Goal: Information Seeking & Learning: Find specific fact

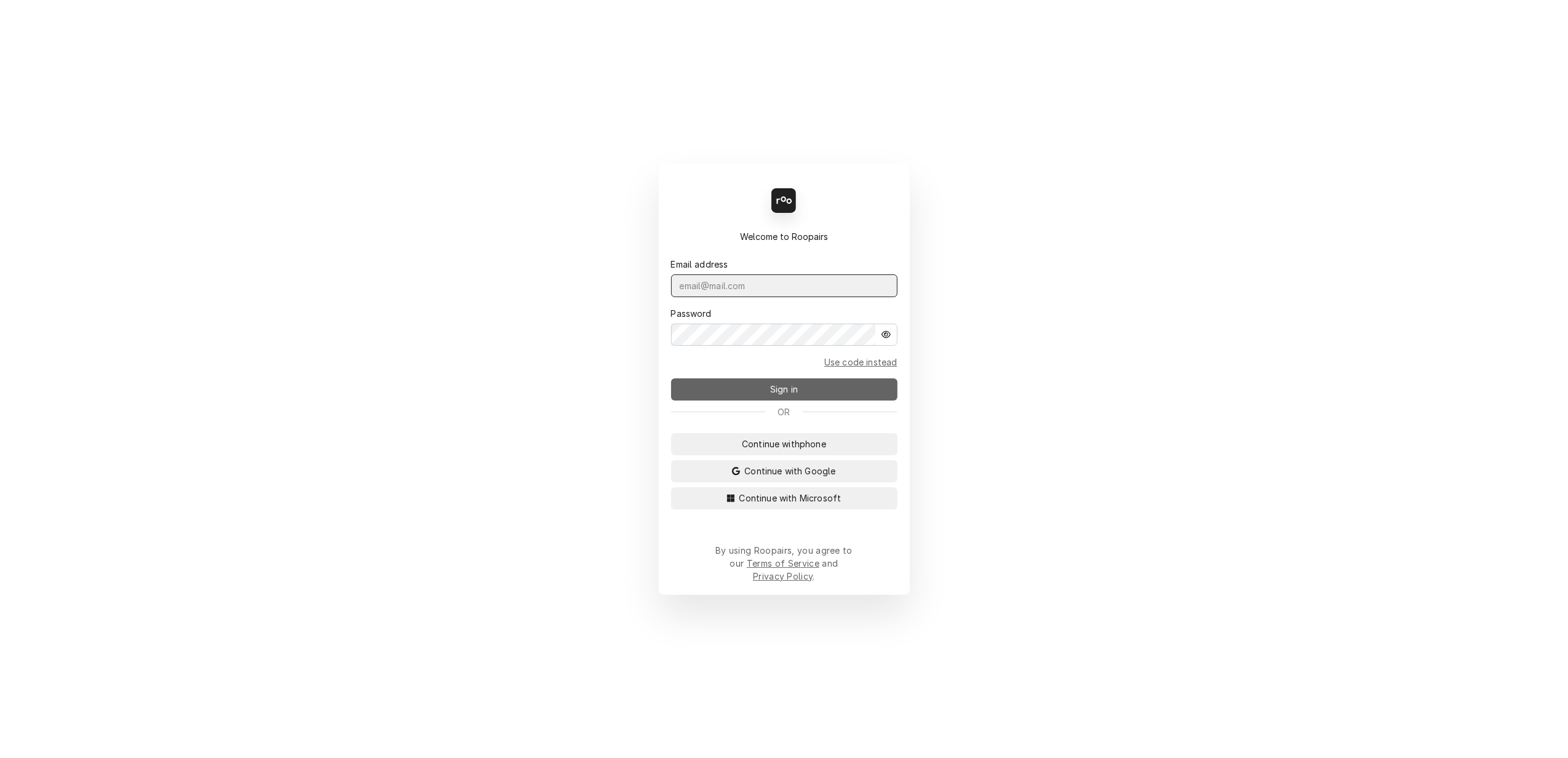
type input "[PERSON_NAME][EMAIL_ADDRESS][DOMAIN_NAME]"
click at [793, 395] on span "Sign in" at bounding box center [783, 389] width 32 height 13
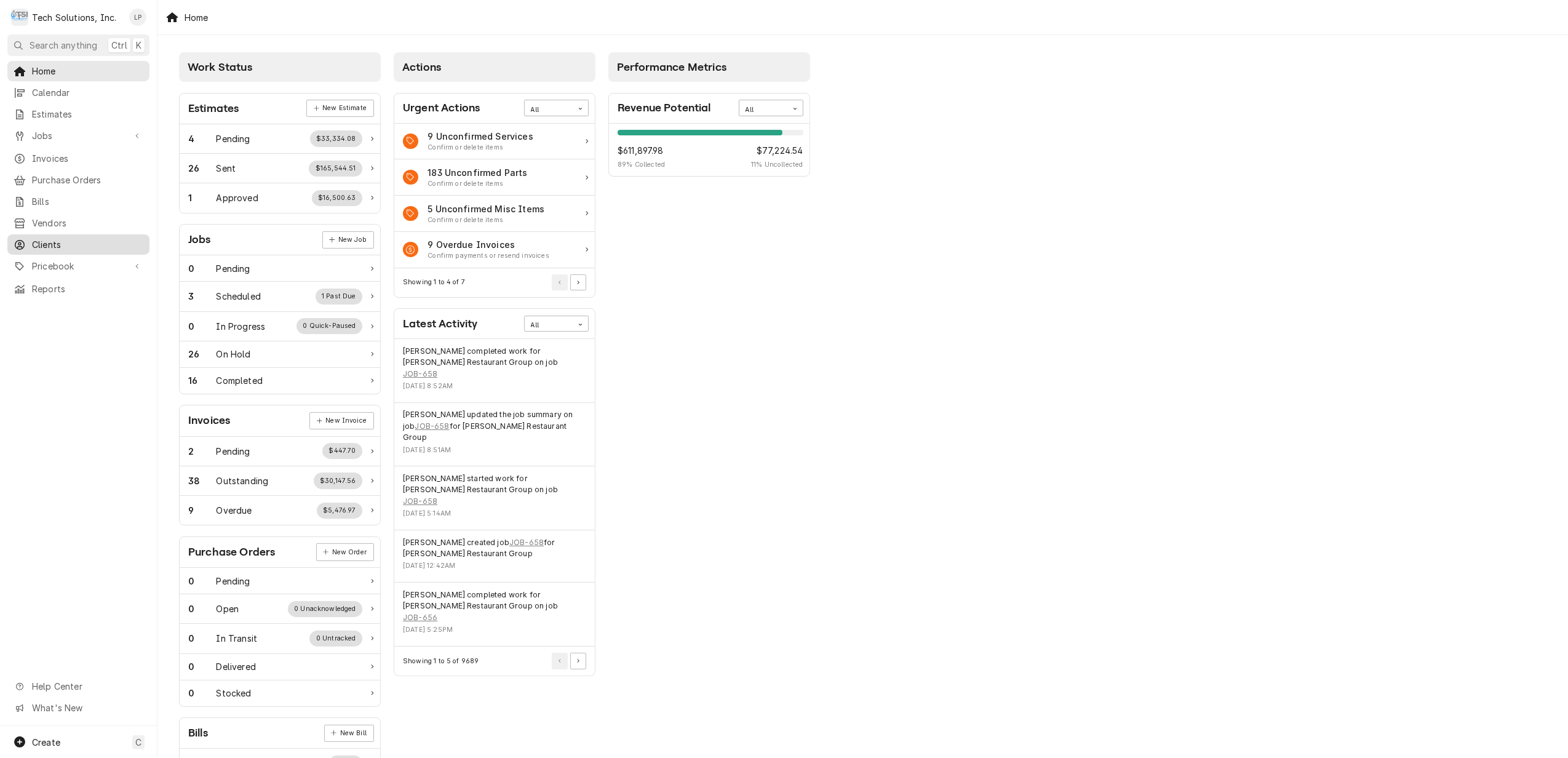
click at [56, 238] on span "Clients" at bounding box center [88, 244] width 111 height 13
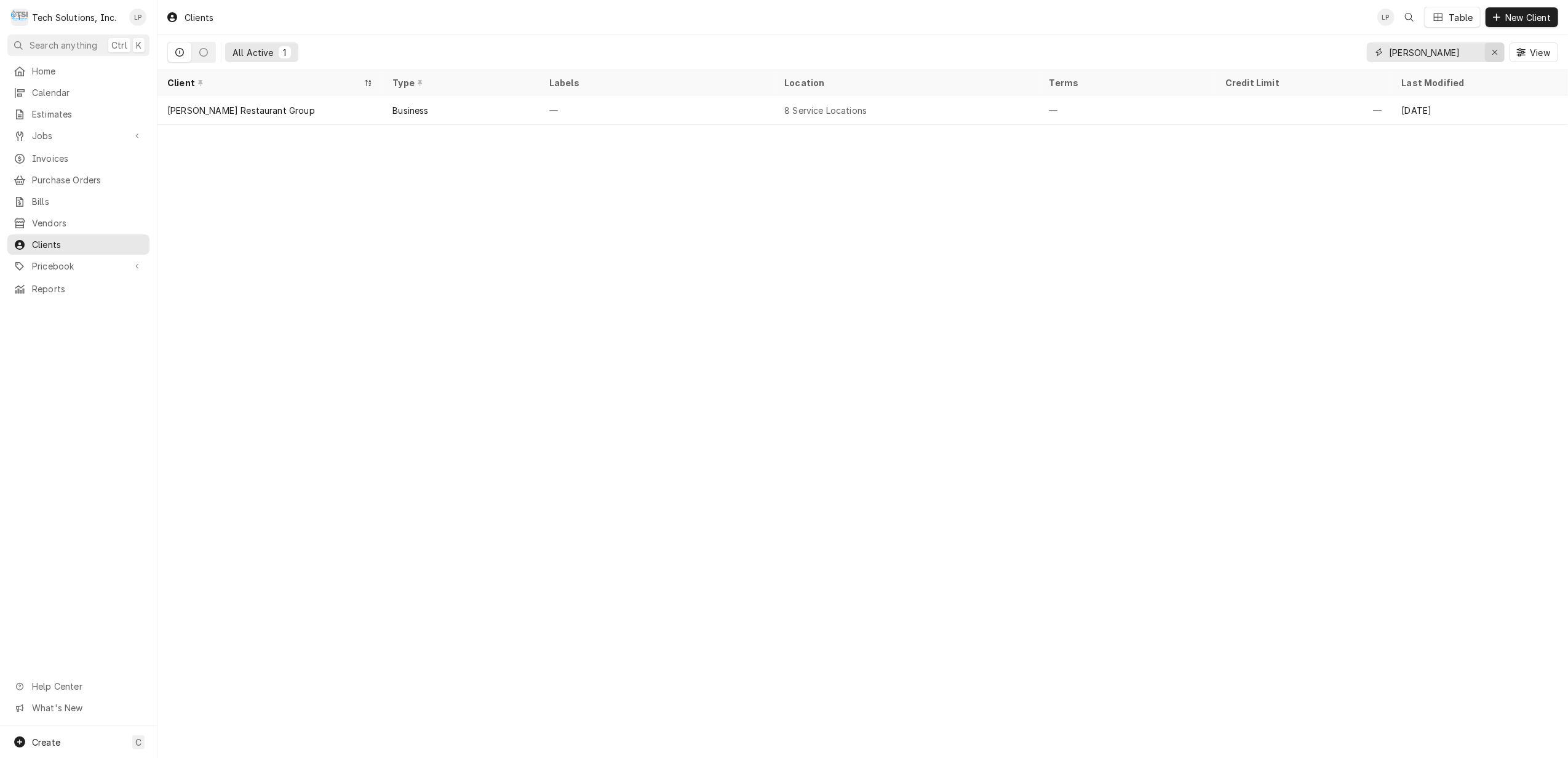
click at [1489, 50] on div "Erase input" at bounding box center [1494, 52] width 12 height 12
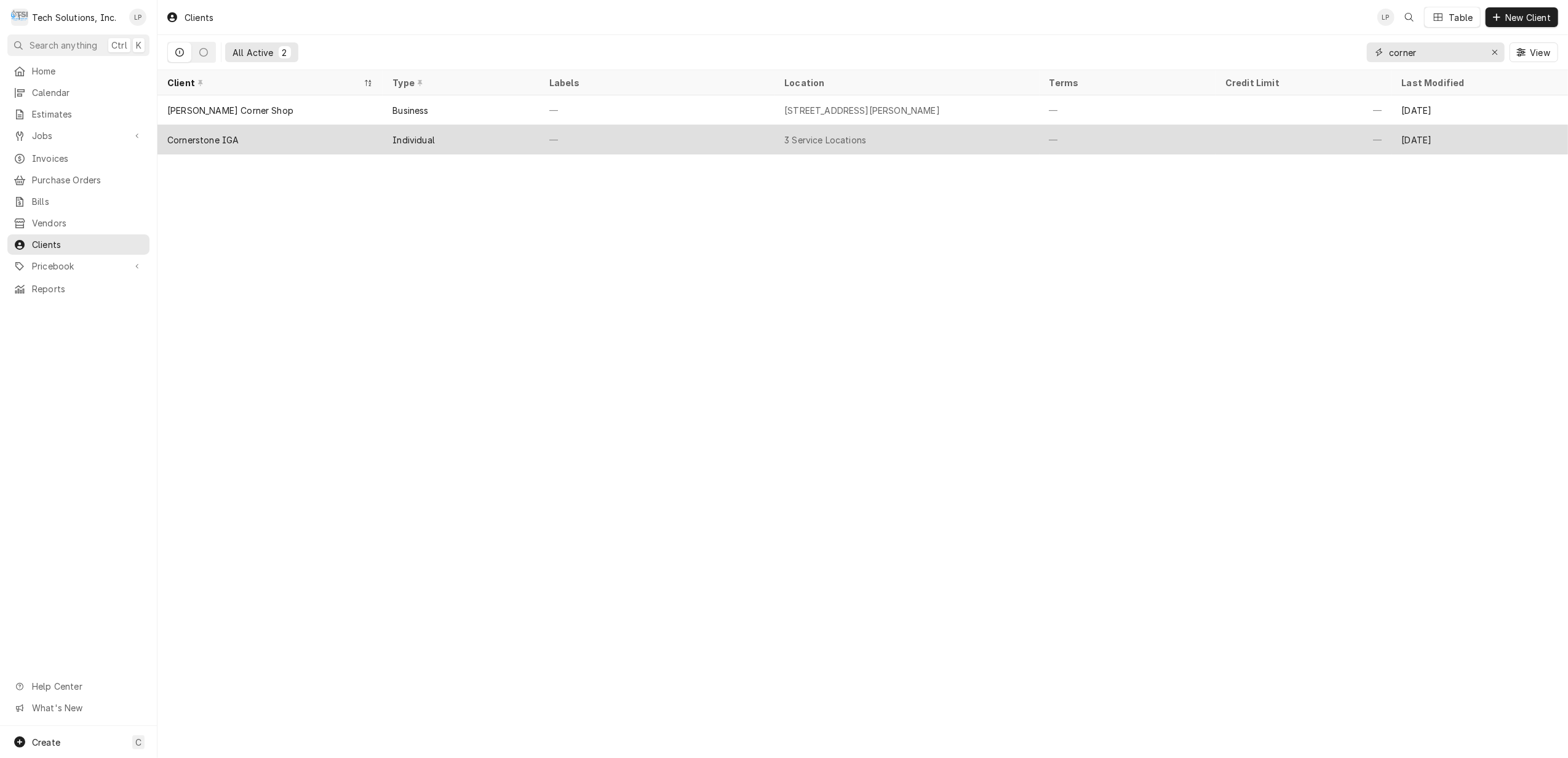
type input "corner"
click at [877, 145] on div "3 Service Locations" at bounding box center [906, 140] width 265 height 30
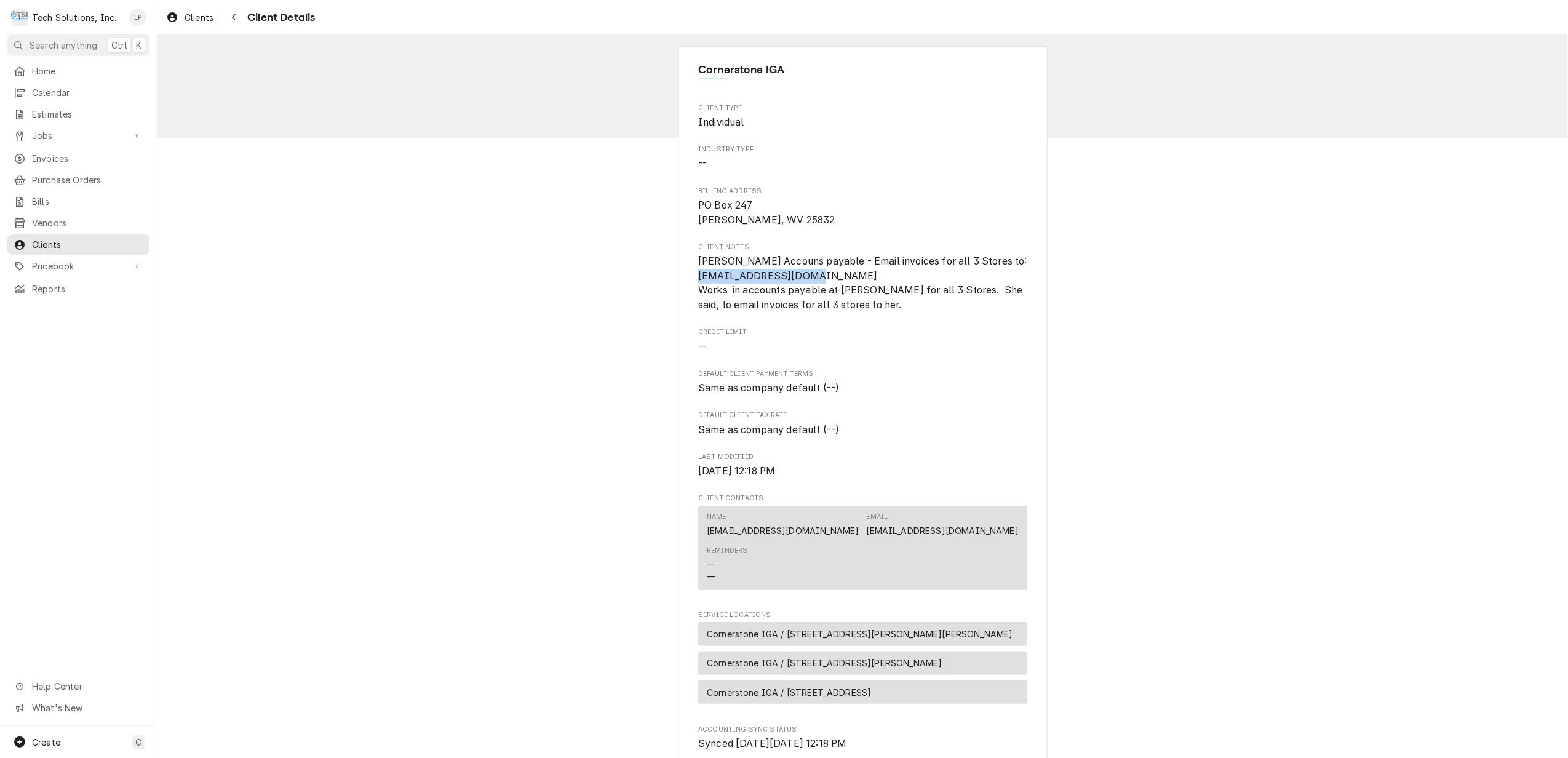
drag, startPoint x: 690, startPoint y: 274, endPoint x: 805, endPoint y: 276, distance: 115.0
click at [805, 276] on div "Cornerstone IGA Client Type Individual Industry Type -- Billing Address PO Box …" at bounding box center [863, 493] width 369 height 895
drag, startPoint x: 805, startPoint y: 276, endPoint x: 797, endPoint y: 276, distance: 8.0
copy span "galaxy0195@yahoo.com"
click at [50, 155] on span "Invoices" at bounding box center [88, 158] width 111 height 13
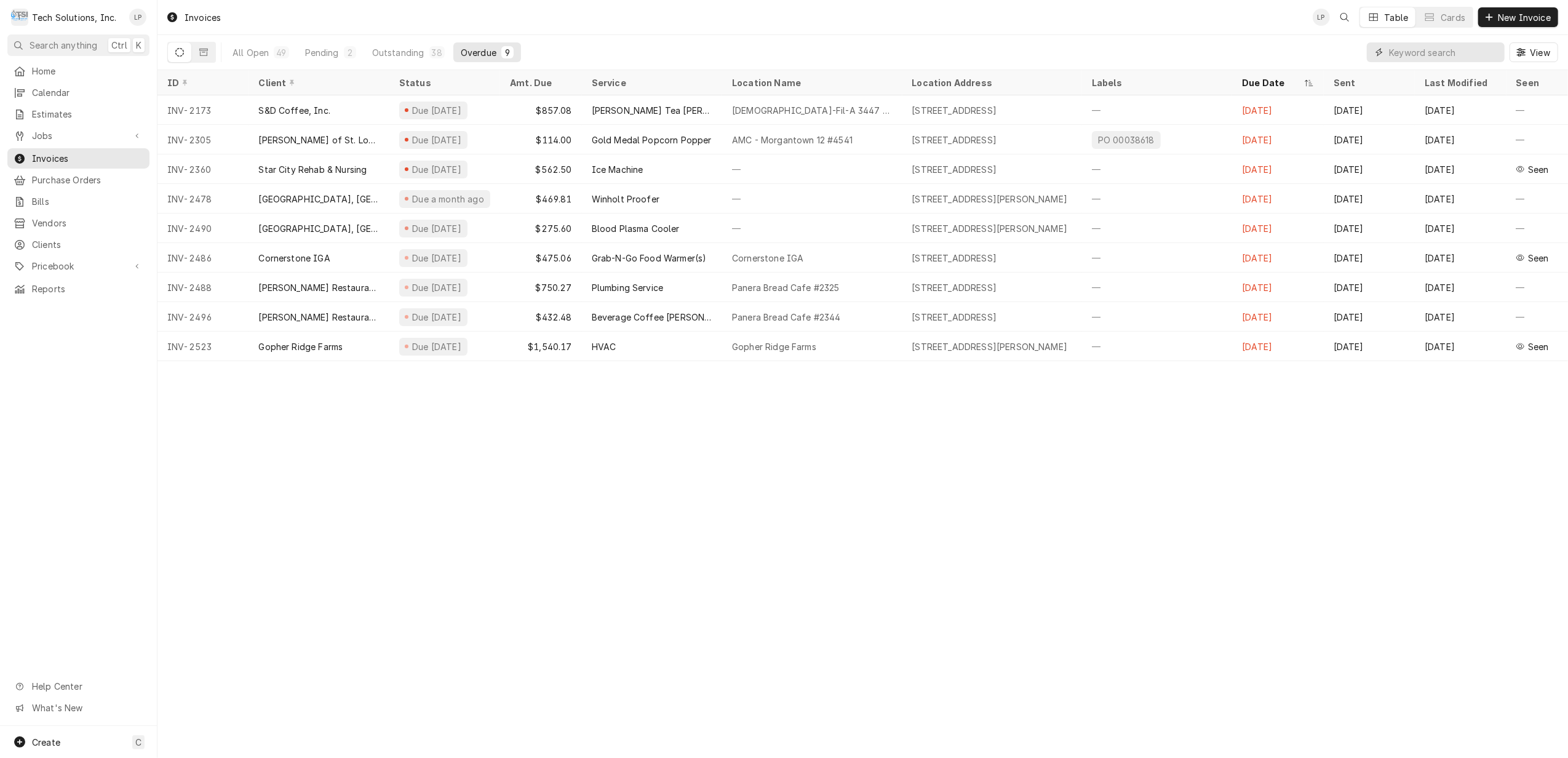
click at [1423, 50] on input "Dynamic Content Wrapper" at bounding box center [1443, 52] width 109 height 19
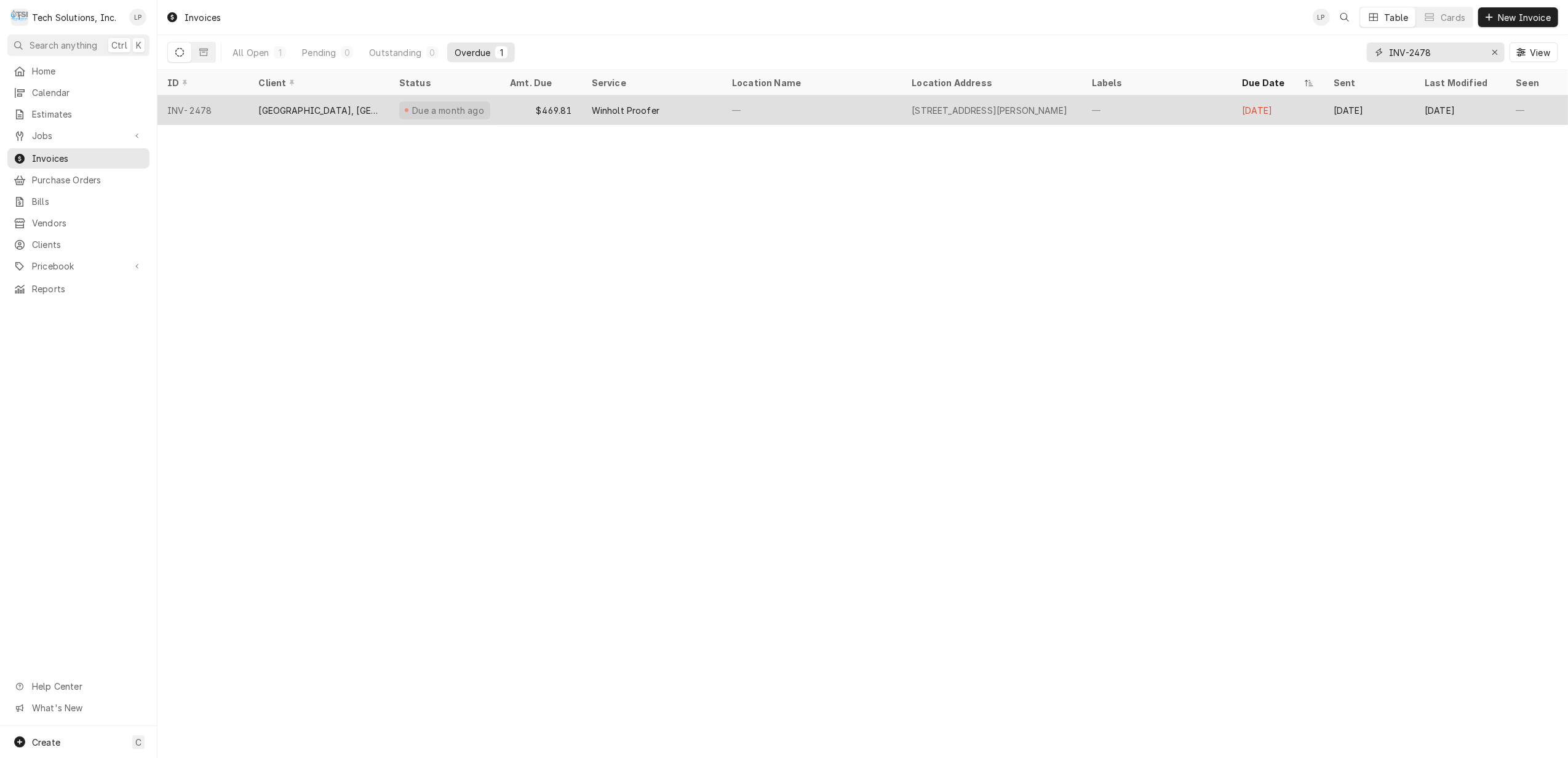
type input "INV-2478"
click at [682, 108] on div "Winholt Proofer" at bounding box center [652, 110] width 140 height 30
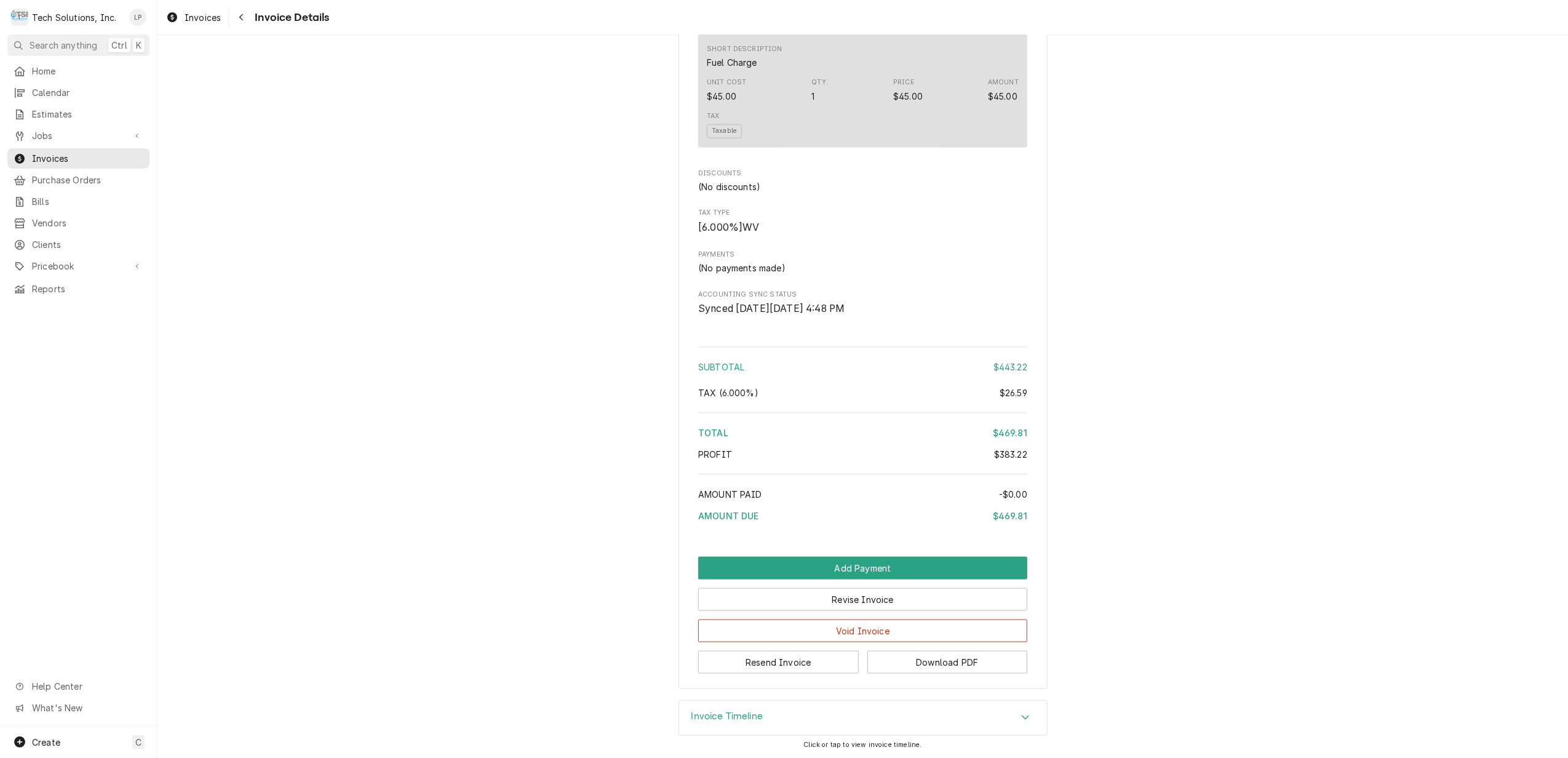
scroll to position [1320, 0]
click at [970, 657] on button "Download PDF" at bounding box center [947, 662] width 160 height 23
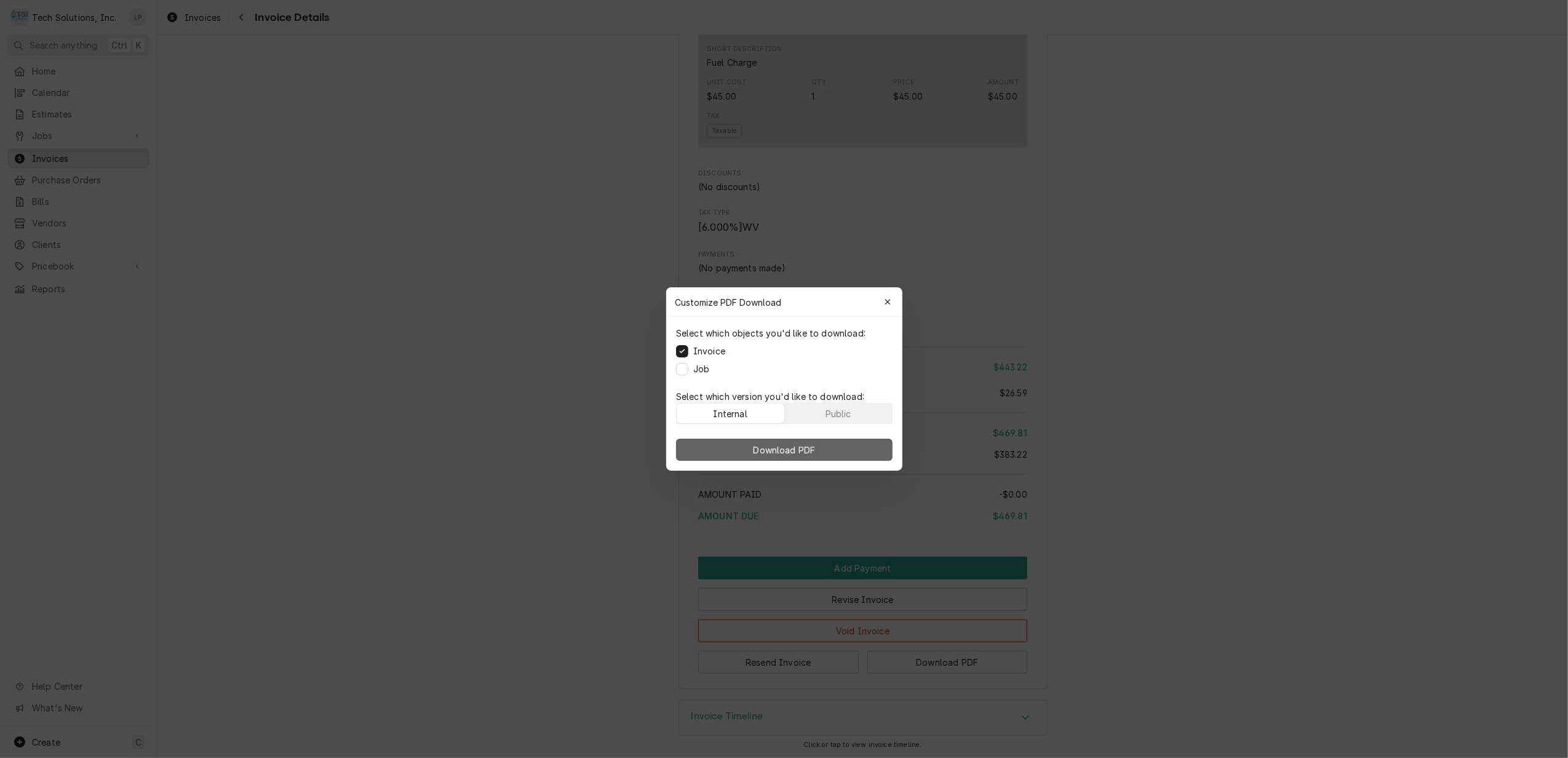
click at [803, 449] on span "Download PDF" at bounding box center [784, 450] width 67 height 13
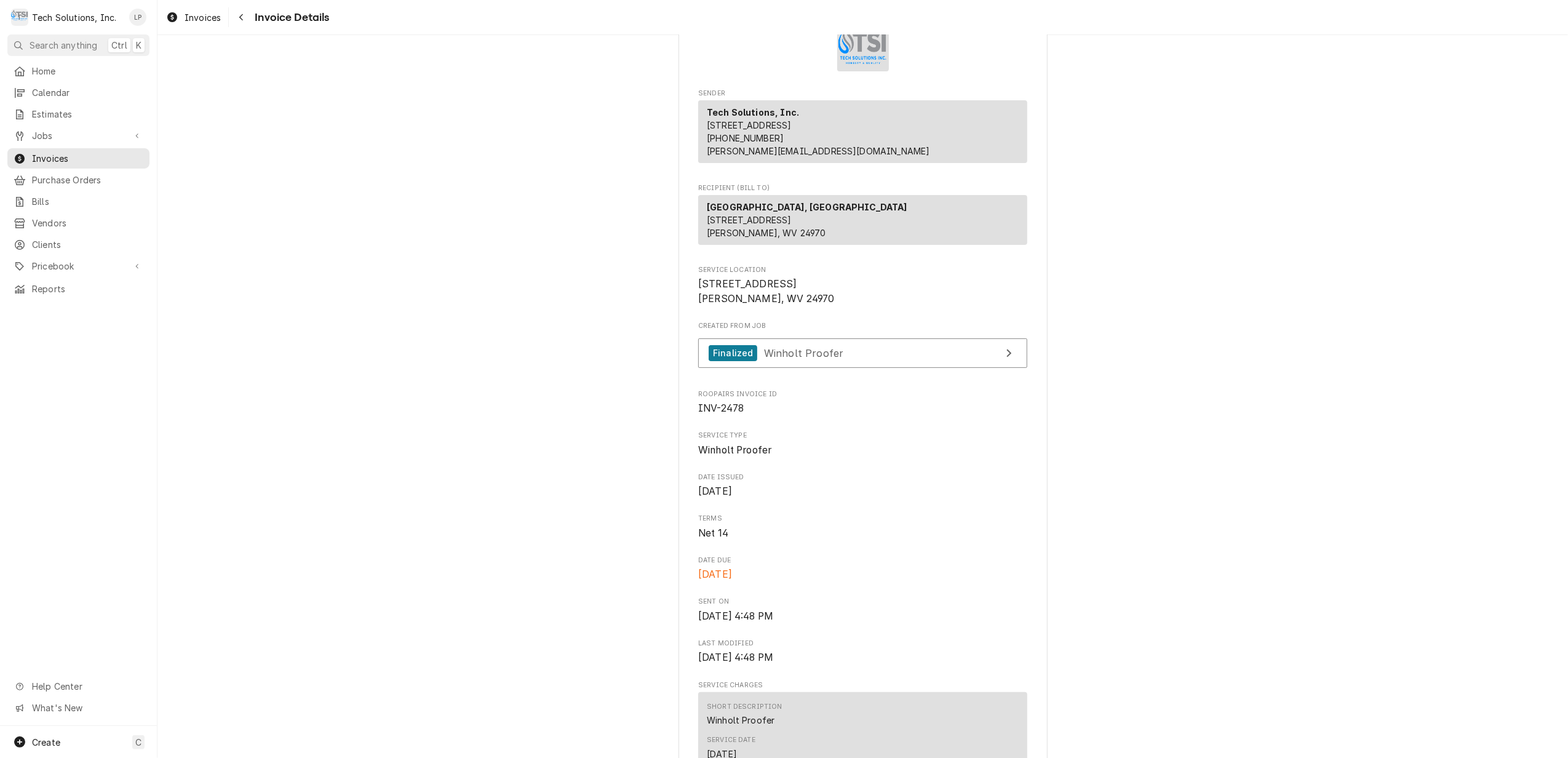
scroll to position [0, 0]
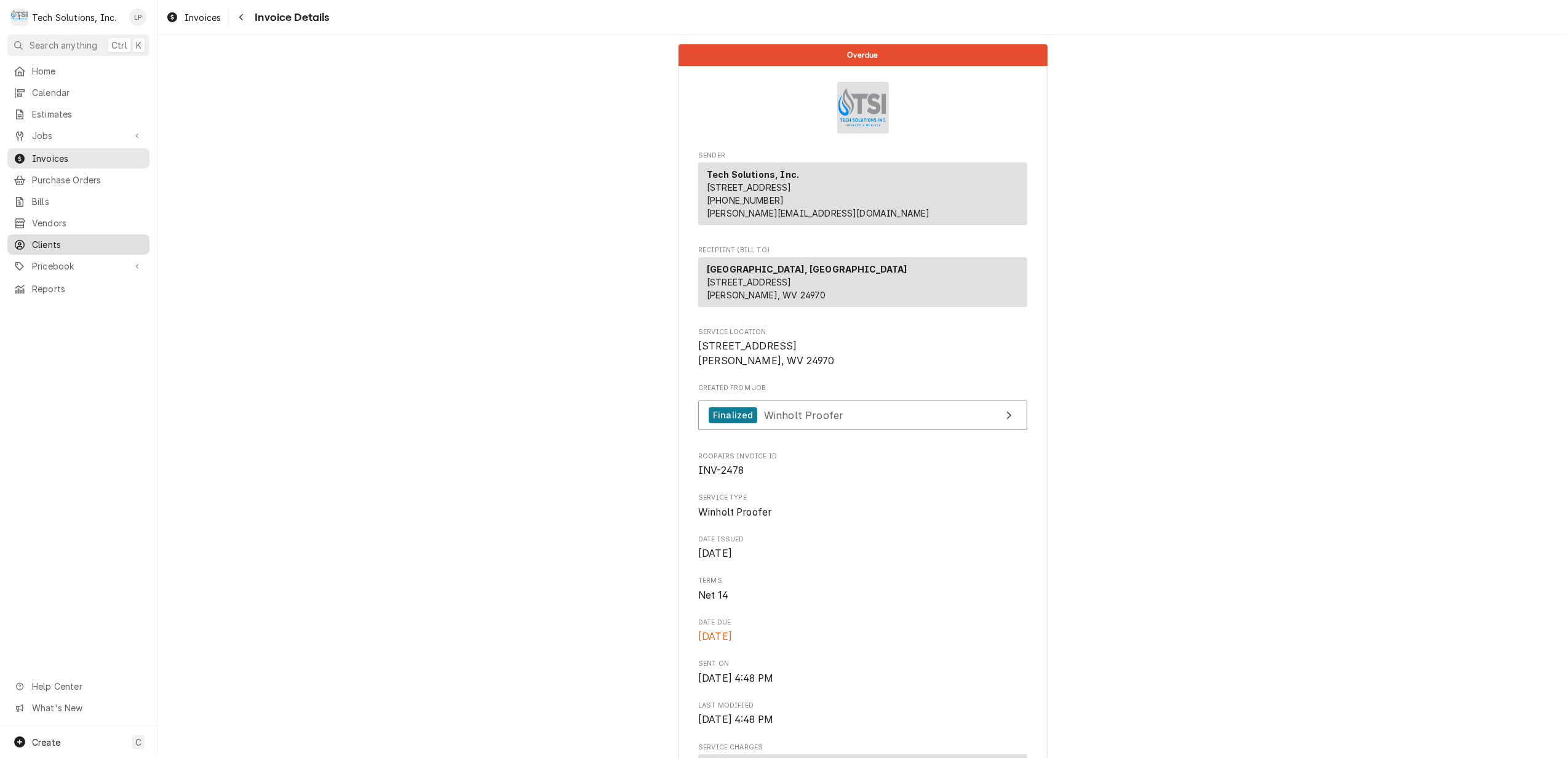
click at [57, 239] on span "Clients" at bounding box center [88, 244] width 111 height 13
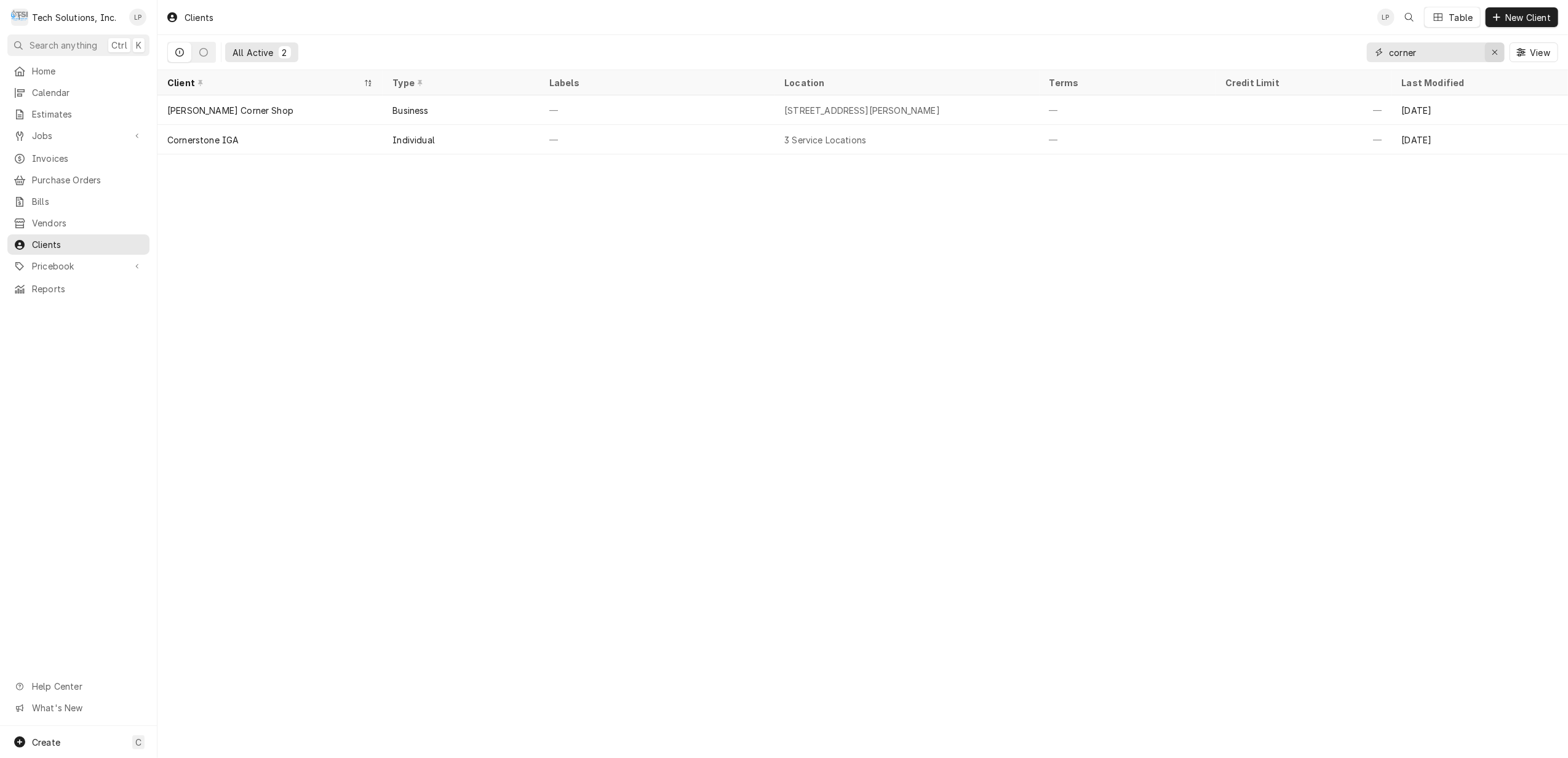
click at [1496, 56] on icon "Erase input" at bounding box center [1494, 52] width 6 height 8
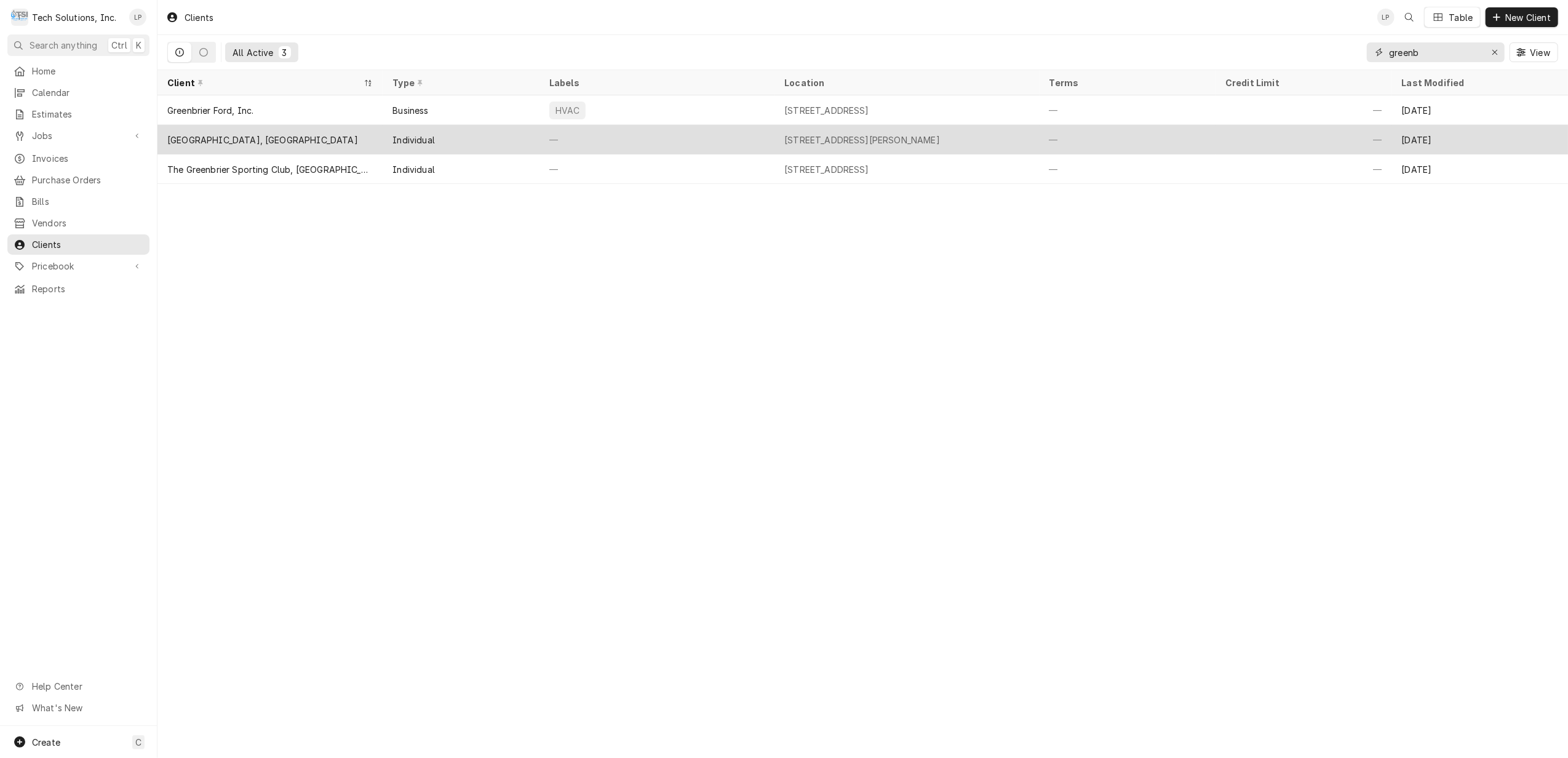
type input "greenb"
click at [726, 141] on div "—" at bounding box center [657, 140] width 235 height 30
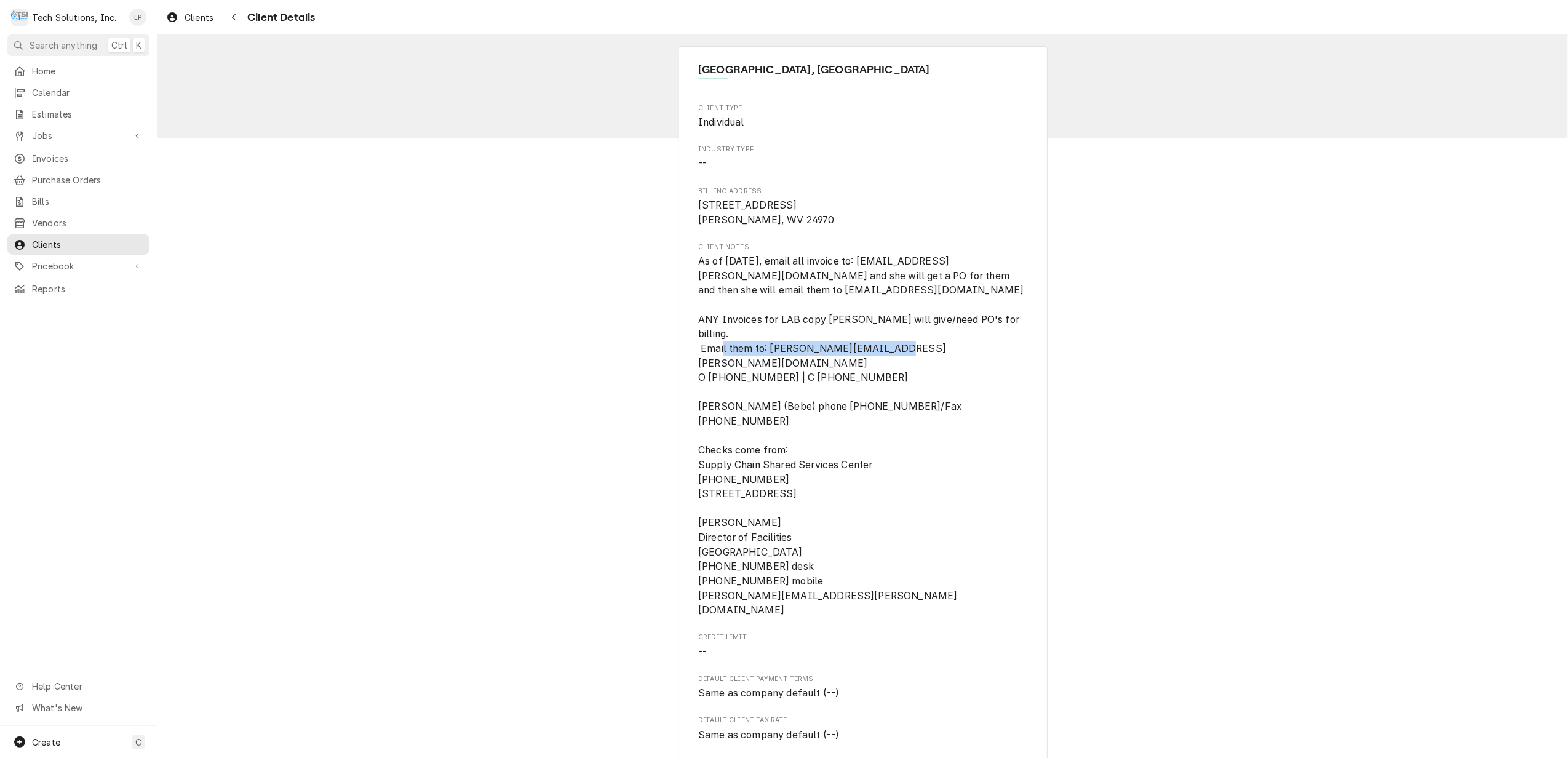
drag, startPoint x: 764, startPoint y: 333, endPoint x: 941, endPoint y: 337, distance: 177.0
click at [941, 337] on span "As of [DATE], email all invoice to: [EMAIL_ADDRESS][PERSON_NAME][DOMAIN_NAME] a…" at bounding box center [861, 435] width 326 height 360
drag, startPoint x: 941, startPoint y: 337, endPoint x: 928, endPoint y: 336, distance: 13.0
copy span "[PERSON_NAME][EMAIL_ADDRESS][PERSON_NAME][DOMAIN_NAME]"
click at [54, 238] on span "Clients" at bounding box center [88, 244] width 111 height 13
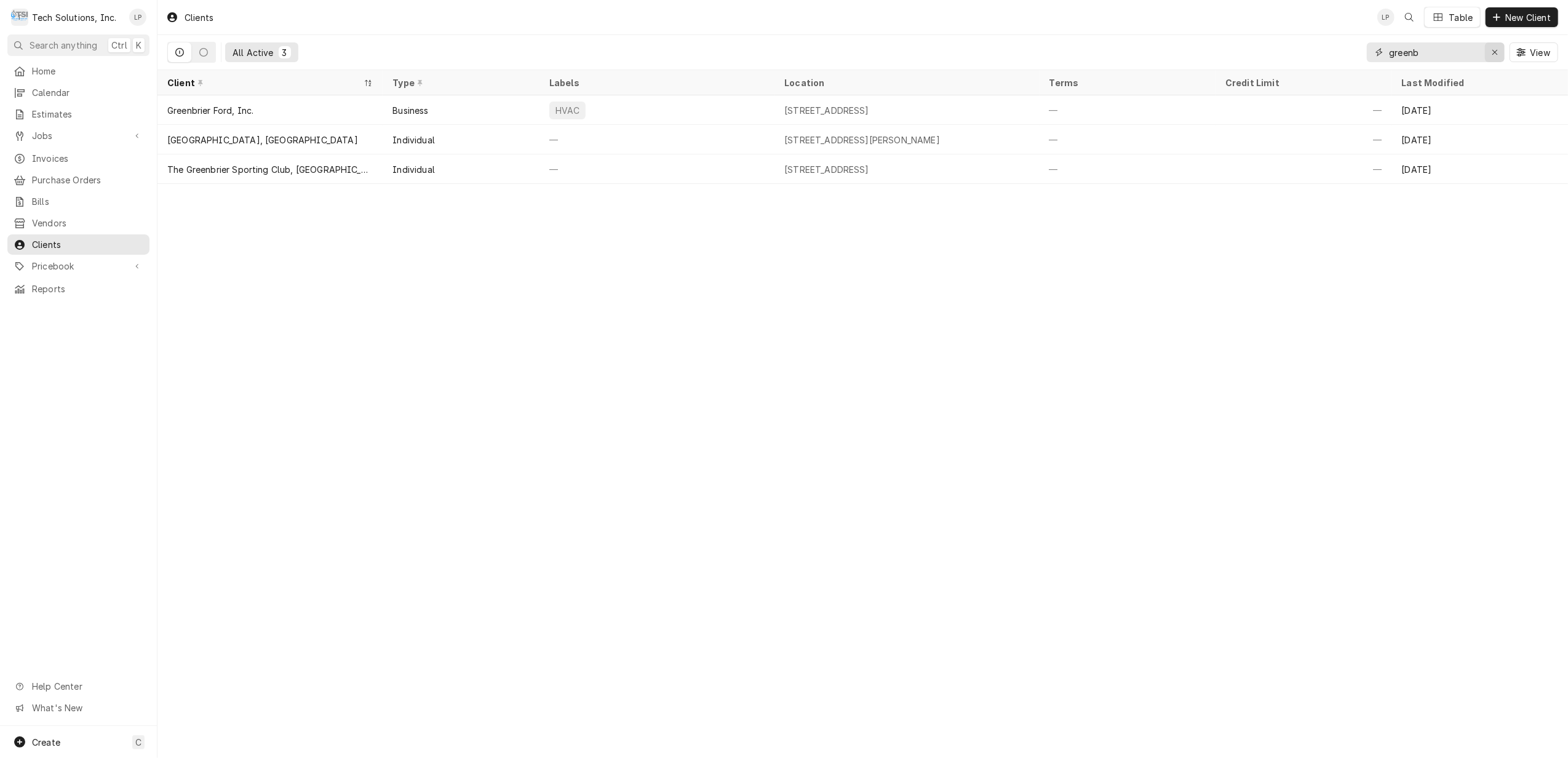
click at [1488, 49] on div "Erase input" at bounding box center [1494, 52] width 12 height 12
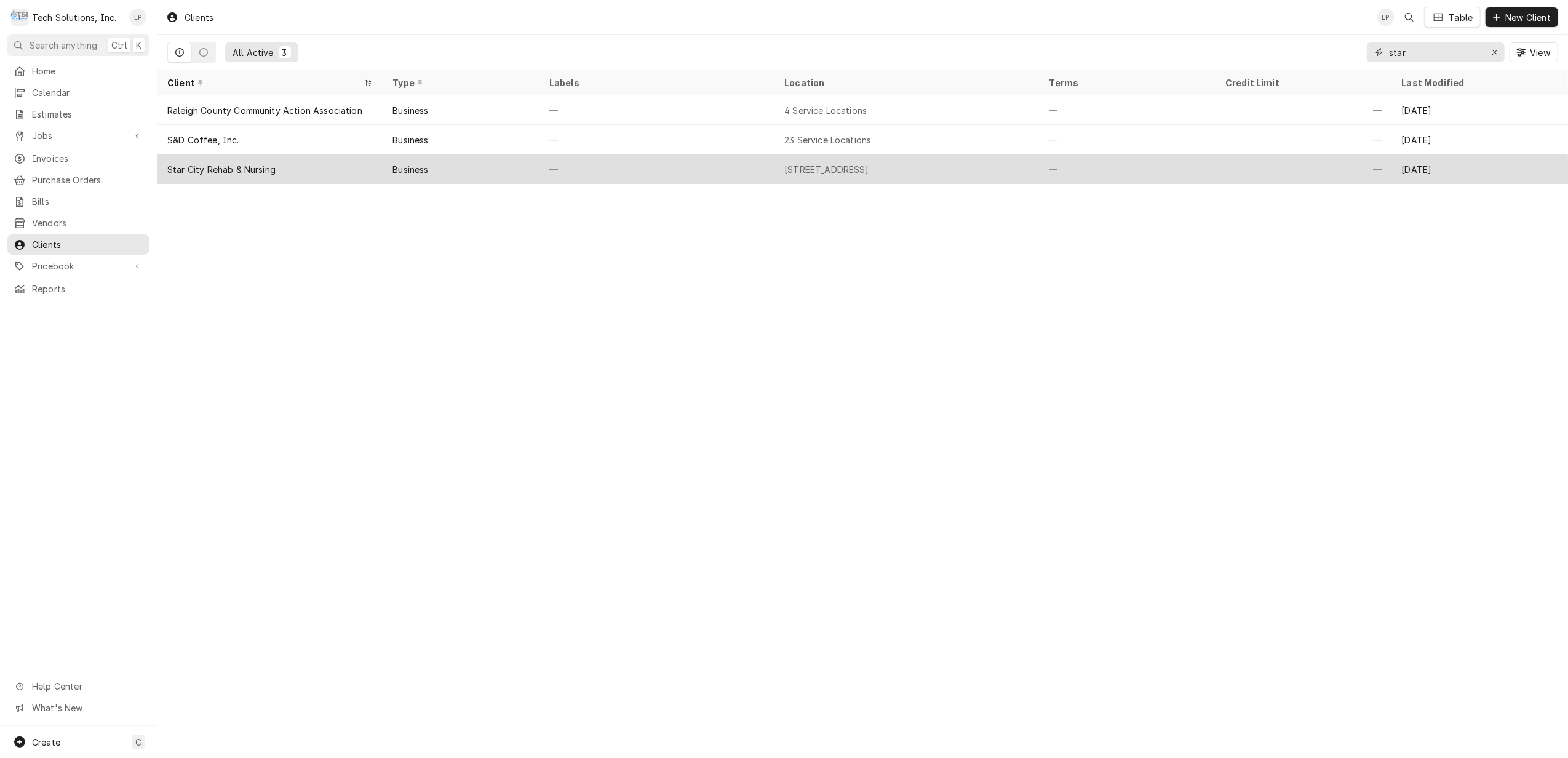
type input "star"
click at [347, 173] on div "Star City Rehab & Nursing" at bounding box center [269, 169] width 225 height 30
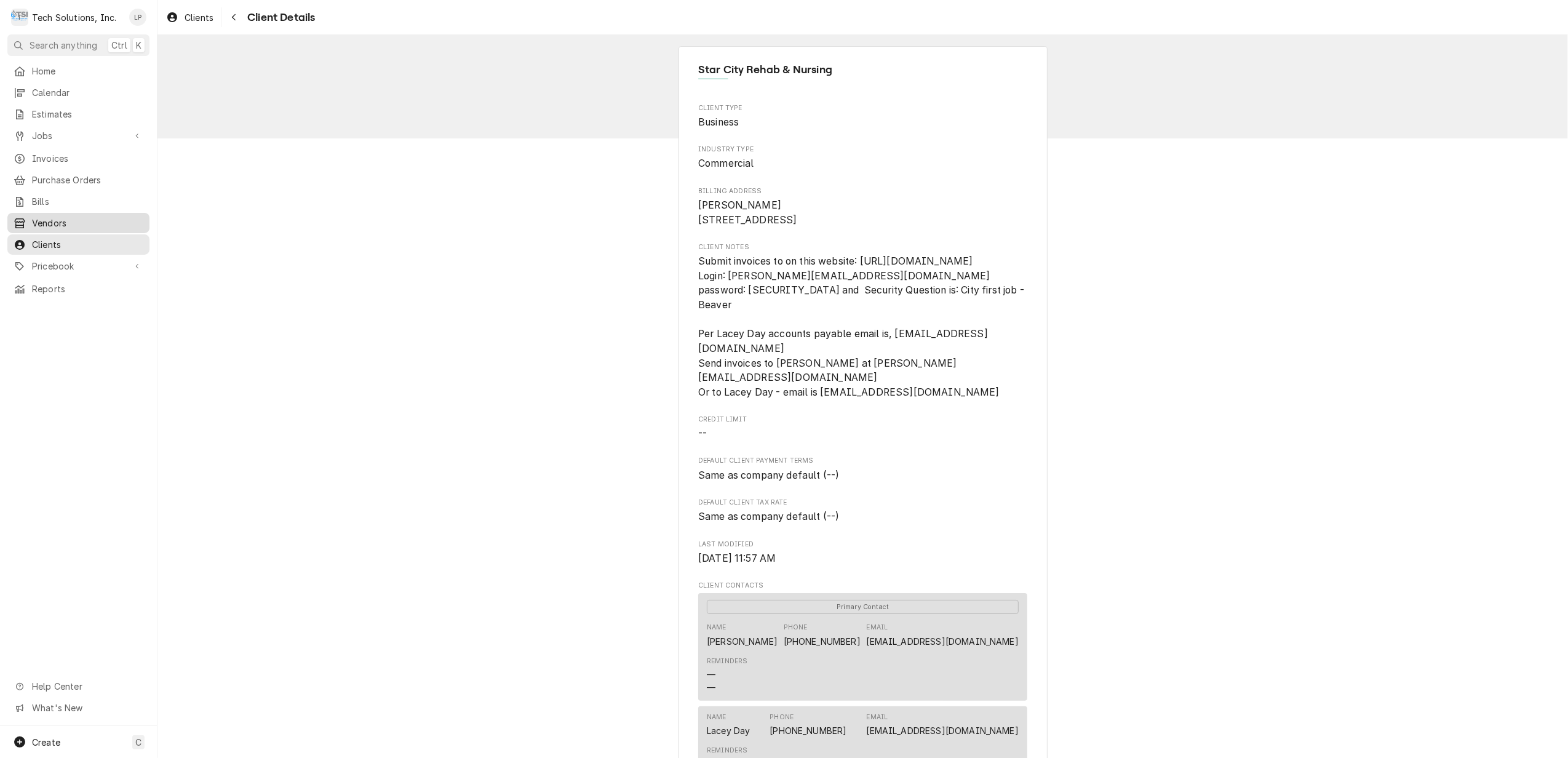
click at [52, 220] on span "Vendors" at bounding box center [88, 223] width 111 height 13
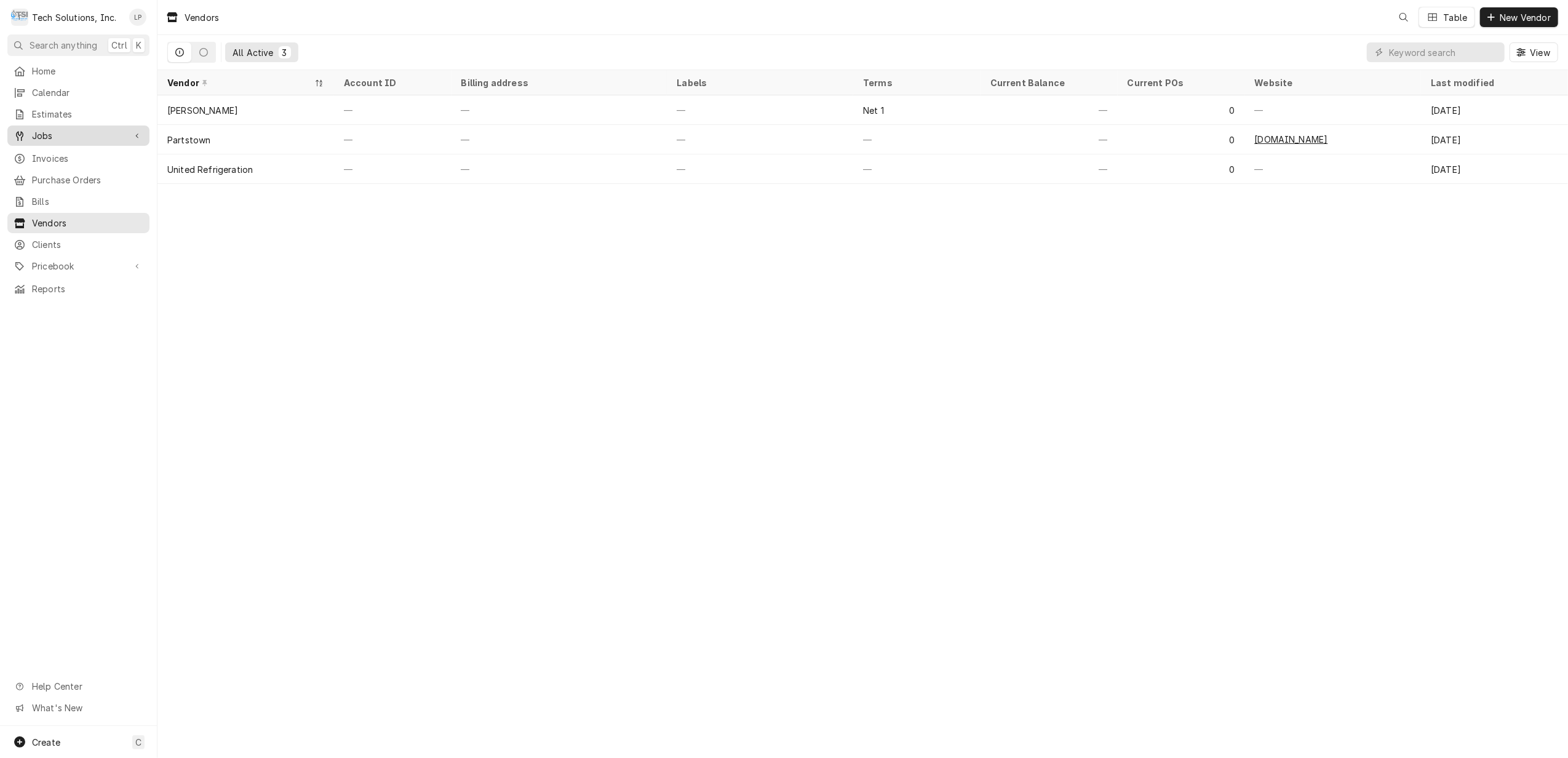
click at [50, 130] on span "Jobs" at bounding box center [79, 136] width 93 height 13
click at [52, 154] on span "Jobs" at bounding box center [88, 157] width 111 height 13
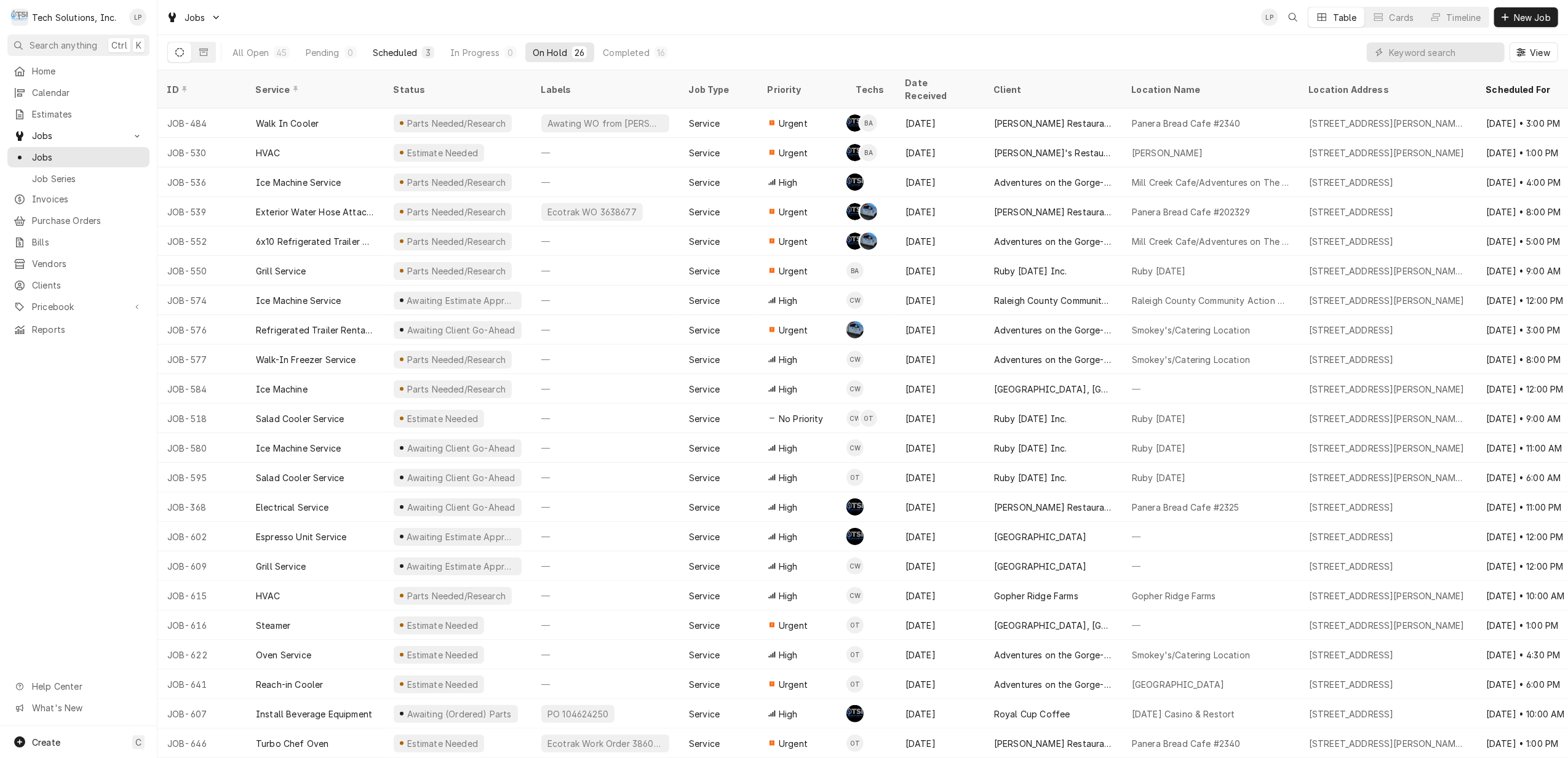
click at [388, 53] on div "Scheduled" at bounding box center [395, 53] width 44 height 13
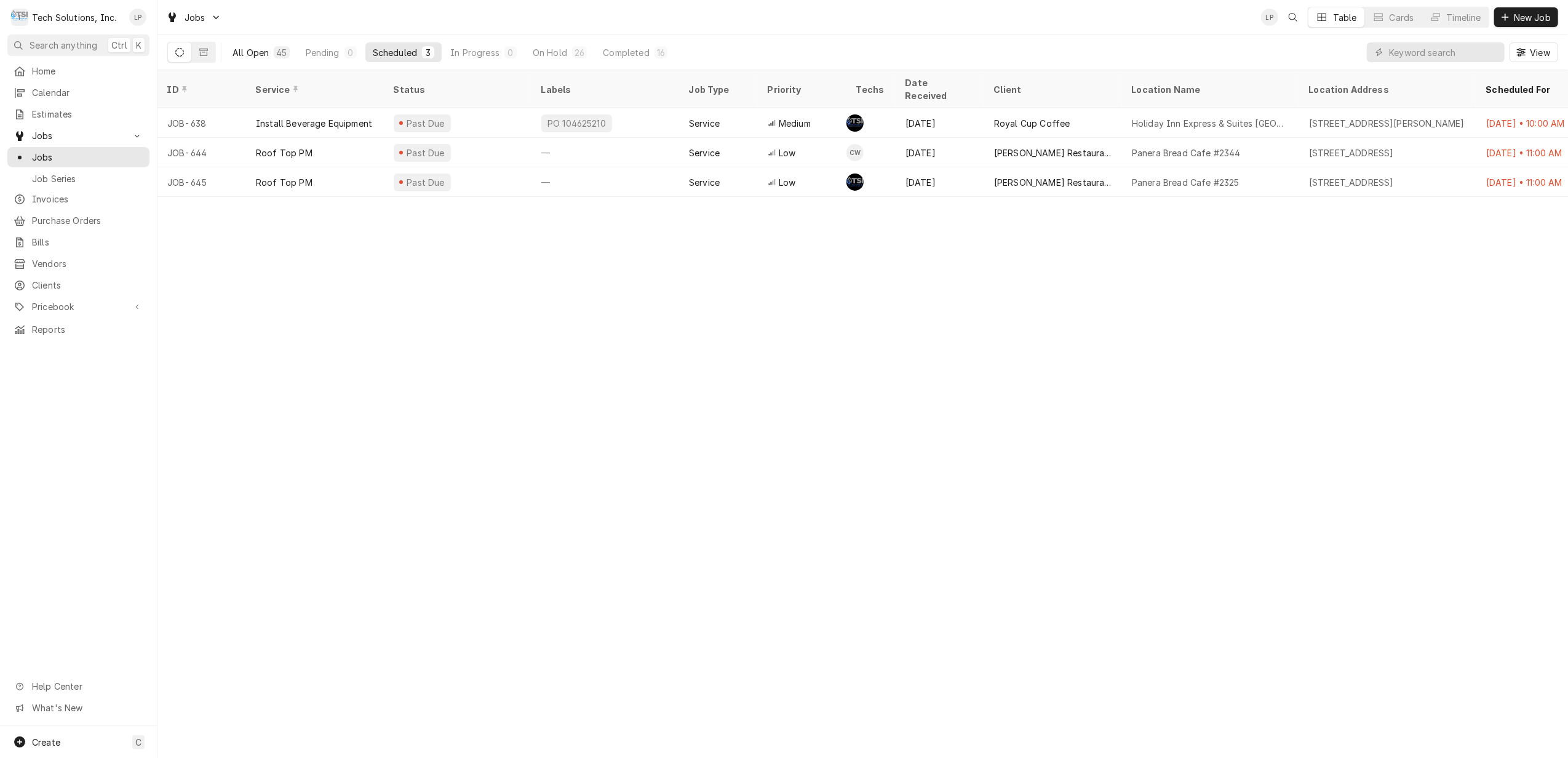
click at [243, 52] on div "All Open" at bounding box center [250, 53] width 36 height 13
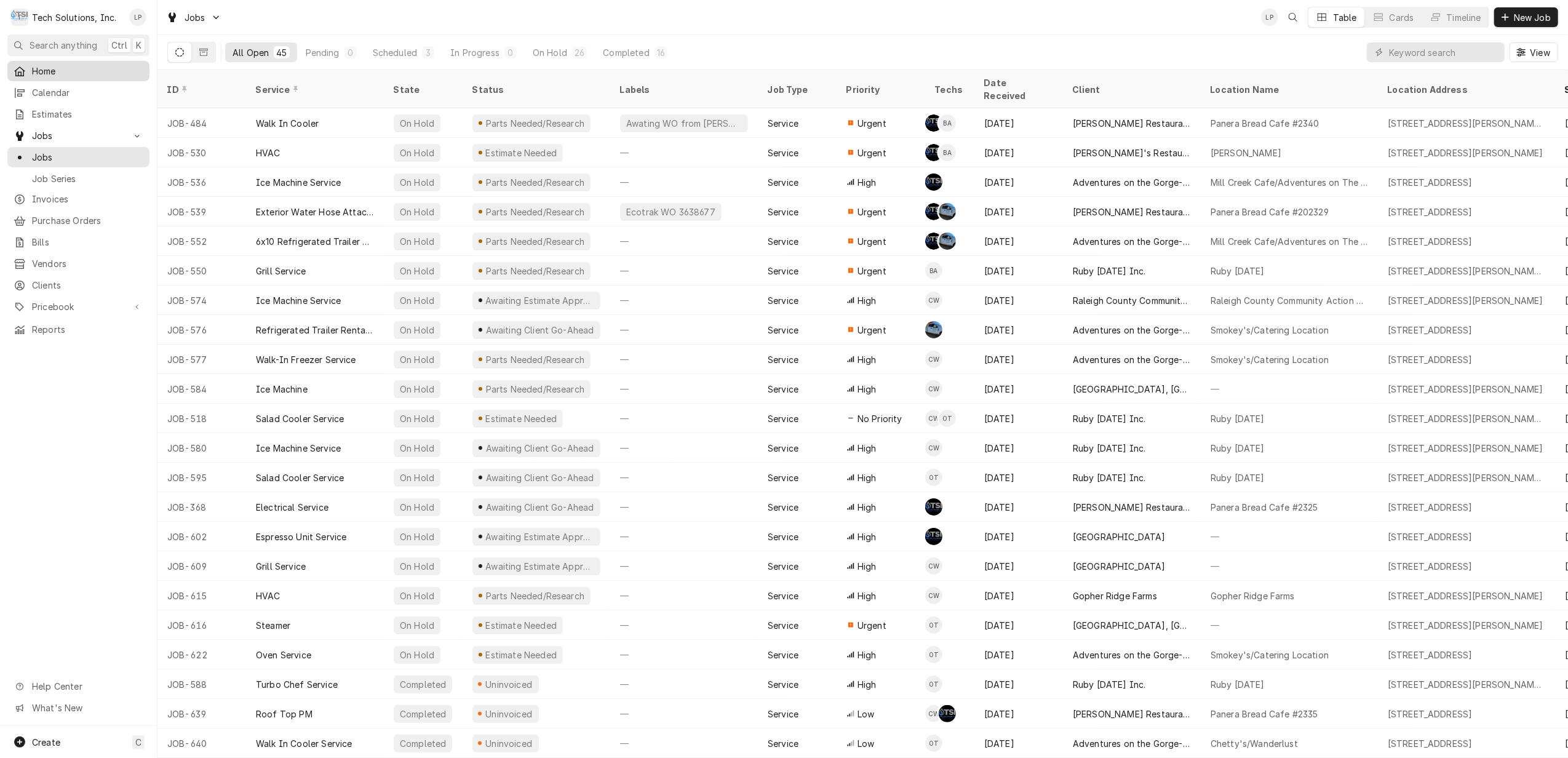
click at [45, 68] on span "Home" at bounding box center [88, 71] width 111 height 13
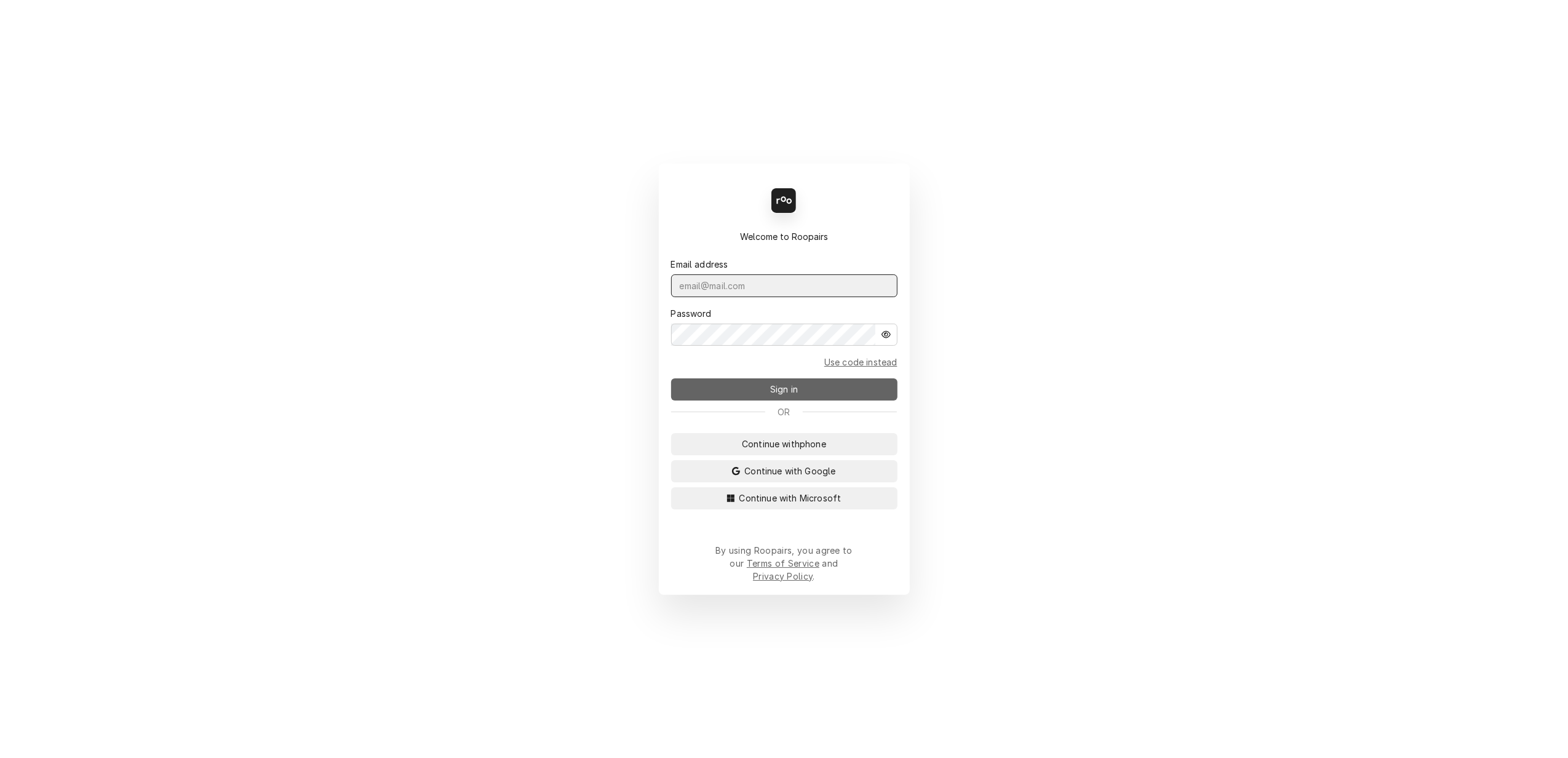
type input "[PERSON_NAME][EMAIL_ADDRESS][DOMAIN_NAME]"
click at [778, 395] on span "Sign in" at bounding box center [783, 389] width 32 height 13
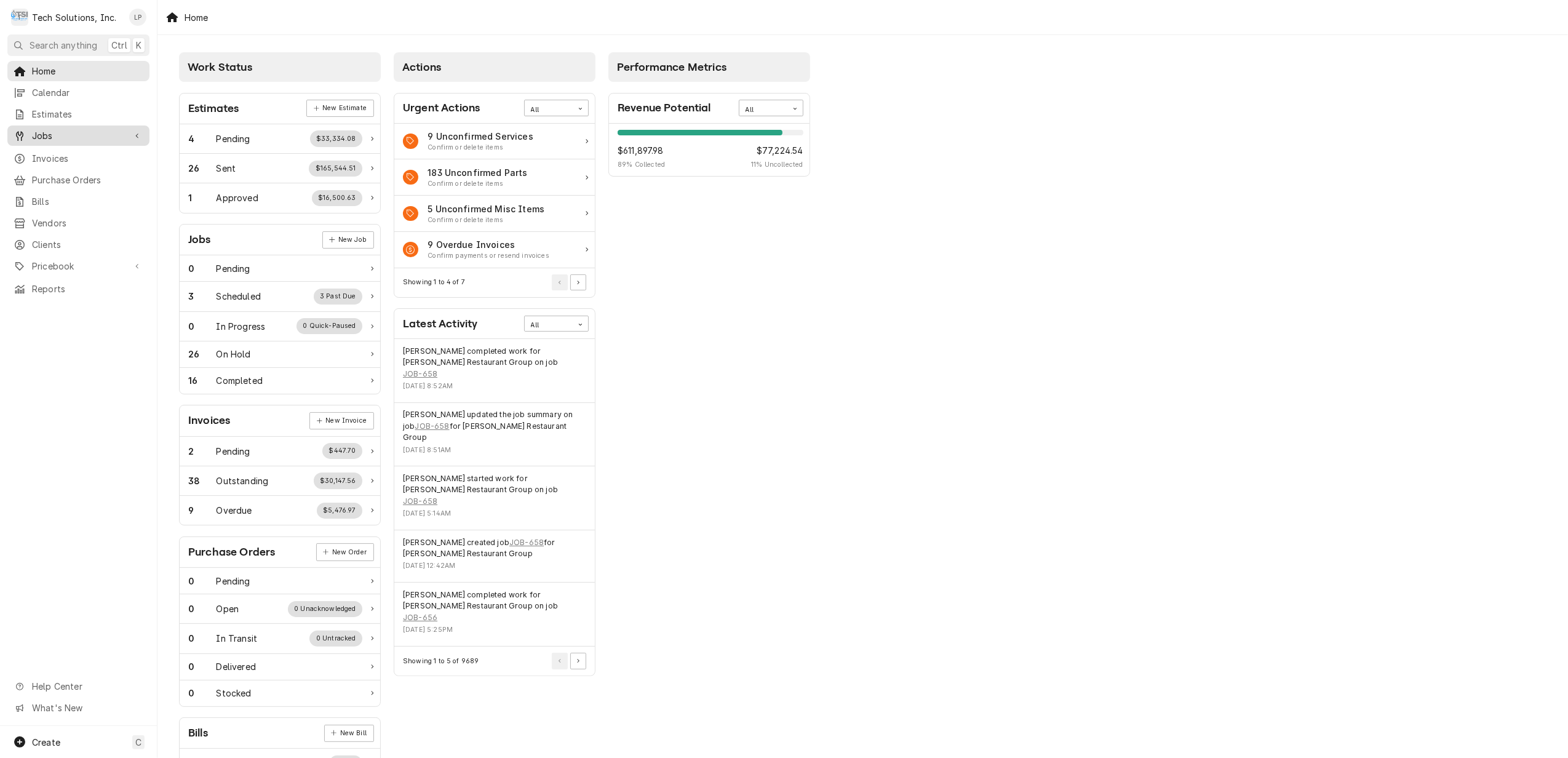
click at [52, 131] on span "Jobs" at bounding box center [79, 136] width 93 height 13
click at [49, 154] on span "Jobs" at bounding box center [88, 157] width 111 height 13
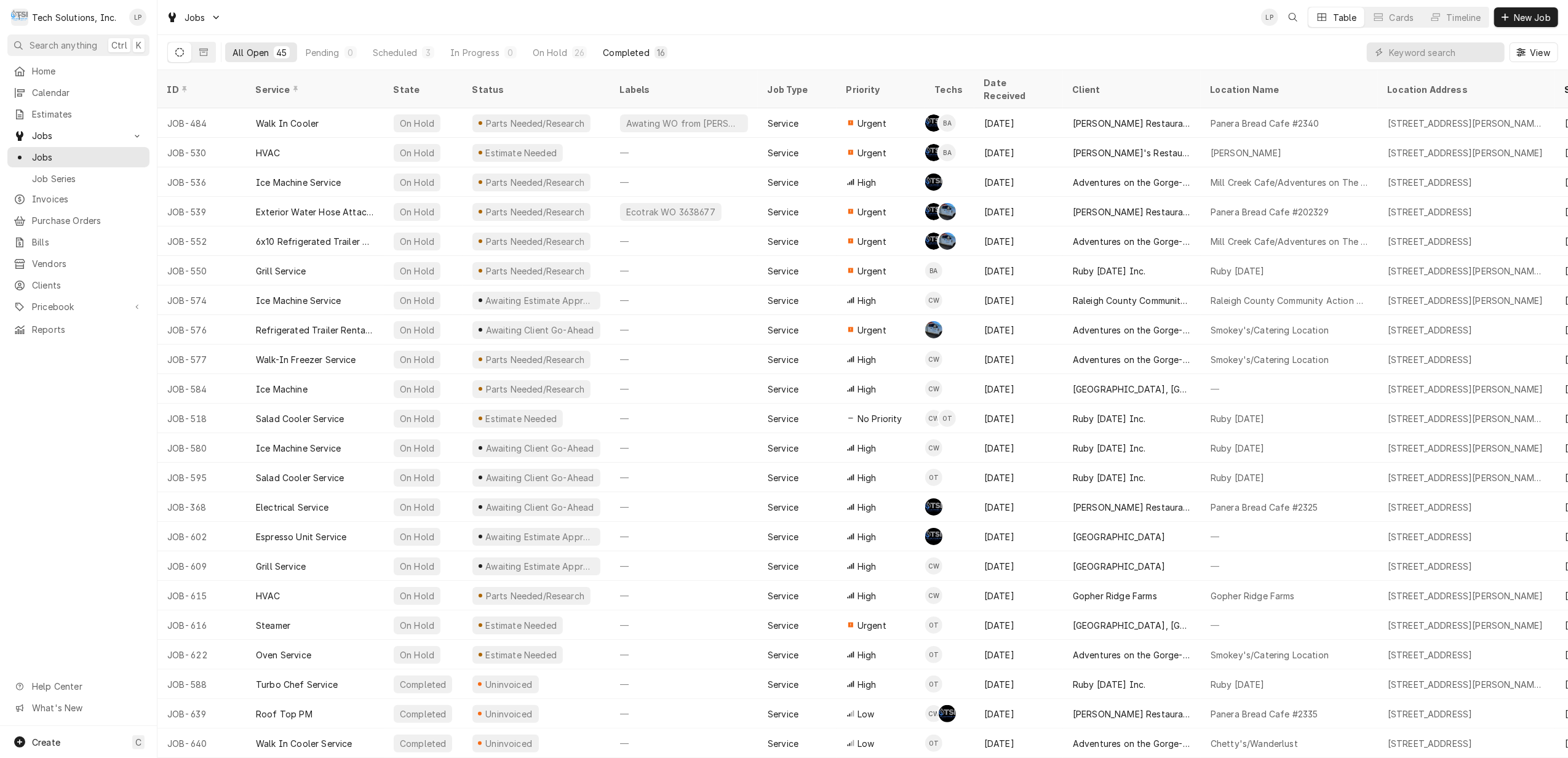
click at [622, 48] on div "Completed" at bounding box center [626, 53] width 46 height 13
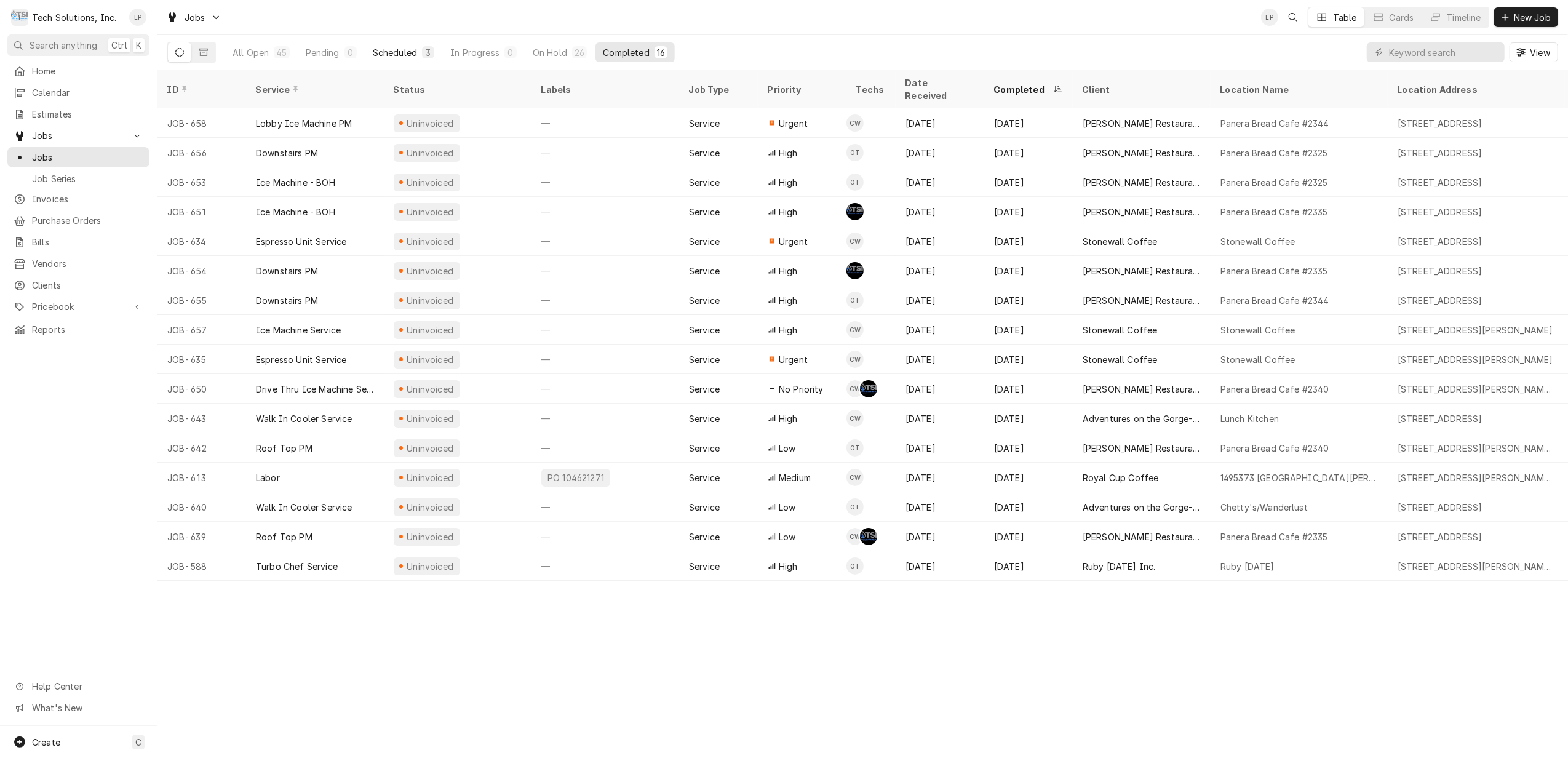
click at [392, 54] on div "Scheduled" at bounding box center [395, 53] width 44 height 13
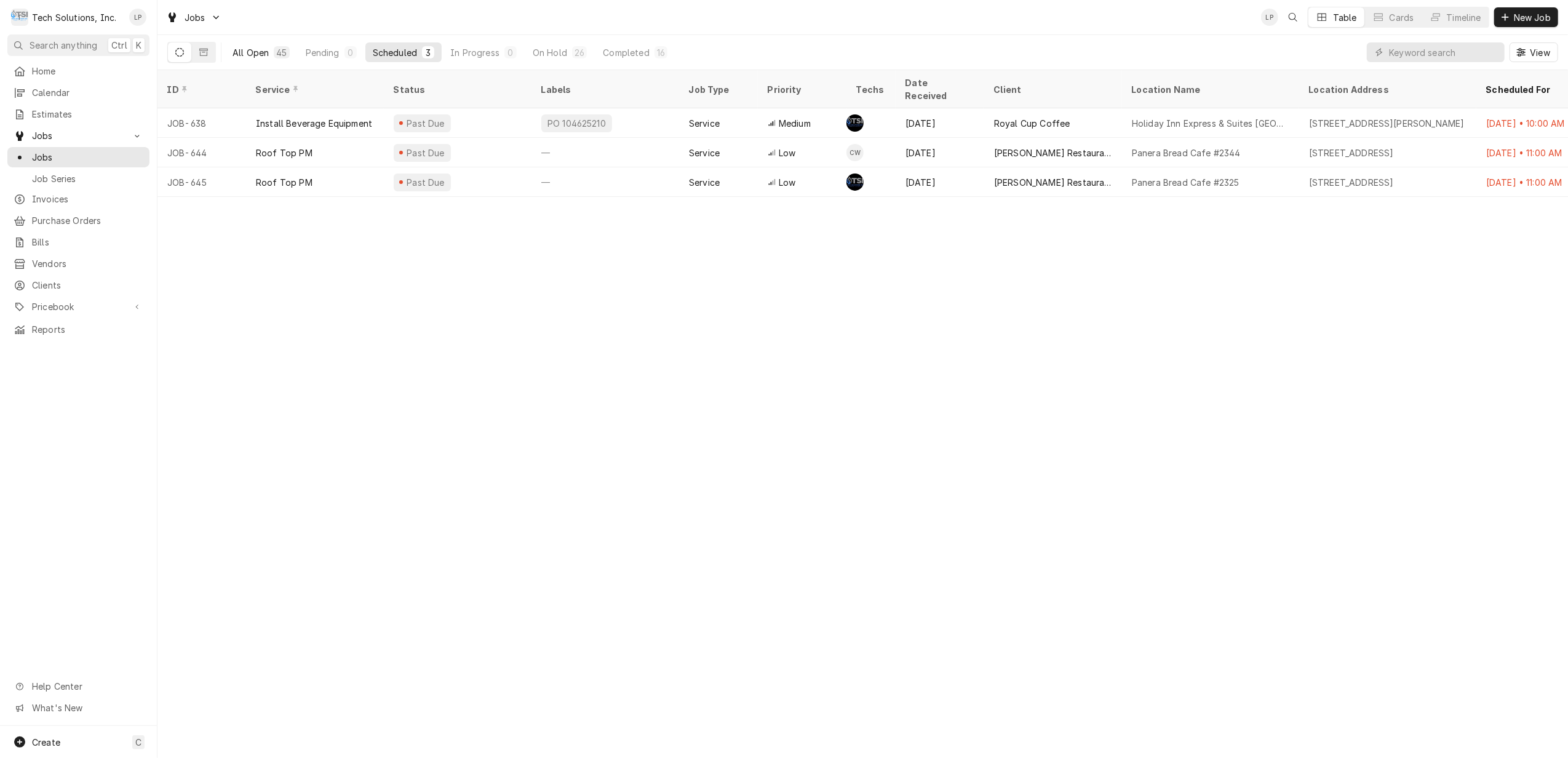
click at [255, 53] on div "All Open" at bounding box center [250, 53] width 36 height 13
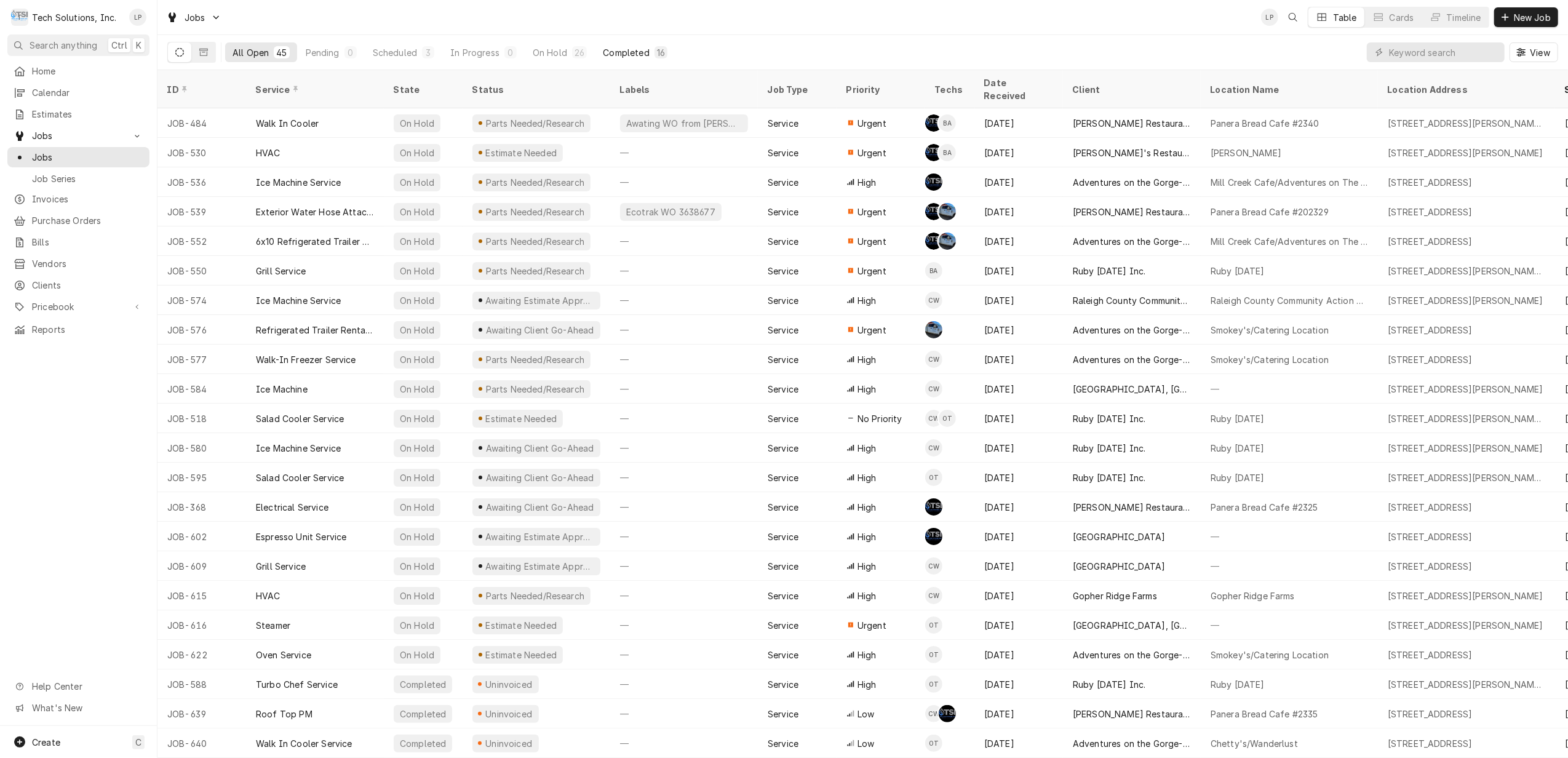
click at [611, 47] on div "Completed" at bounding box center [626, 53] width 46 height 13
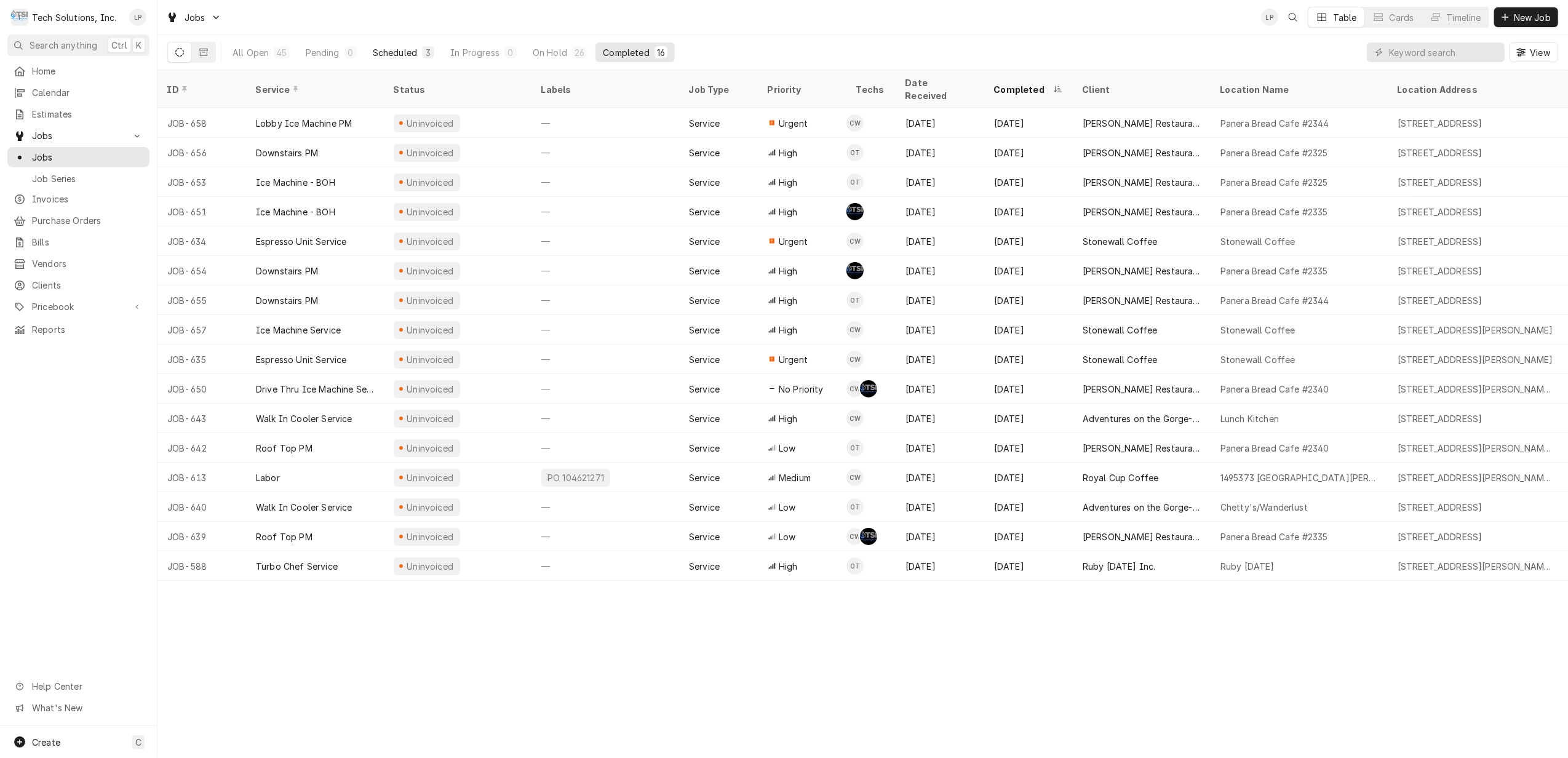
click at [390, 55] on div "Scheduled" at bounding box center [395, 53] width 44 height 13
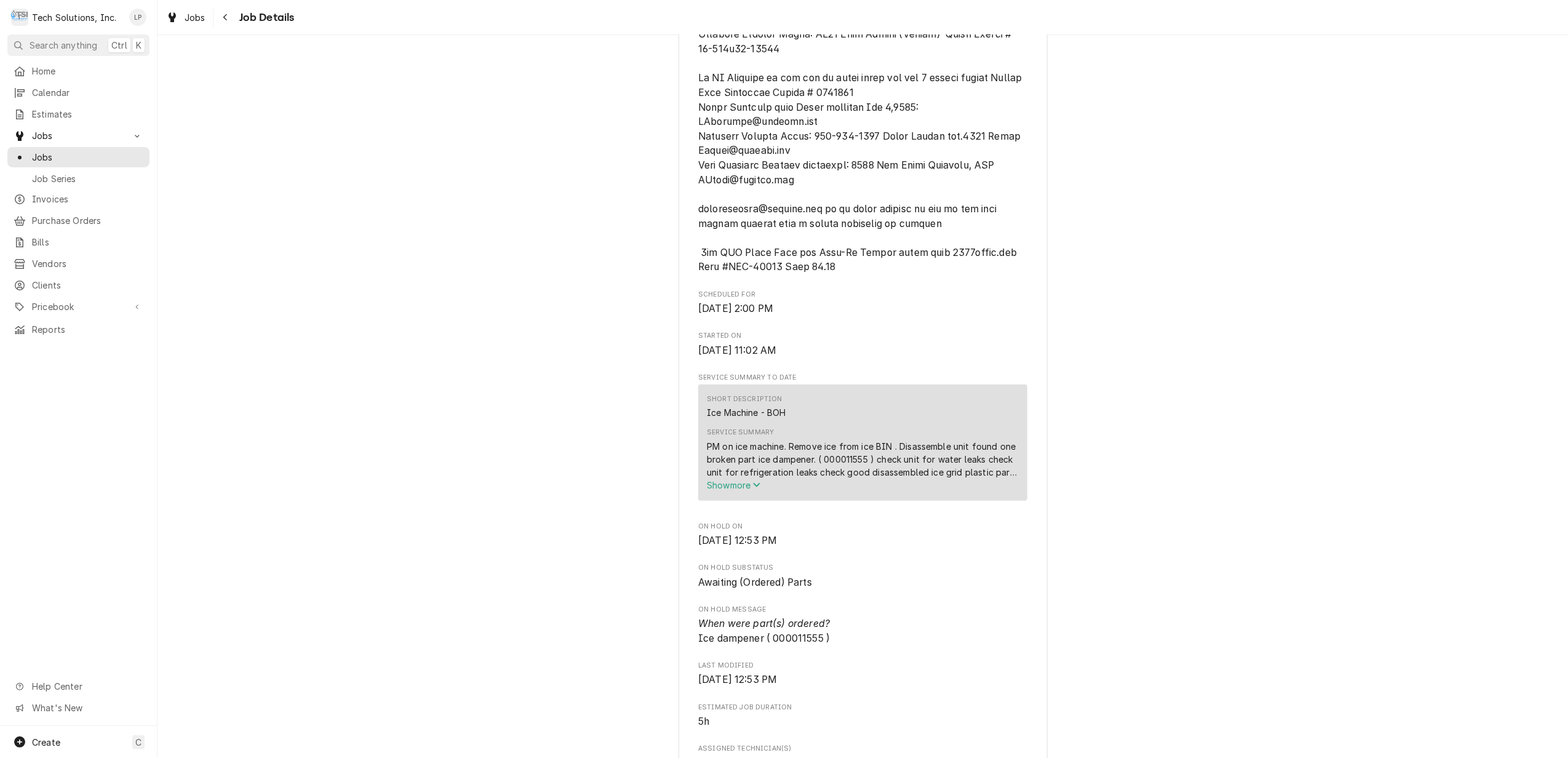
scroll to position [901, 0]
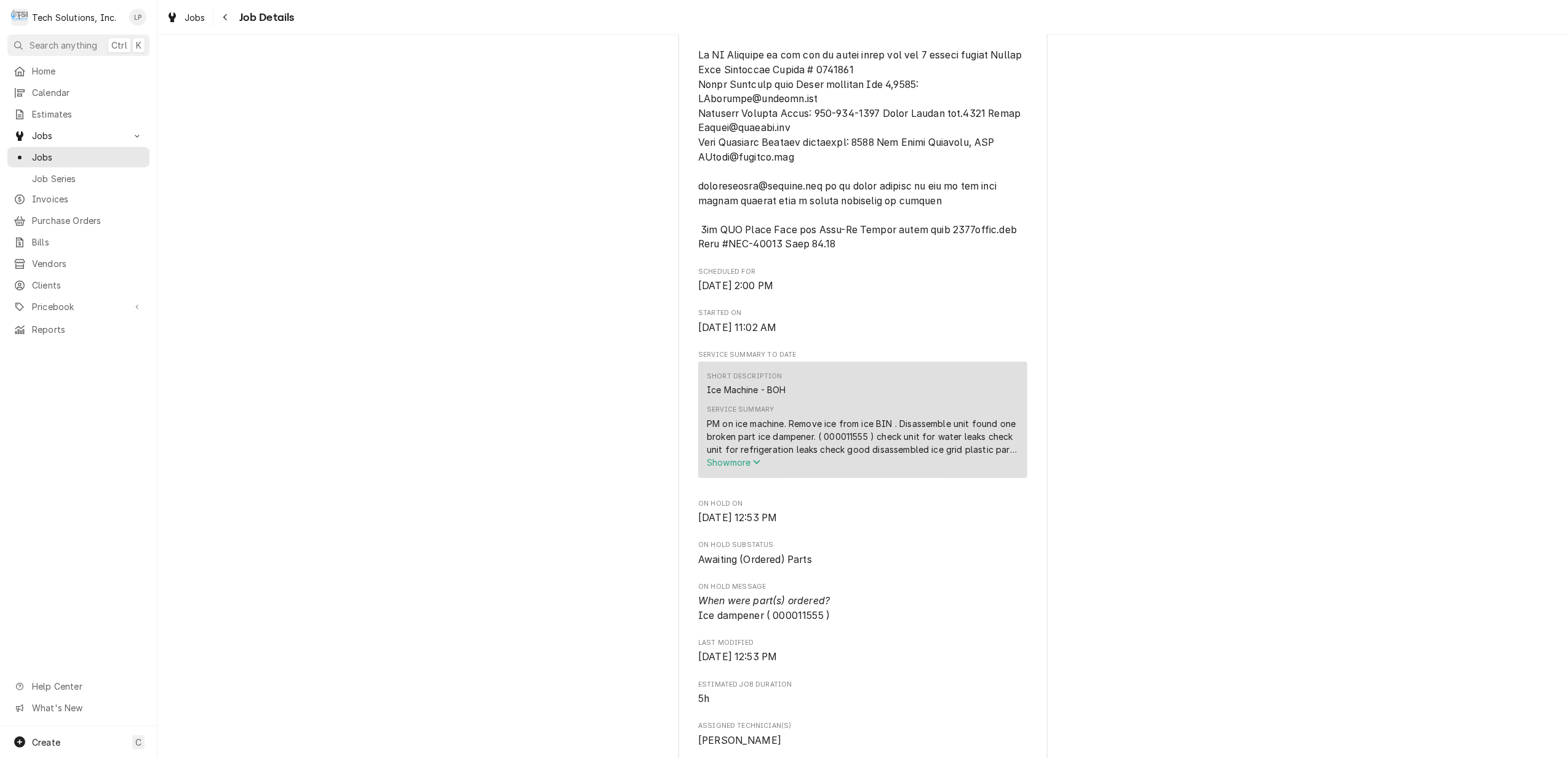
click at [730, 467] on span "Show more" at bounding box center [733, 462] width 54 height 10
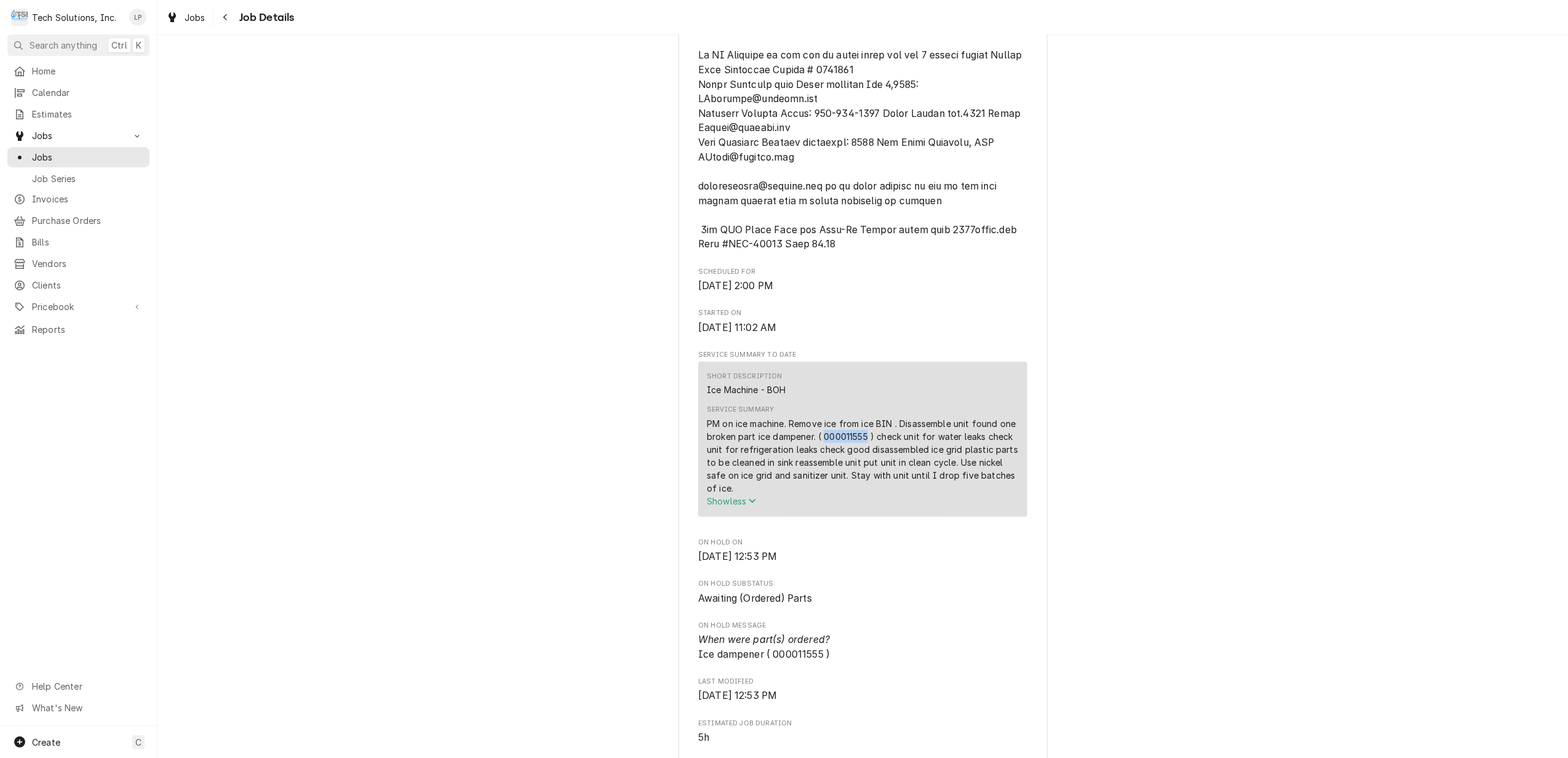
drag, startPoint x: 819, startPoint y: 453, endPoint x: 863, endPoint y: 448, distance: 44.3
click at [863, 448] on div "PM on ice machine. Remove ice from ice BIN . Disassemble unit found one broken …" at bounding box center [862, 455] width 312 height 78
drag, startPoint x: 863, startPoint y: 448, endPoint x: 852, endPoint y: 448, distance: 11.0
copy div "000011555"
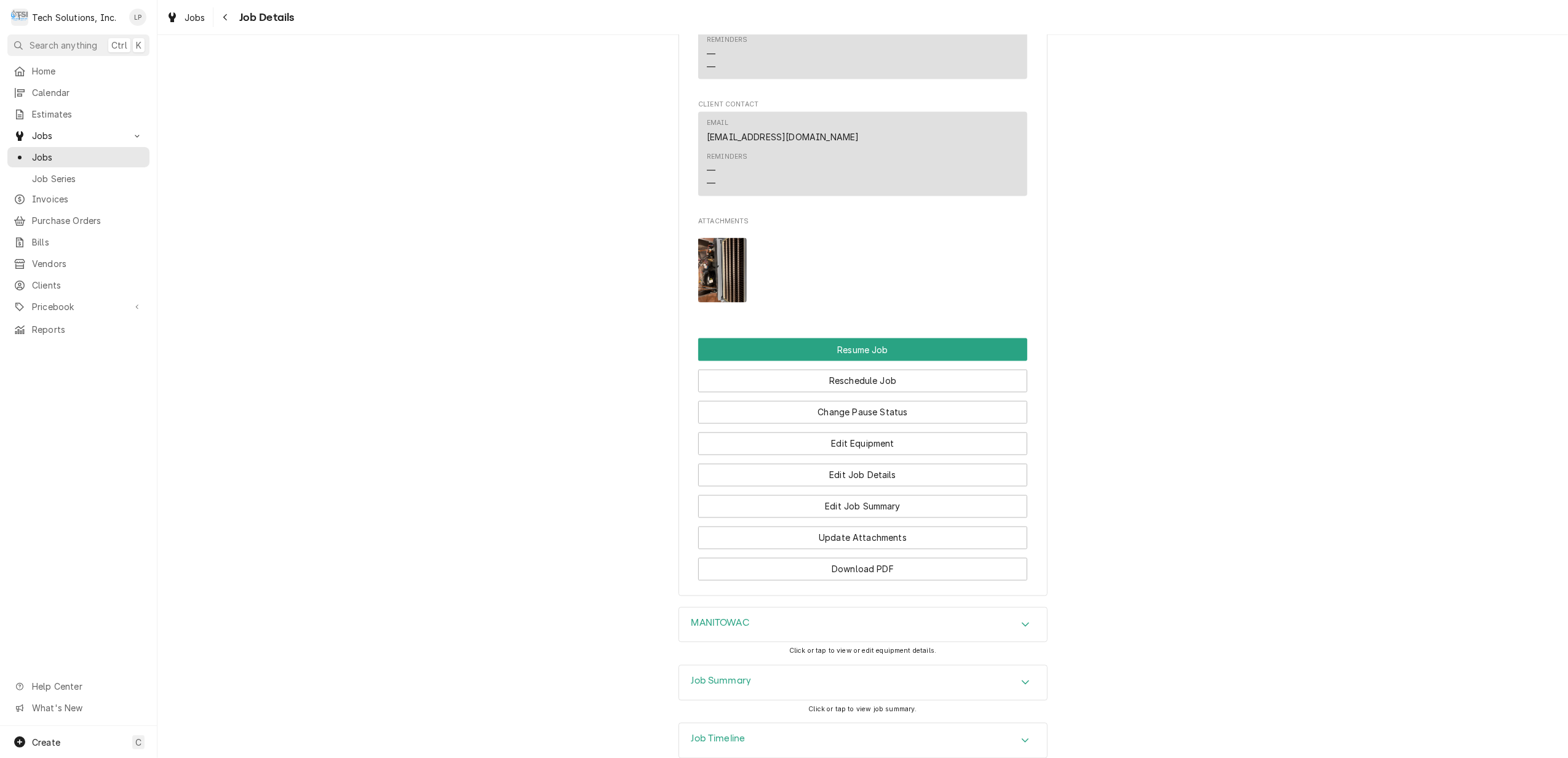
scroll to position [2044, 0]
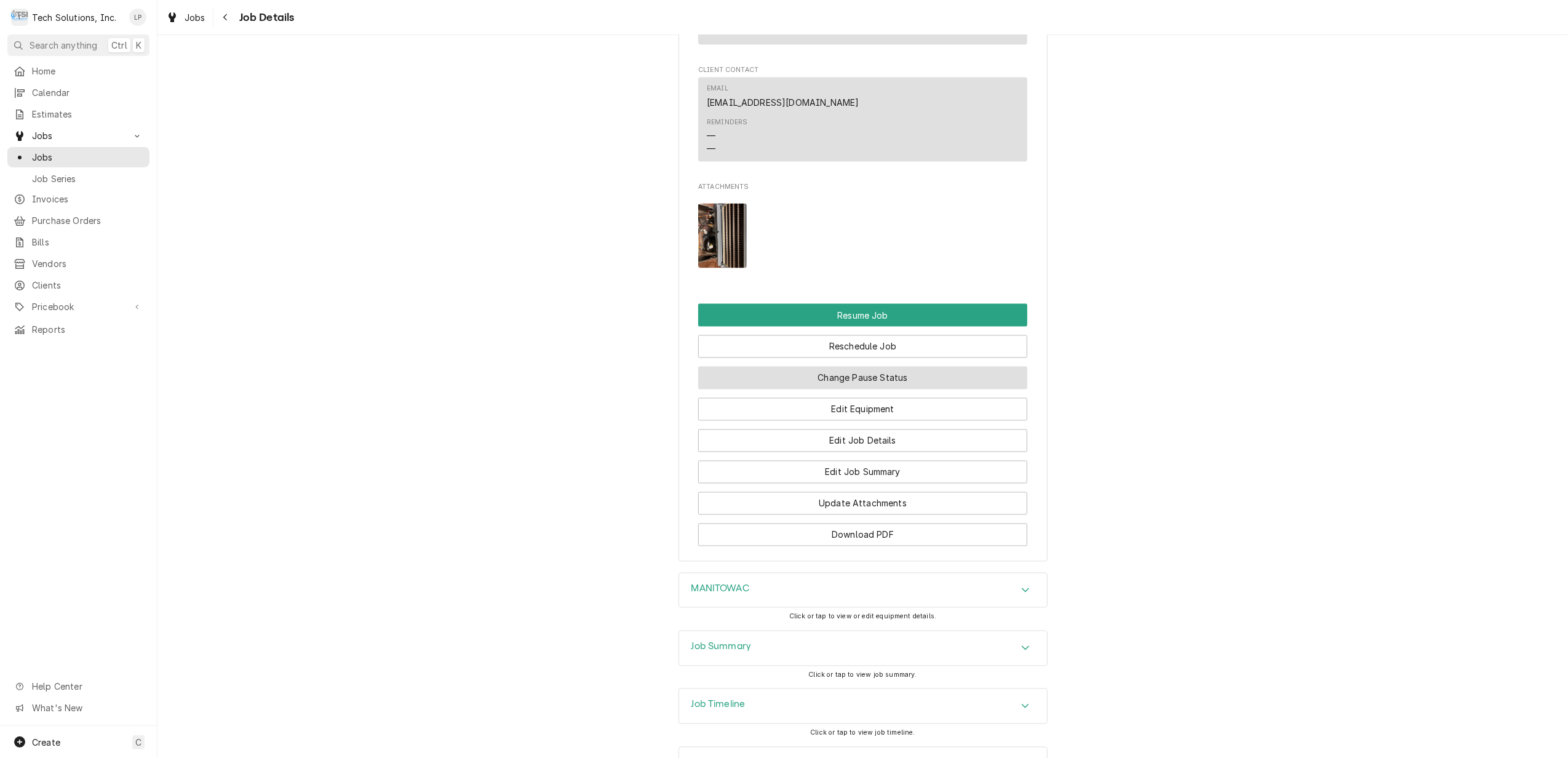
click at [908, 367] on button "Change Pause Status" at bounding box center [862, 378] width 329 height 23
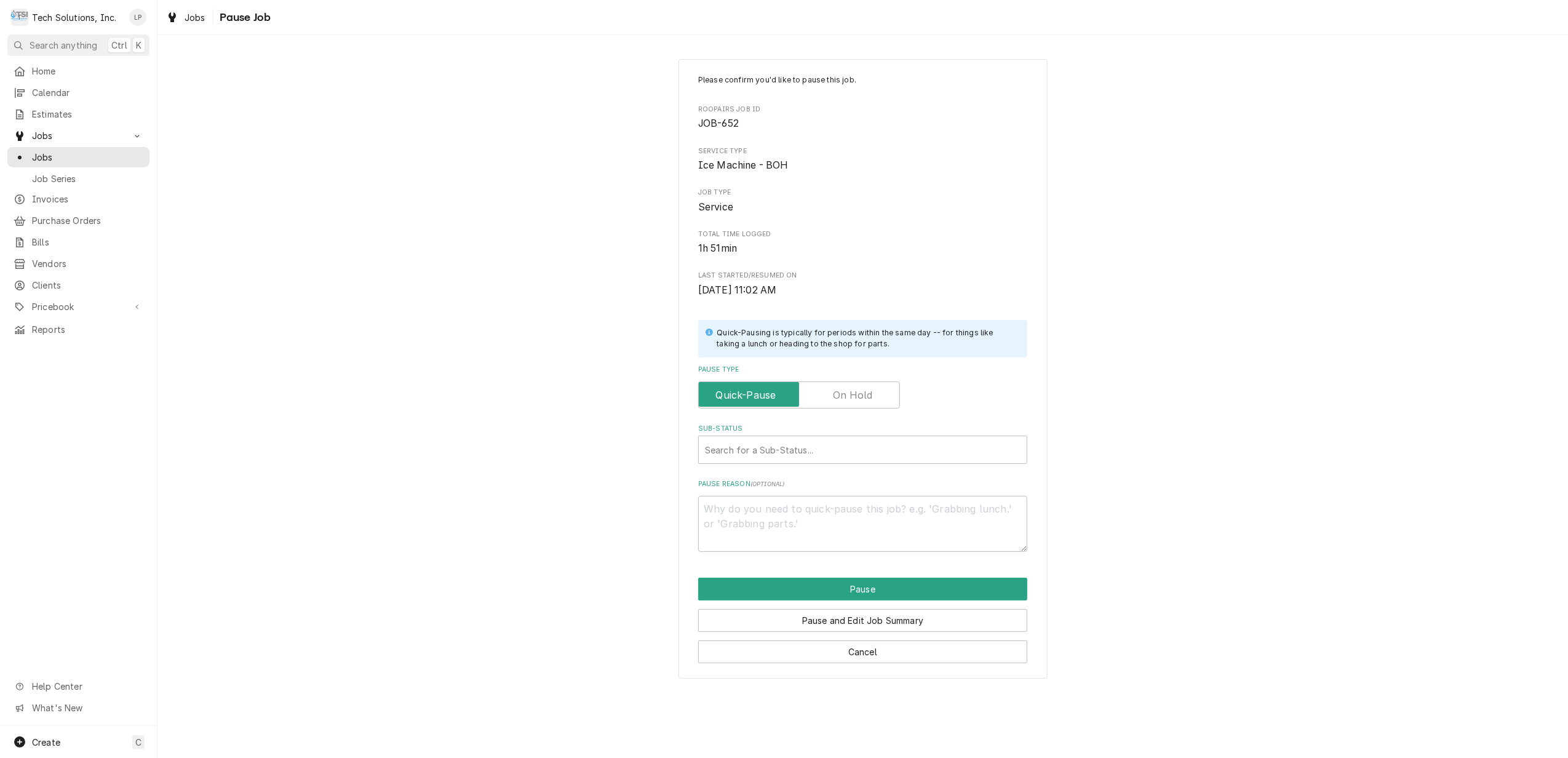
click at [867, 389] on label "Pause Type" at bounding box center [799, 394] width 202 height 27
click at [867, 389] on input "Pause Type" at bounding box center [799, 394] width 191 height 27
checkbox input "true"
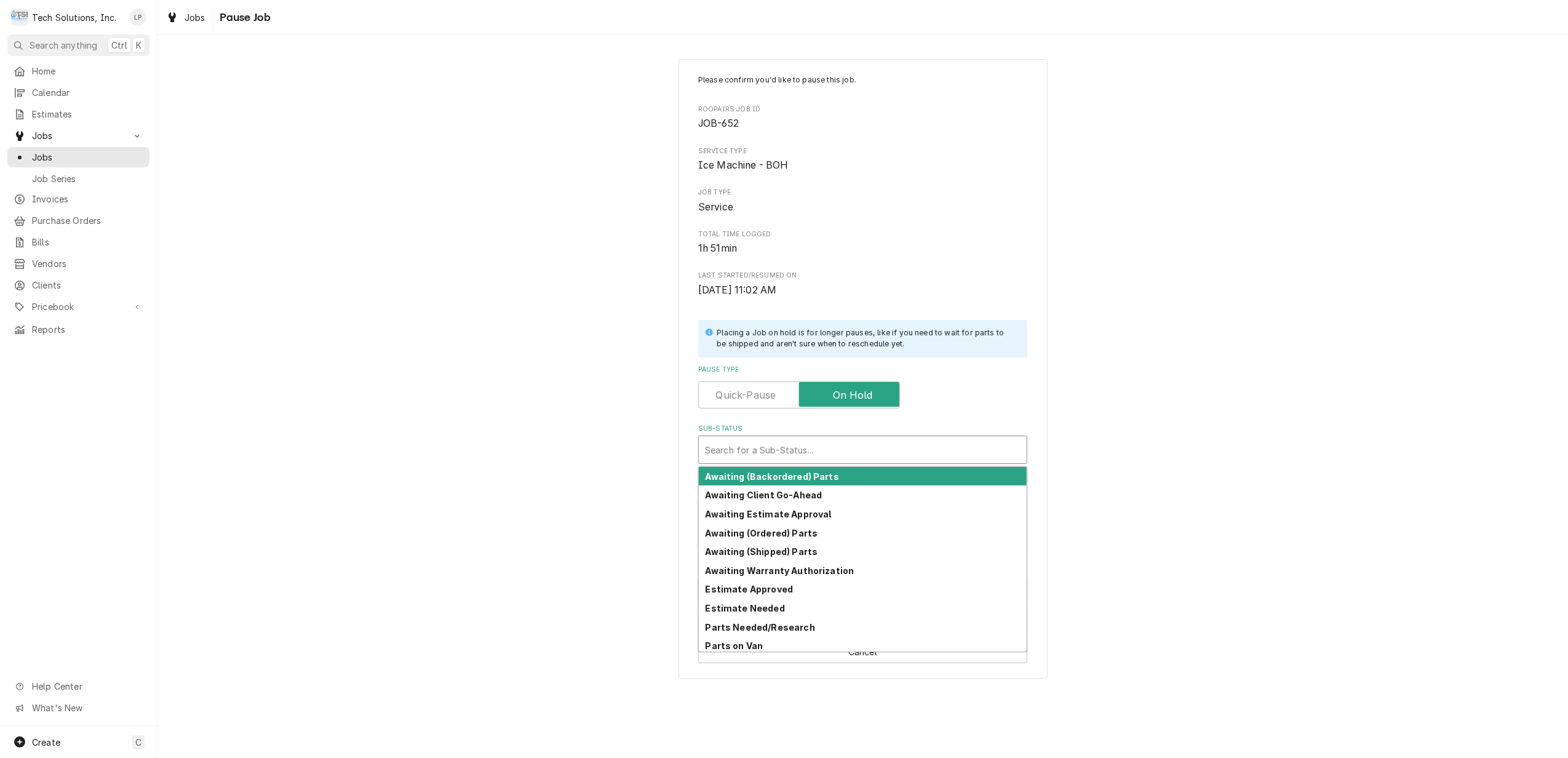
click at [886, 451] on div "Sub-Status" at bounding box center [862, 450] width 316 height 22
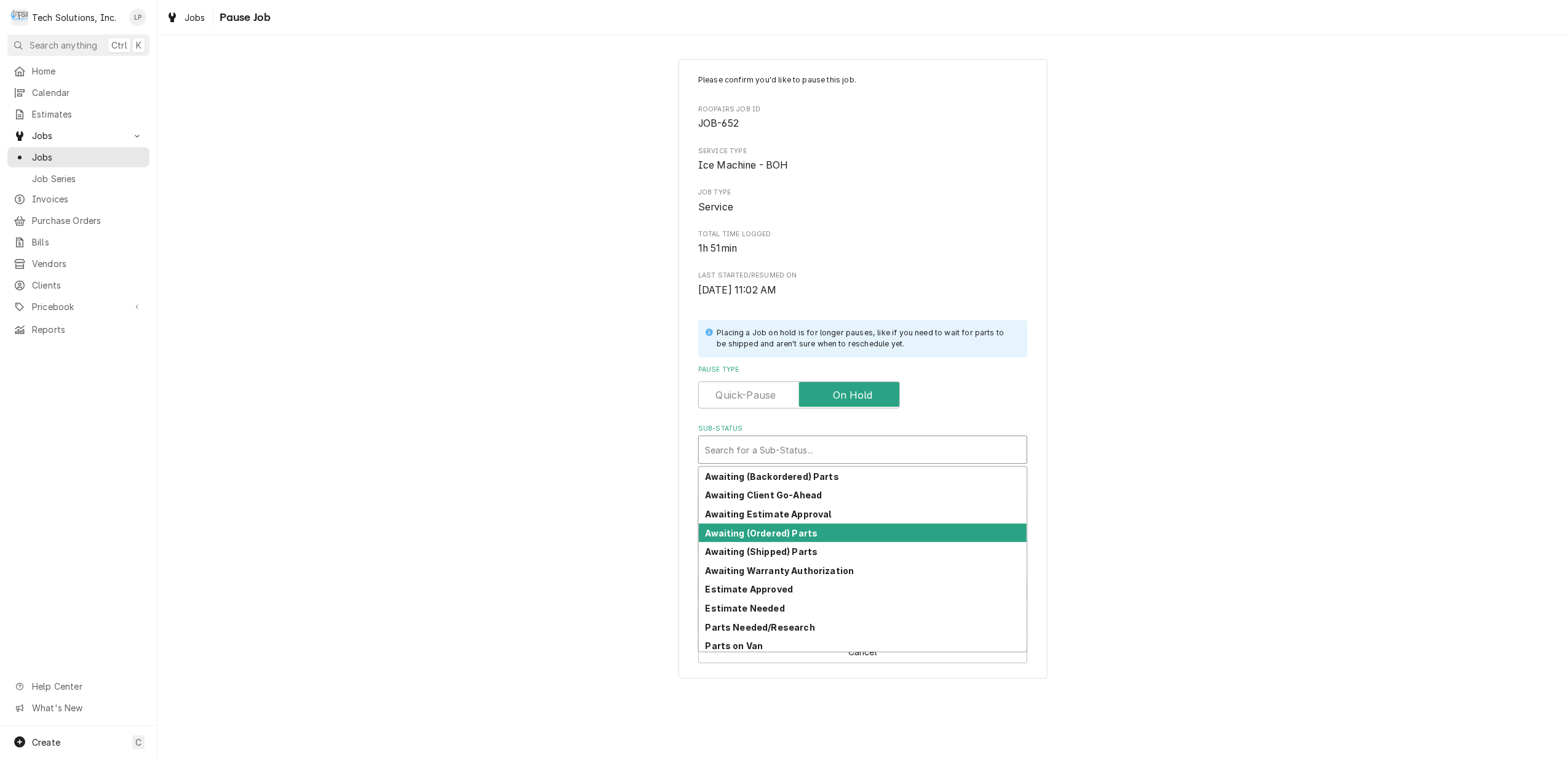
click at [813, 531] on div "Awaiting (Ordered) Parts" at bounding box center [863, 532] width 328 height 19
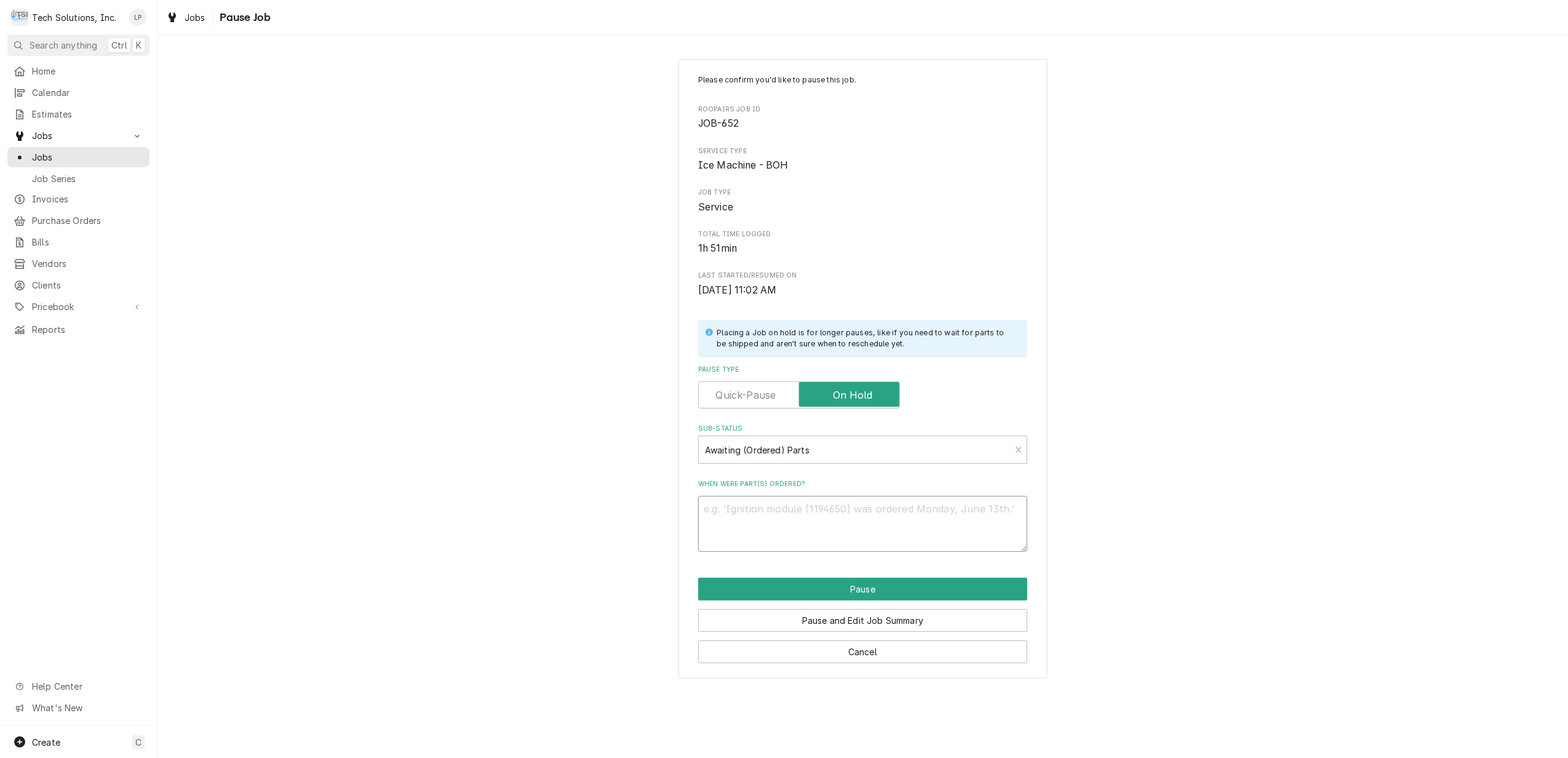
click at [811, 527] on textarea "When were part(s) ordered?" at bounding box center [862, 524] width 329 height 56
type textarea "x"
type textarea "L"
type textarea "x"
type textarea "LI"
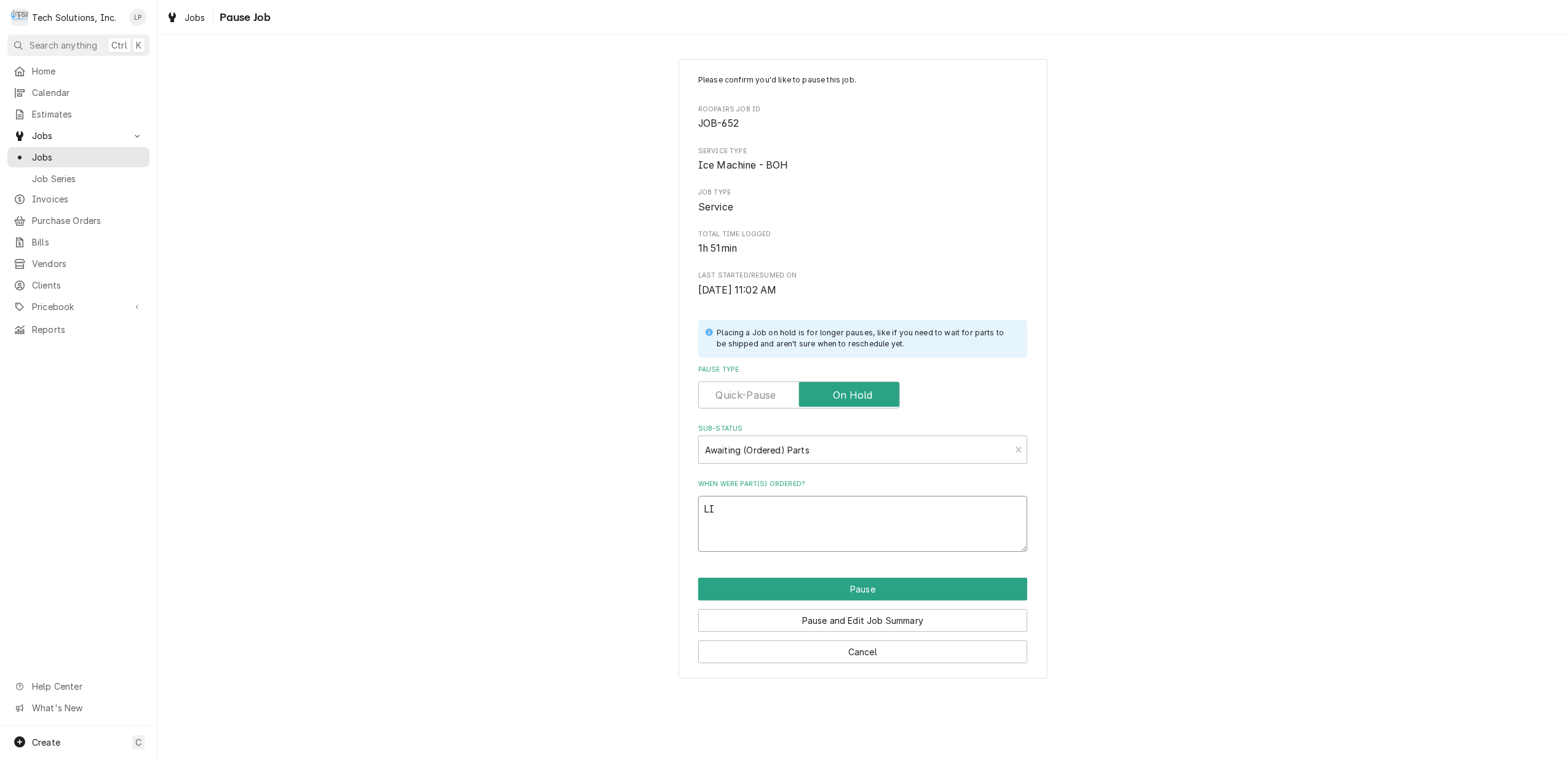
type textarea "x"
type textarea "LIs"
type textarea "x"
type textarea "LIsa"
type textarea "x"
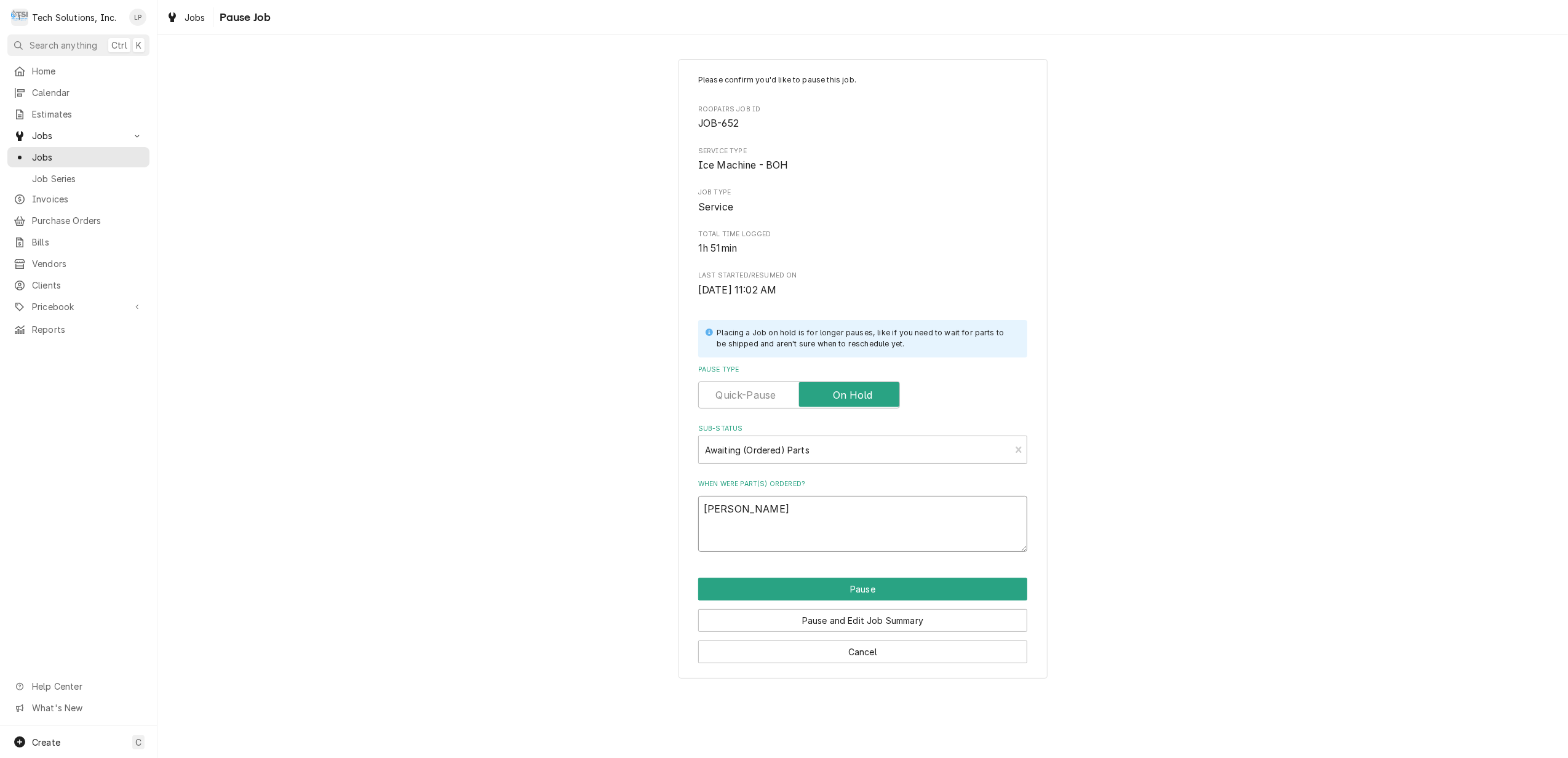
type textarea "LIsa"
type textarea "x"
type textarea "LIsa"
type textarea "x"
type textarea "LIs"
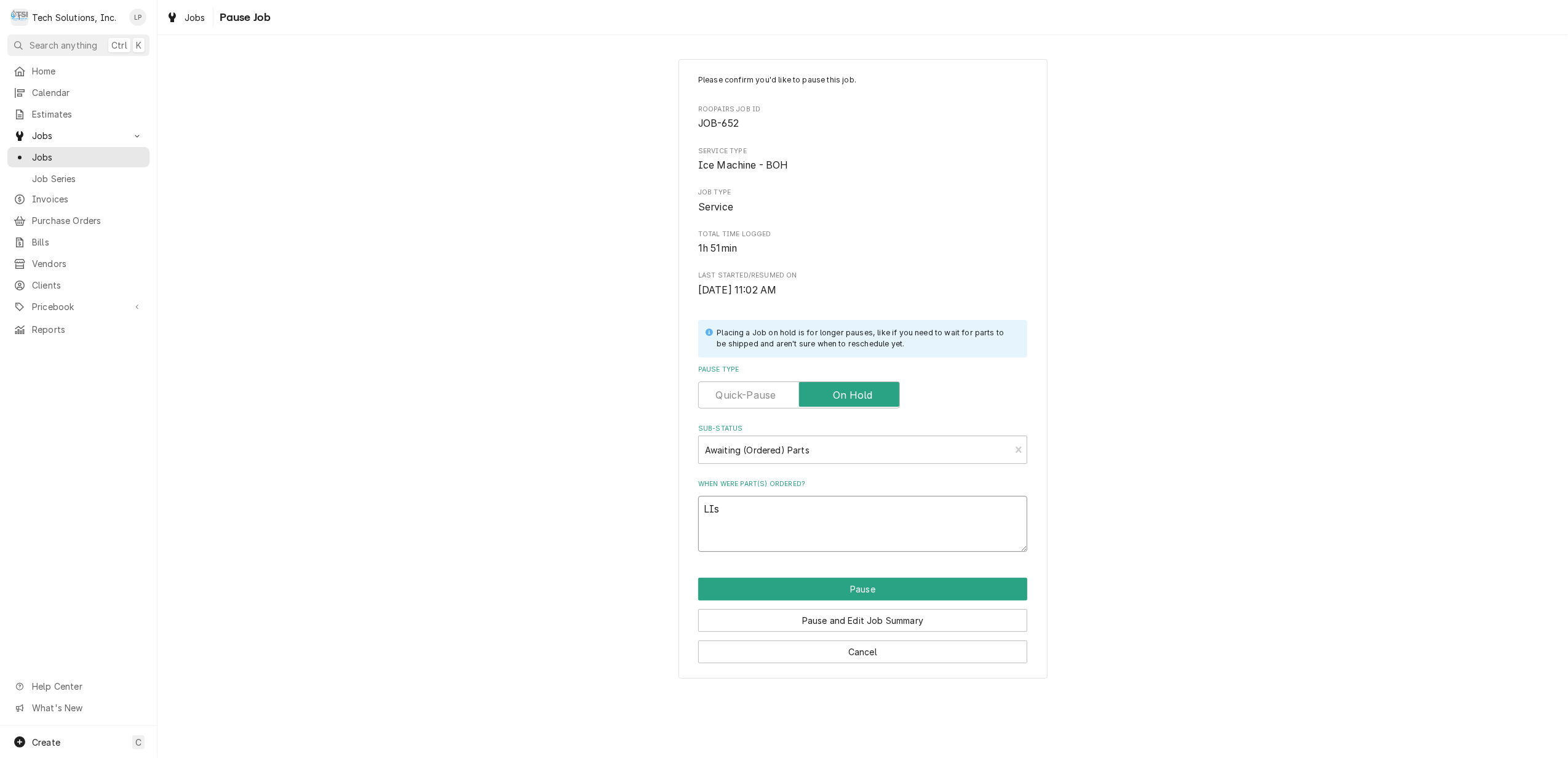
type textarea "x"
type textarea "LI"
type textarea "x"
type textarea "L"
type textarea "x"
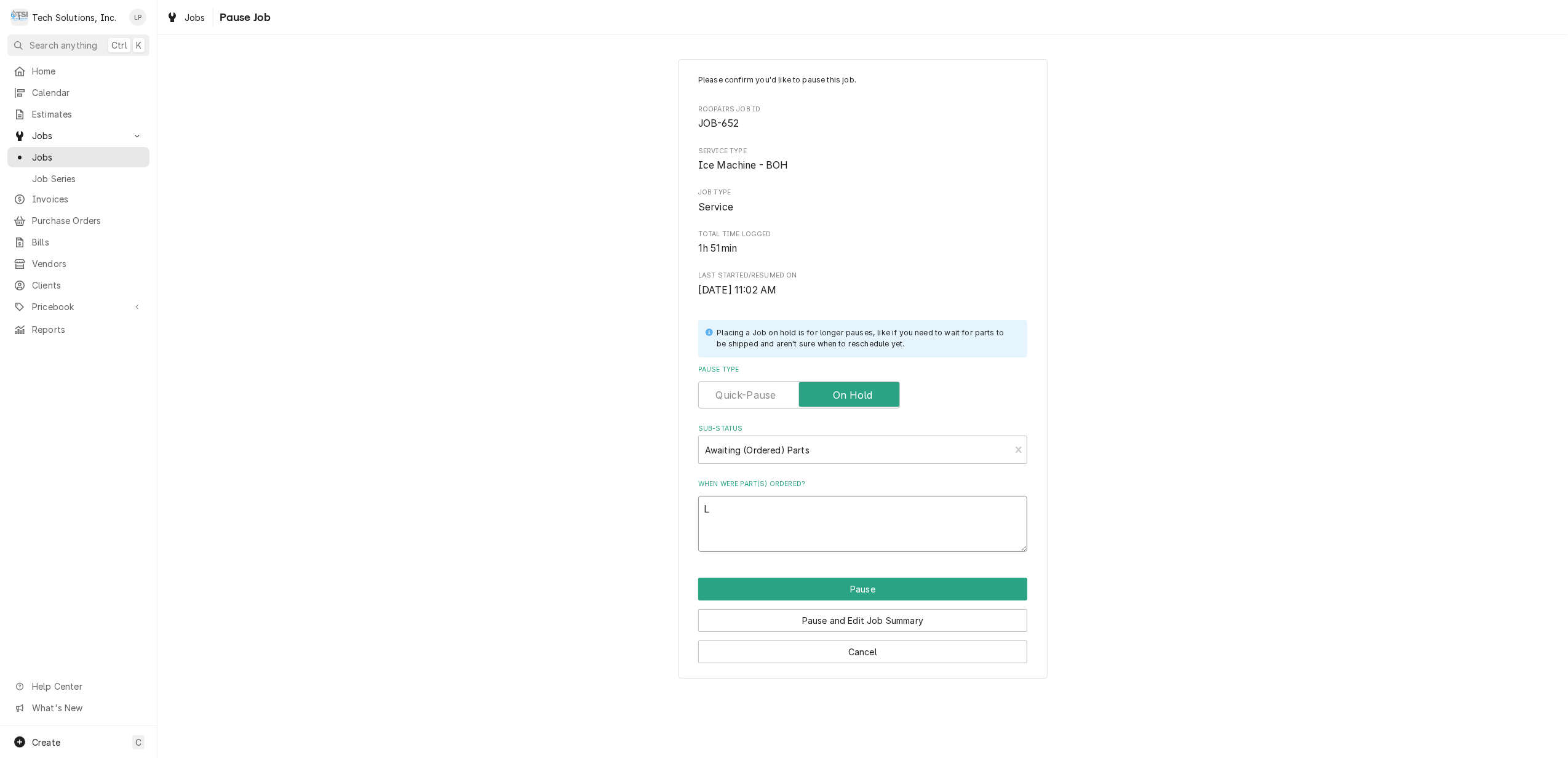
type textarea "Li"
type textarea "x"
type textarea "Lis"
type textarea "x"
type textarea "Lisa"
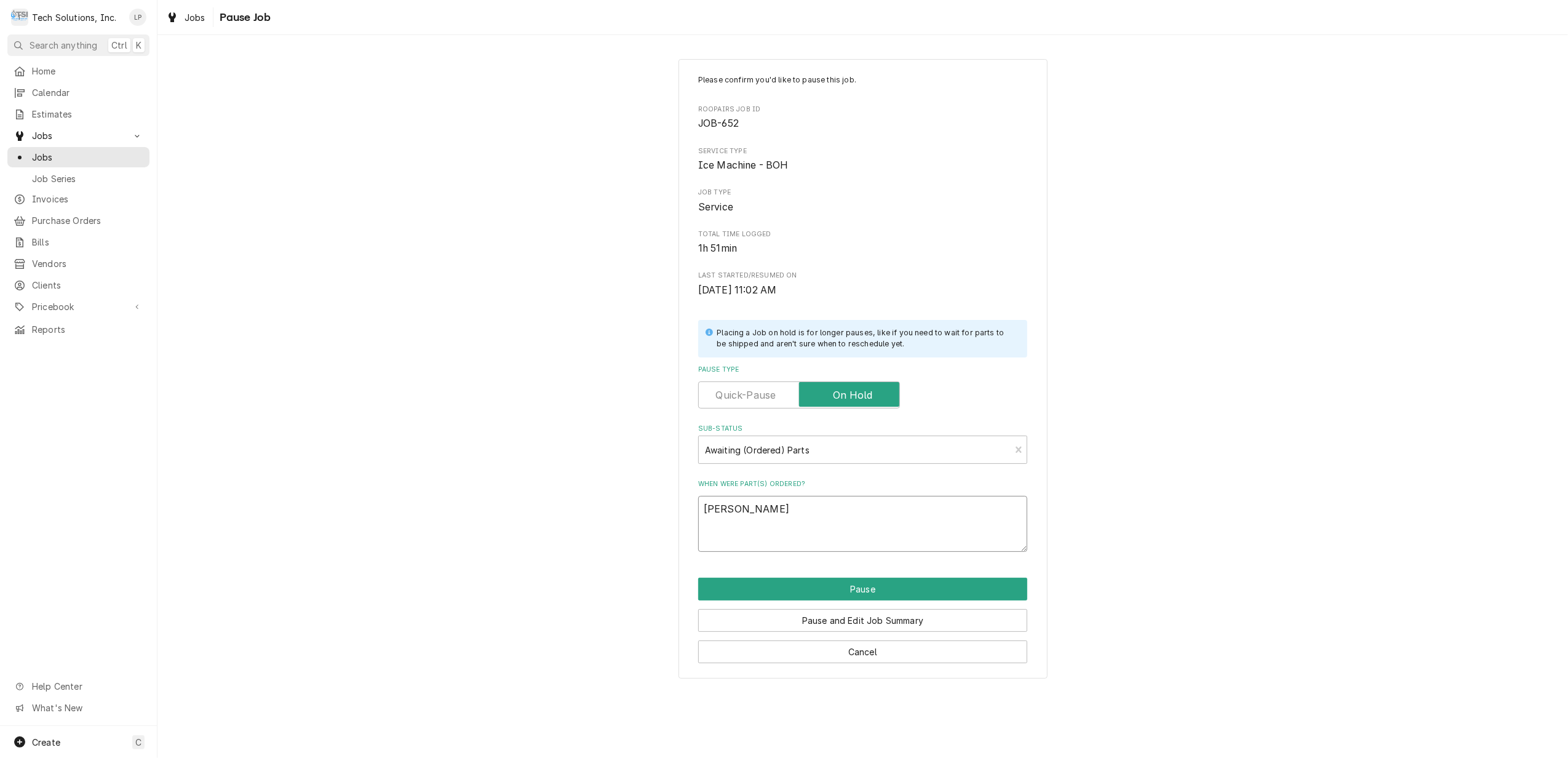
type textarea "x"
type textarea "Lisa"
type textarea "x"
type textarea "Lisa o"
type textarea "x"
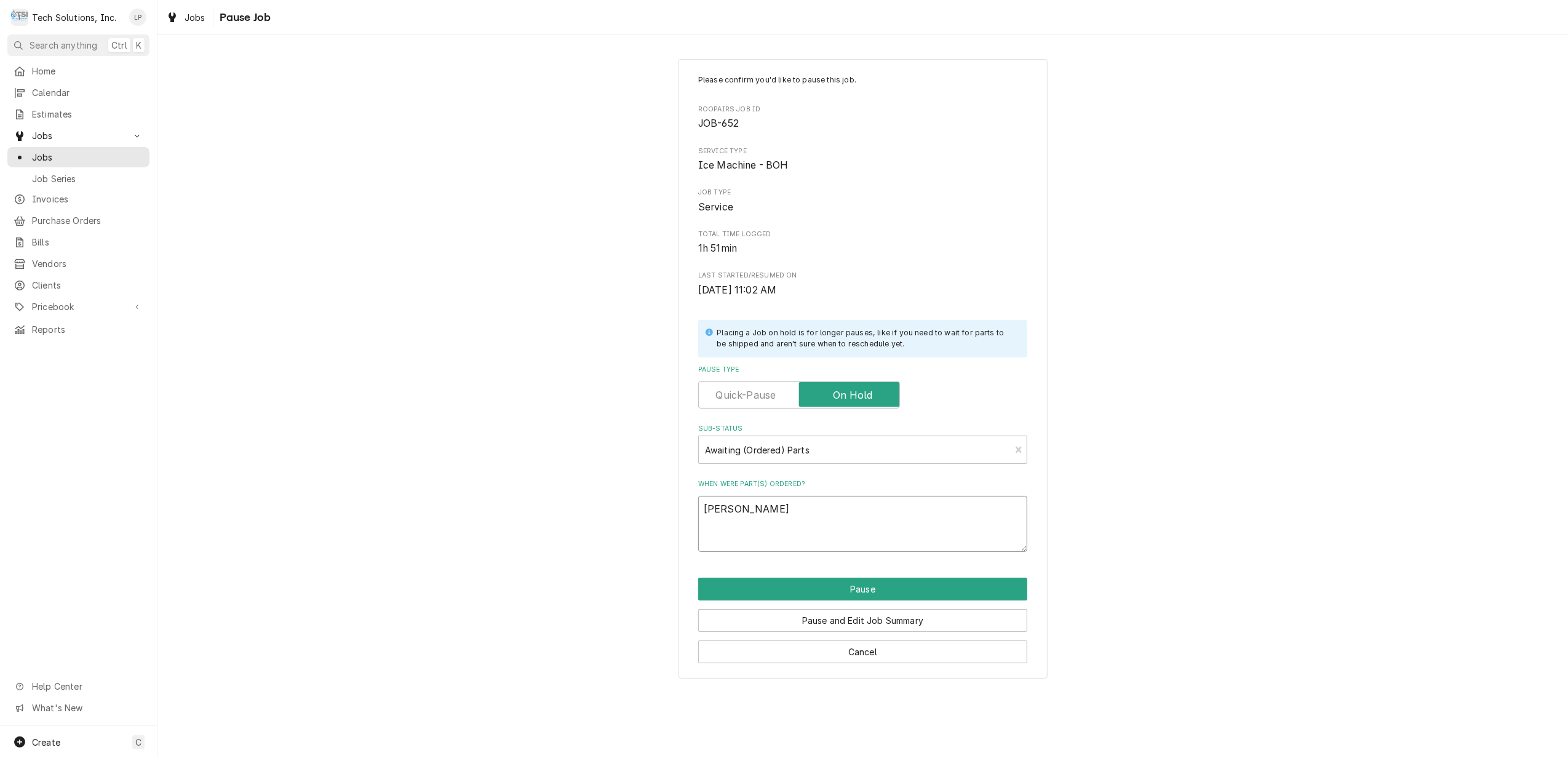
type textarea "Lisa or"
type textarea "x"
type textarea "Lisa ord"
type textarea "x"
type textarea "Lisa orde"
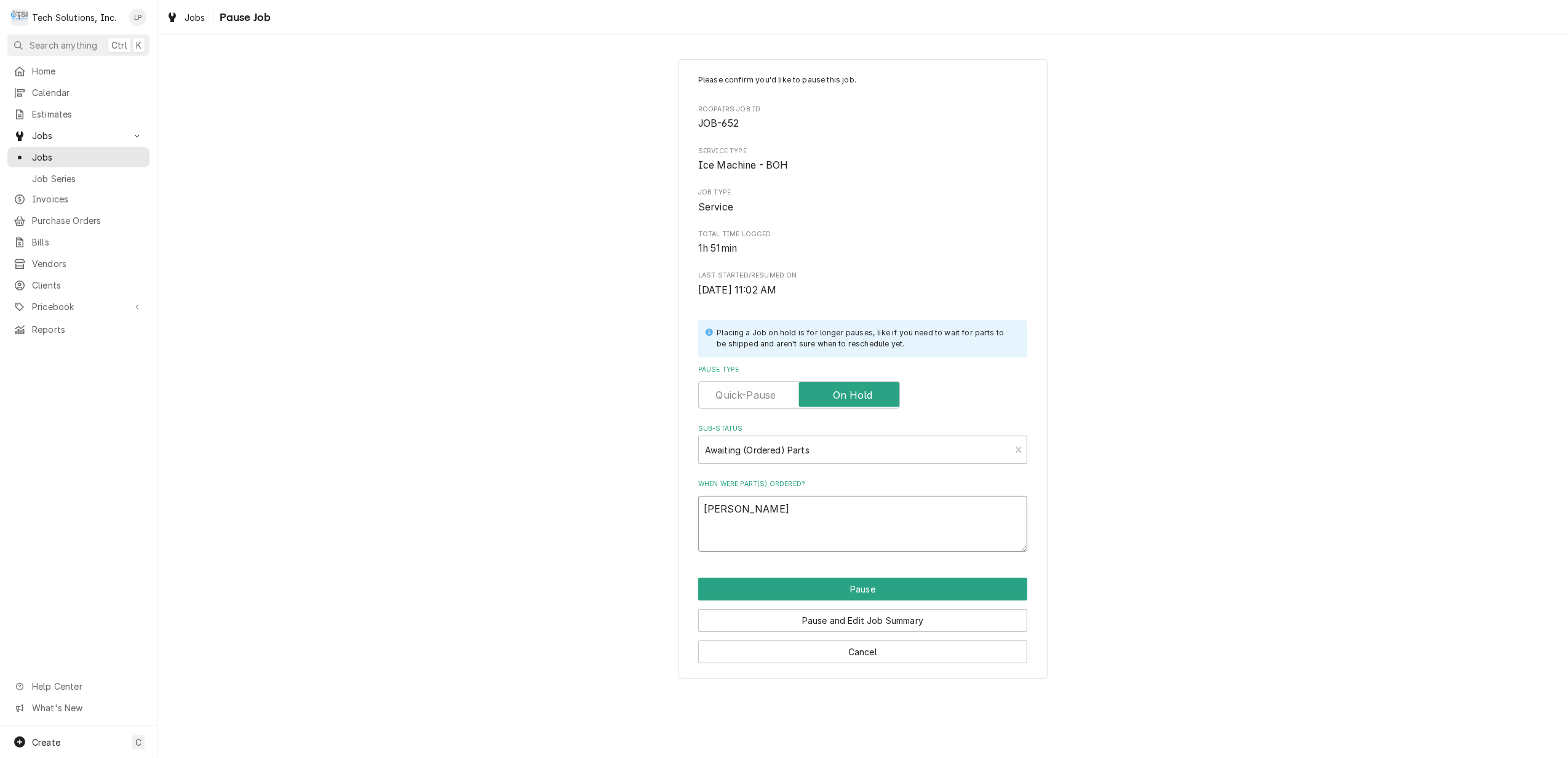
type textarea "x"
type textarea "Lisa order"
type textarea "x"
type textarea "Lisa ordere"
type textarea "x"
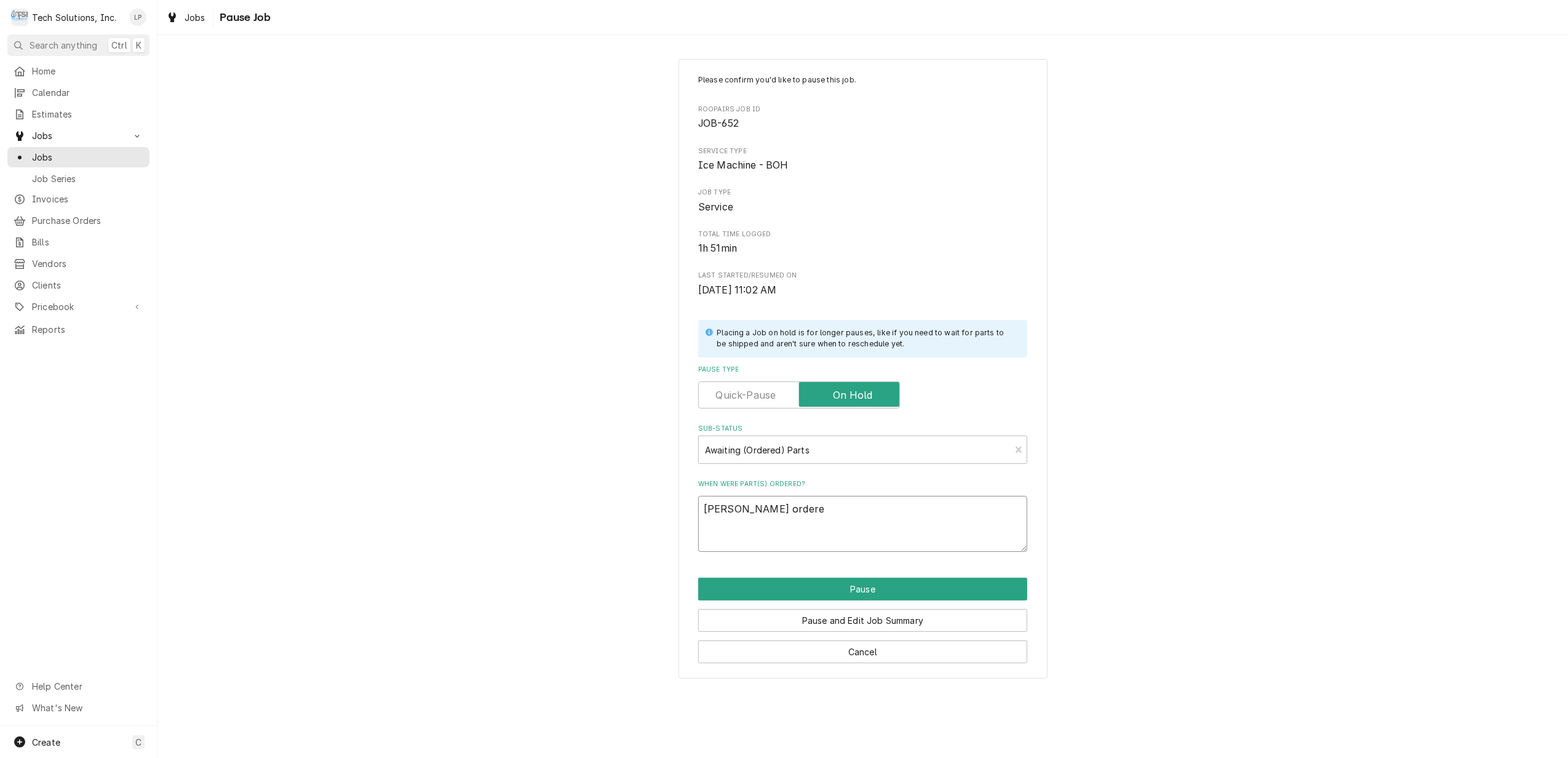
type textarea "Lisa ordered"
type textarea "x"
type textarea "Lisa ordered"
type textarea "x"
type textarea "Lisa ordered w"
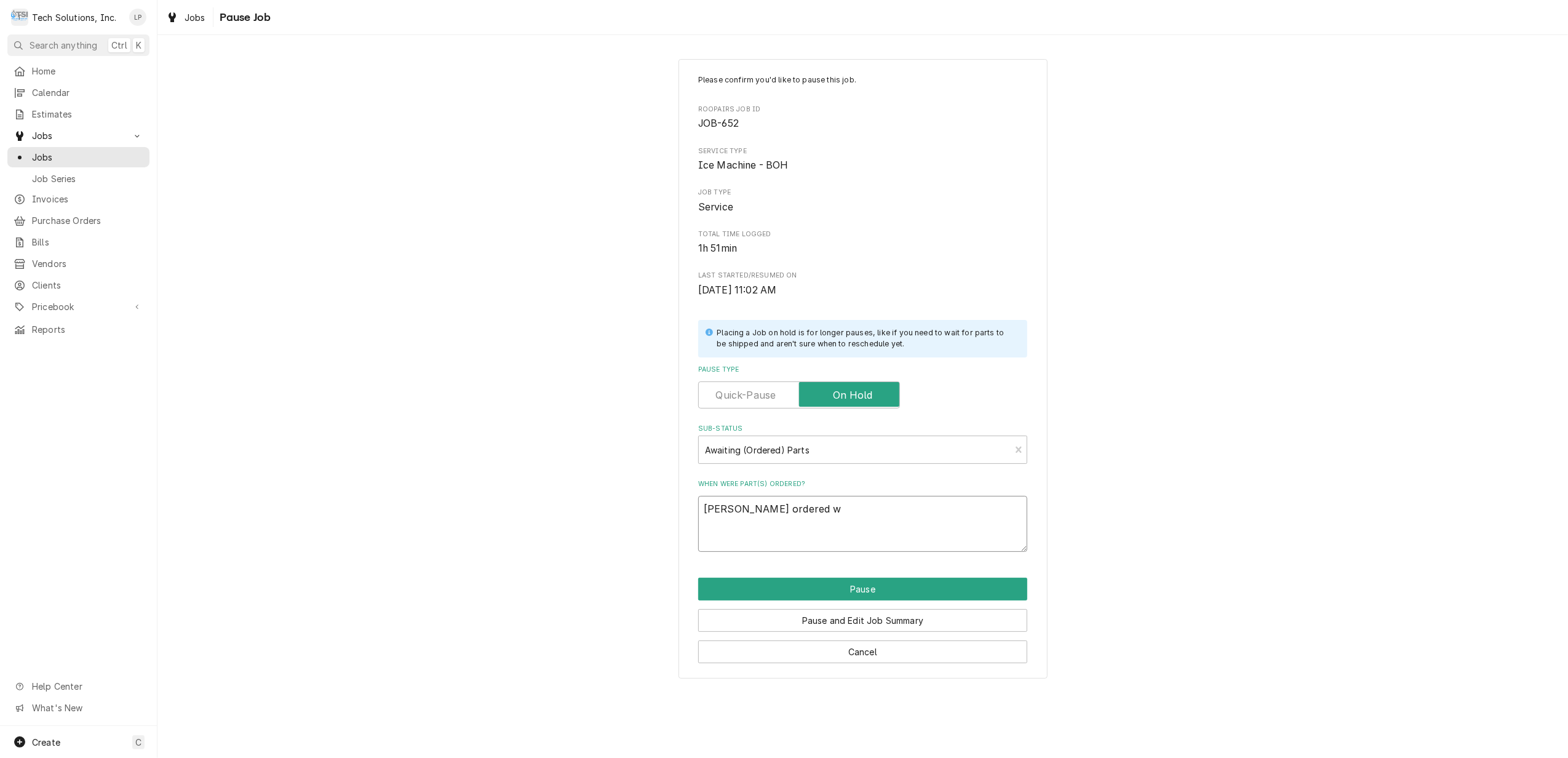
type textarea "x"
type textarea "Lisa ordered wi"
type textarea "x"
type textarea "Lisa ordered wit"
type textarea "x"
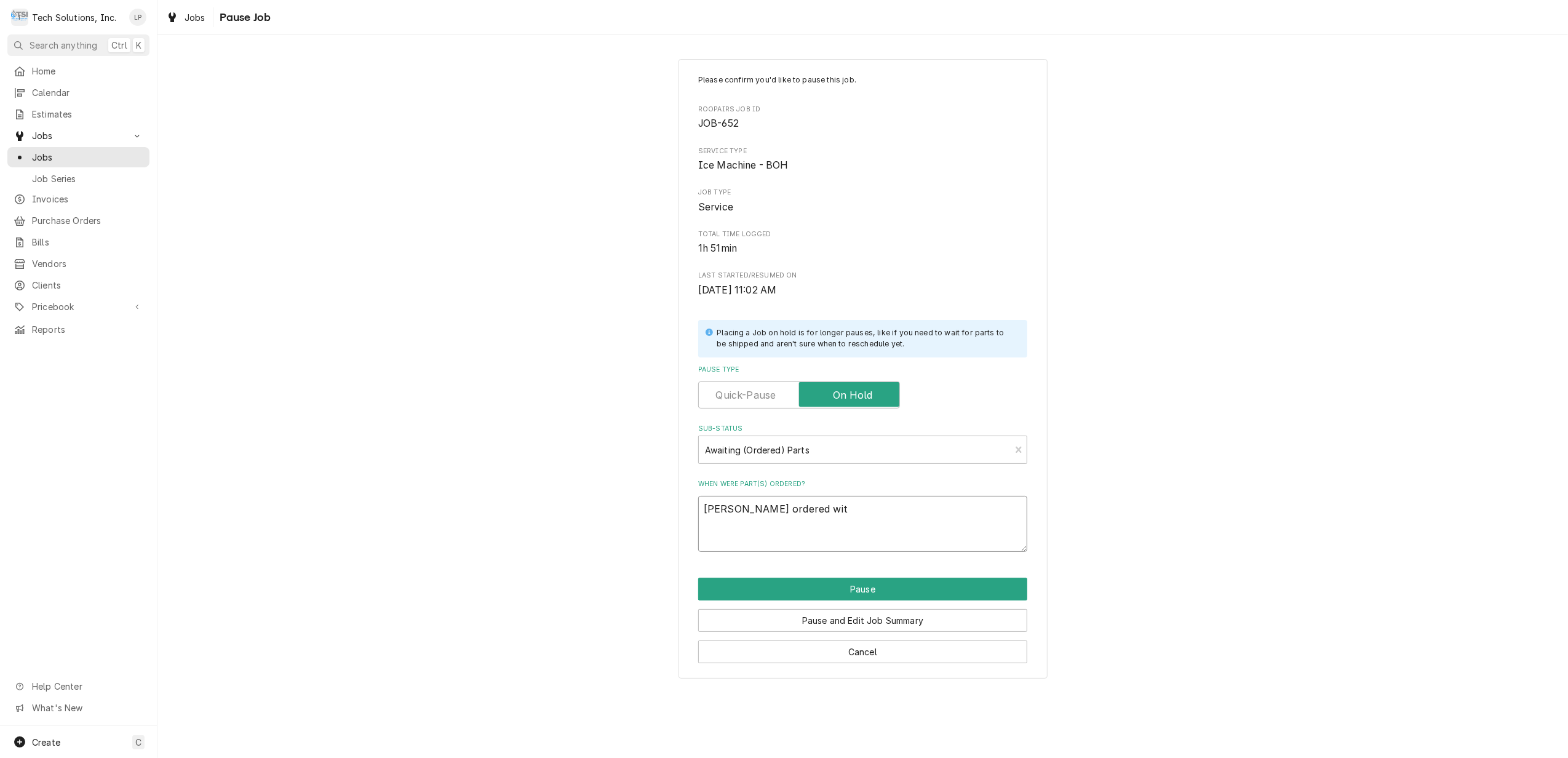
type textarea "Lisa ordered with"
type textarea "x"
type textarea "Lisa ordered with"
type textarea "x"
type textarea "Lisa ordered with P"
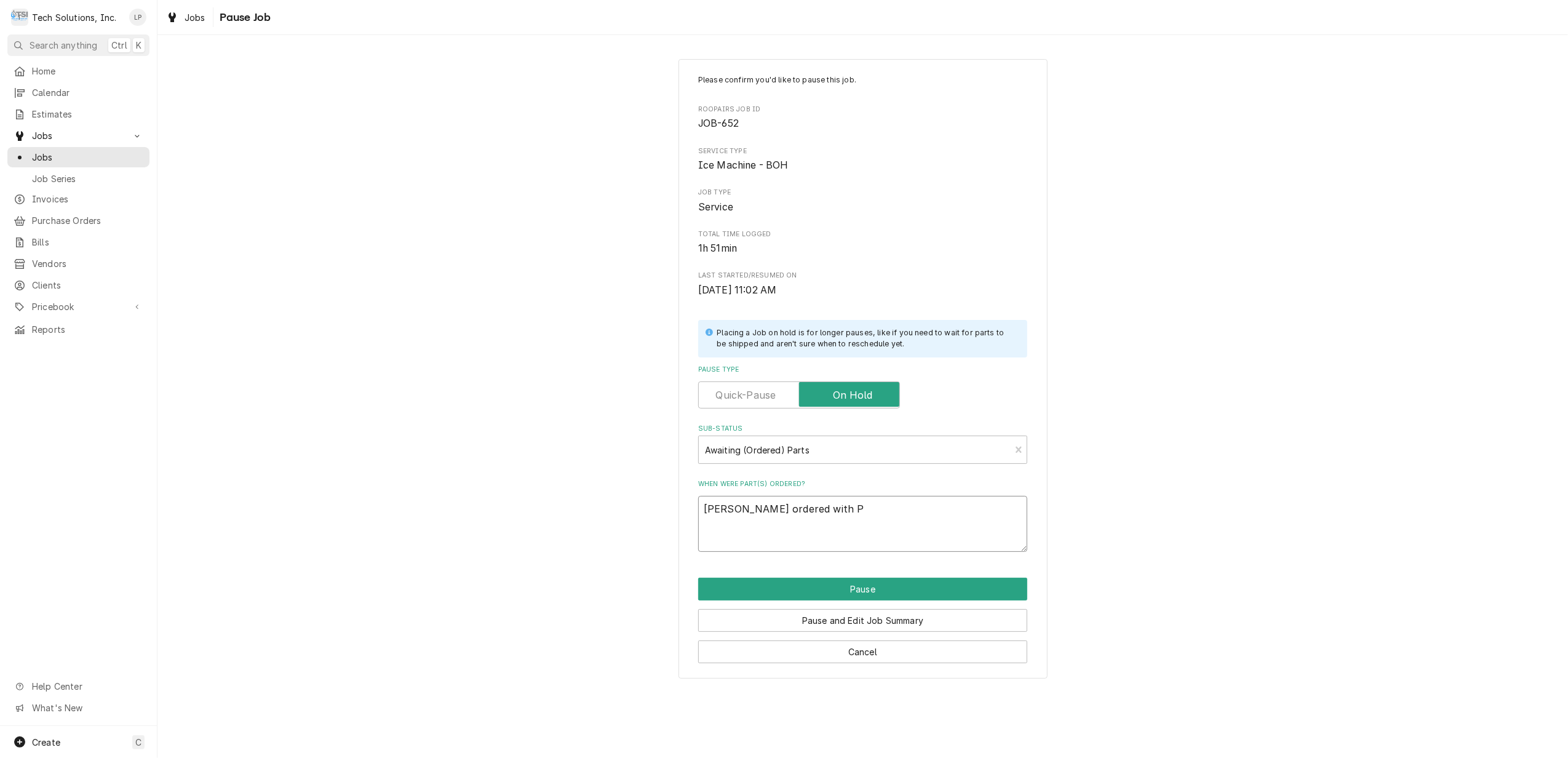
type textarea "x"
type textarea "Lisa ordered with Pa"
type textarea "x"
type textarea "Lisa ordered with Par"
type textarea "x"
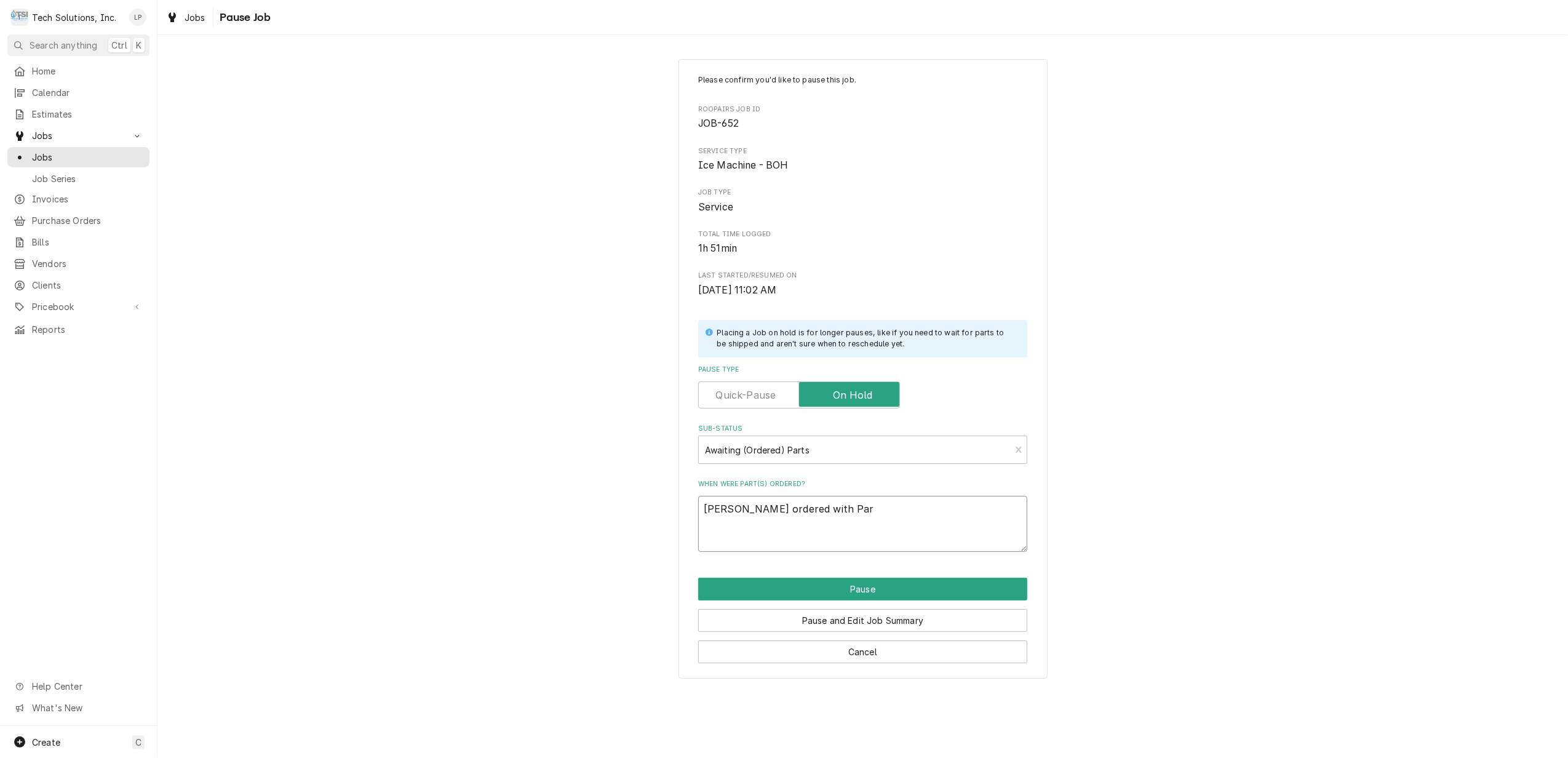
type textarea "Lisa ordered with Part"
type textarea "x"
type textarea "Lisa ordered with Parts"
type textarea "x"
type textarea "Lisa ordered with Partst"
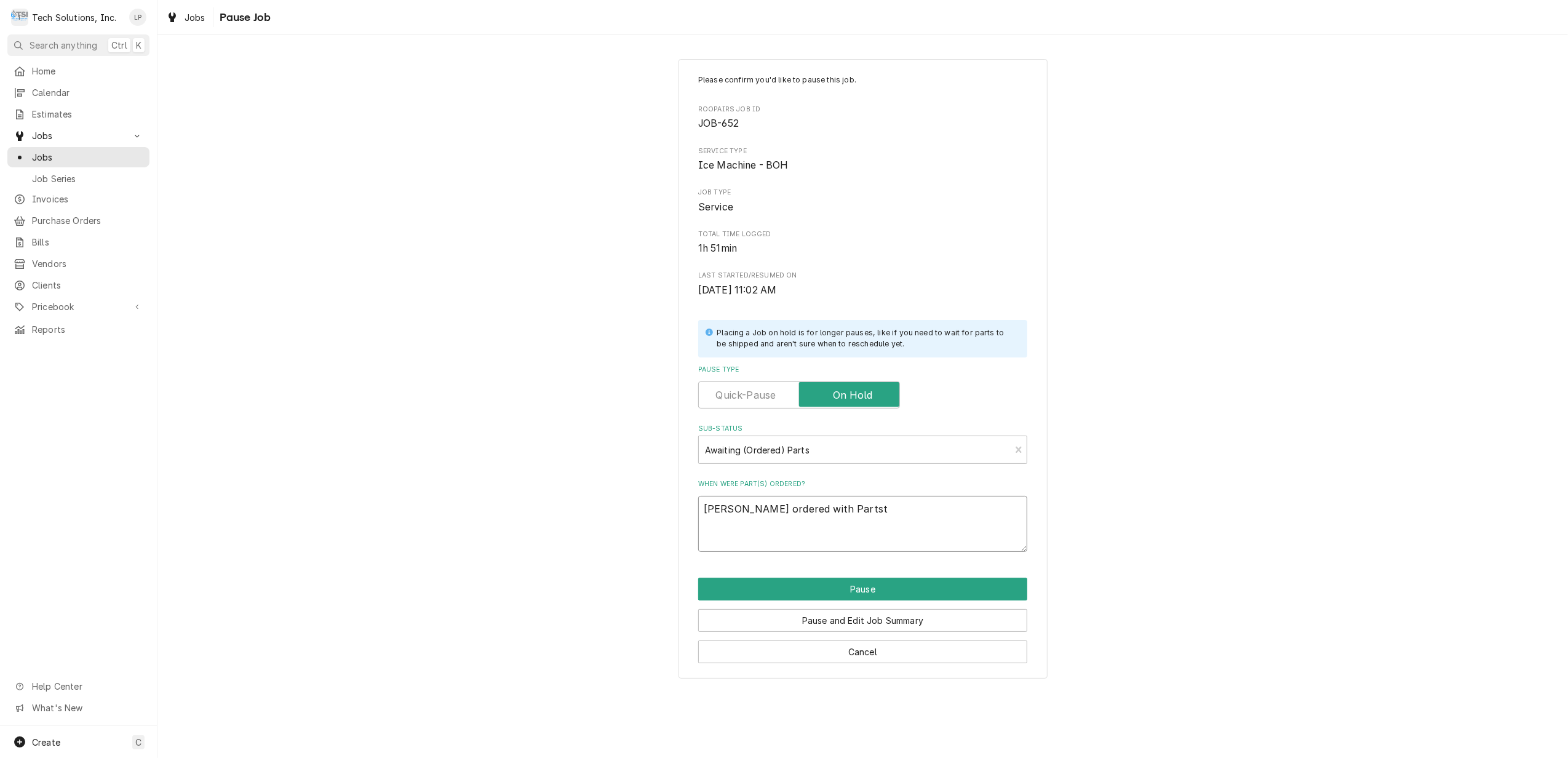
type textarea "x"
type textarea "Lisa ordered with Partsto"
type textarea "x"
type textarea "Lisa ordered with Partstow"
type textarea "x"
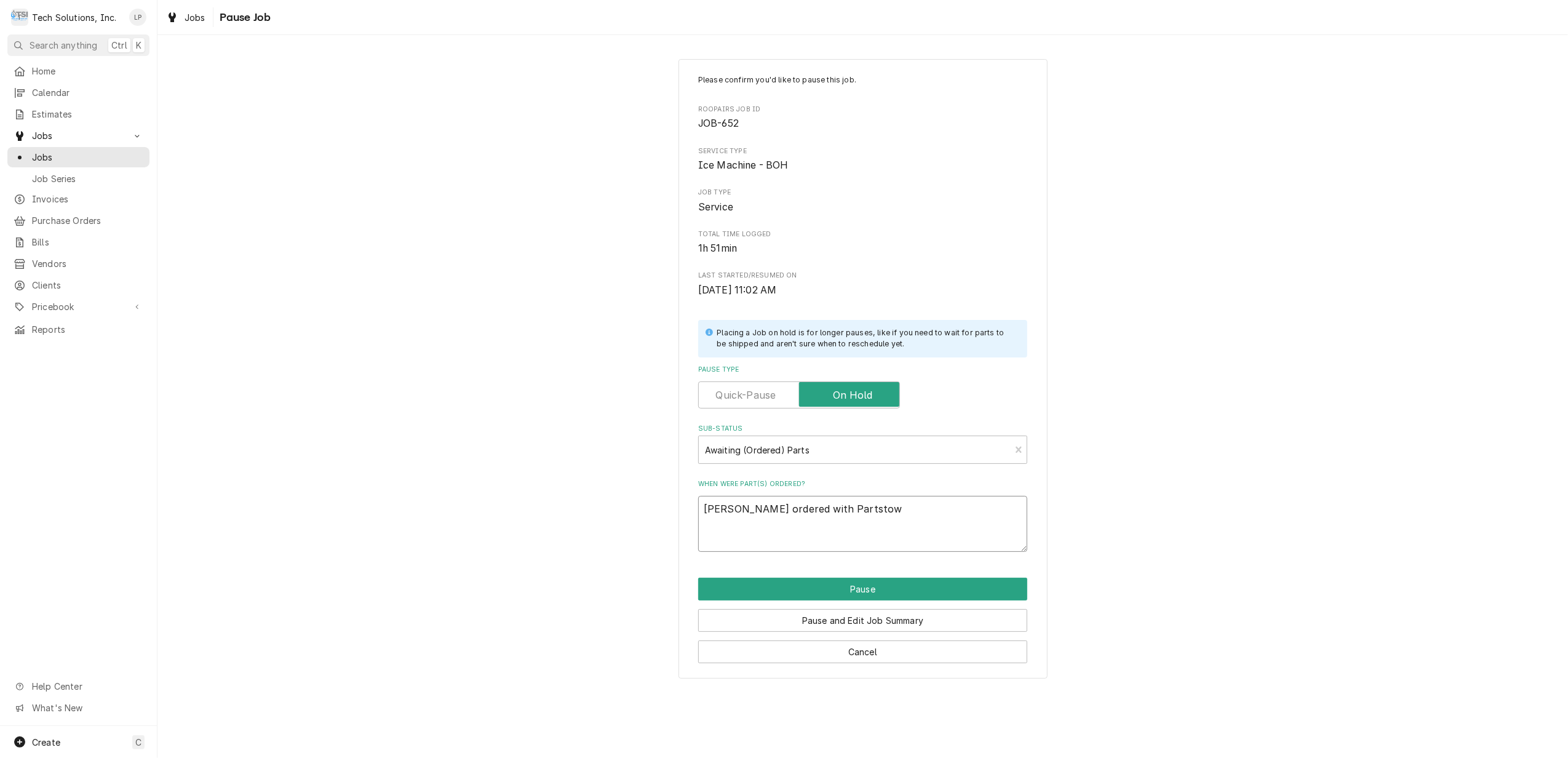
type textarea "Lisa ordered with Partstown"
type textarea "x"
type textarea "Lisa ordered with Partstown"
type textarea "x"
type textarea "Lisa ordered with Partstown 9"
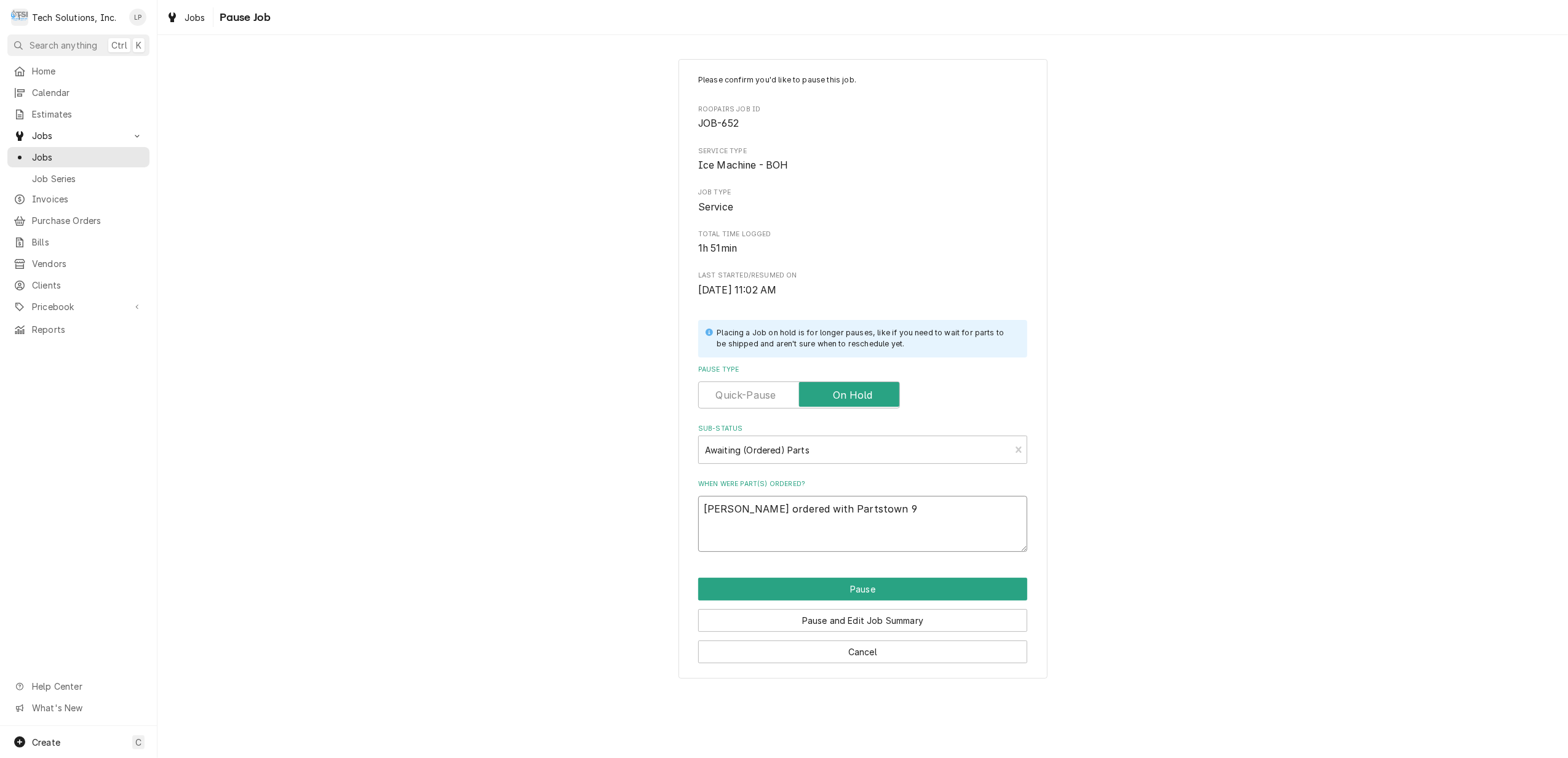
type textarea "x"
type textarea "Lisa ordered with Partstown 9/"
type textarea "x"
type textarea "Lisa ordered with Partstown 9/4"
type textarea "x"
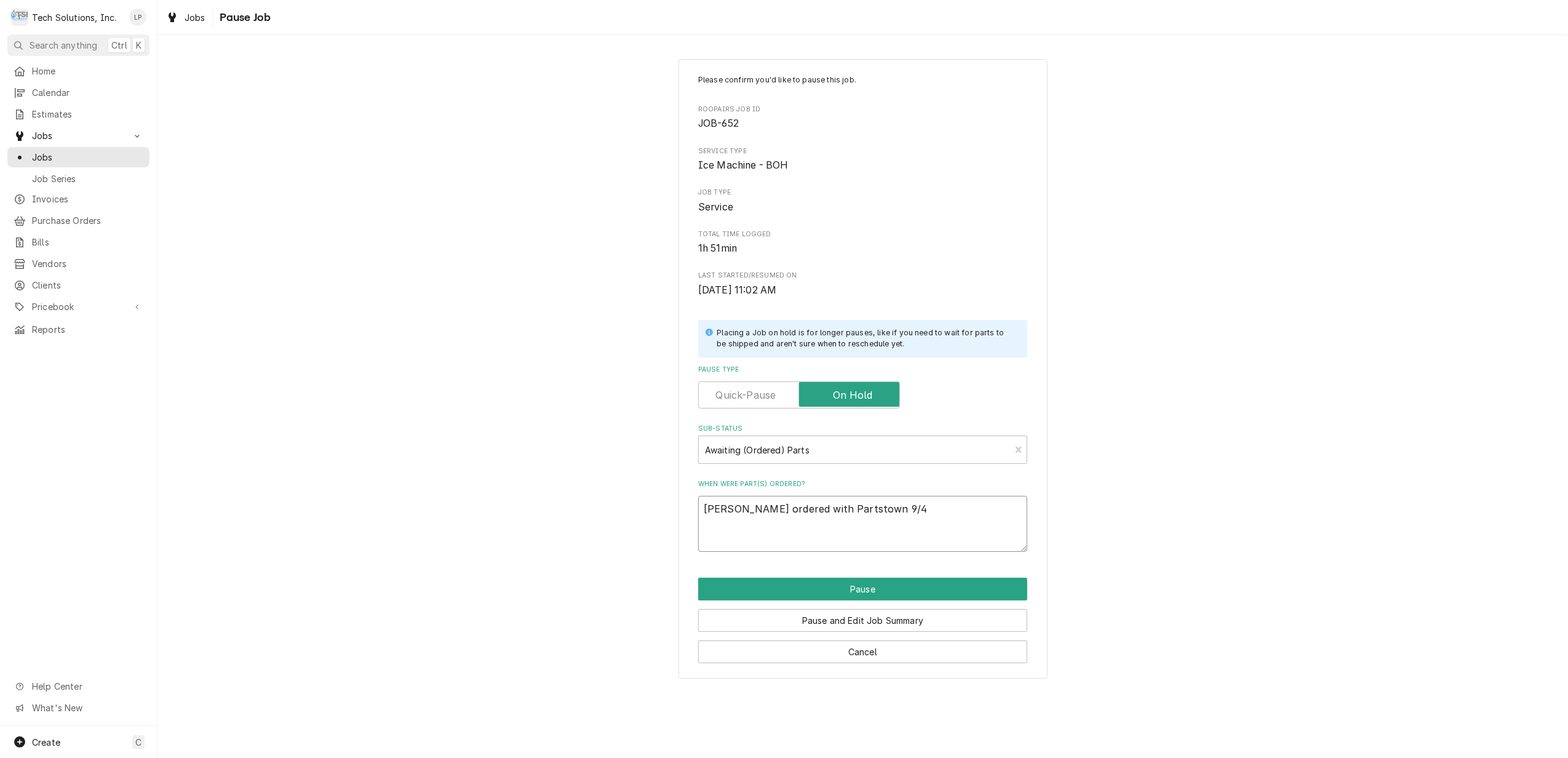
type textarea "Lisa ordered with Partstown 9/4/"
type textarea "x"
type textarea "Lisa ordered with Partstown 9/4/2"
type textarea "x"
type textarea "Lisa ordered with Partstown 9/4/25"
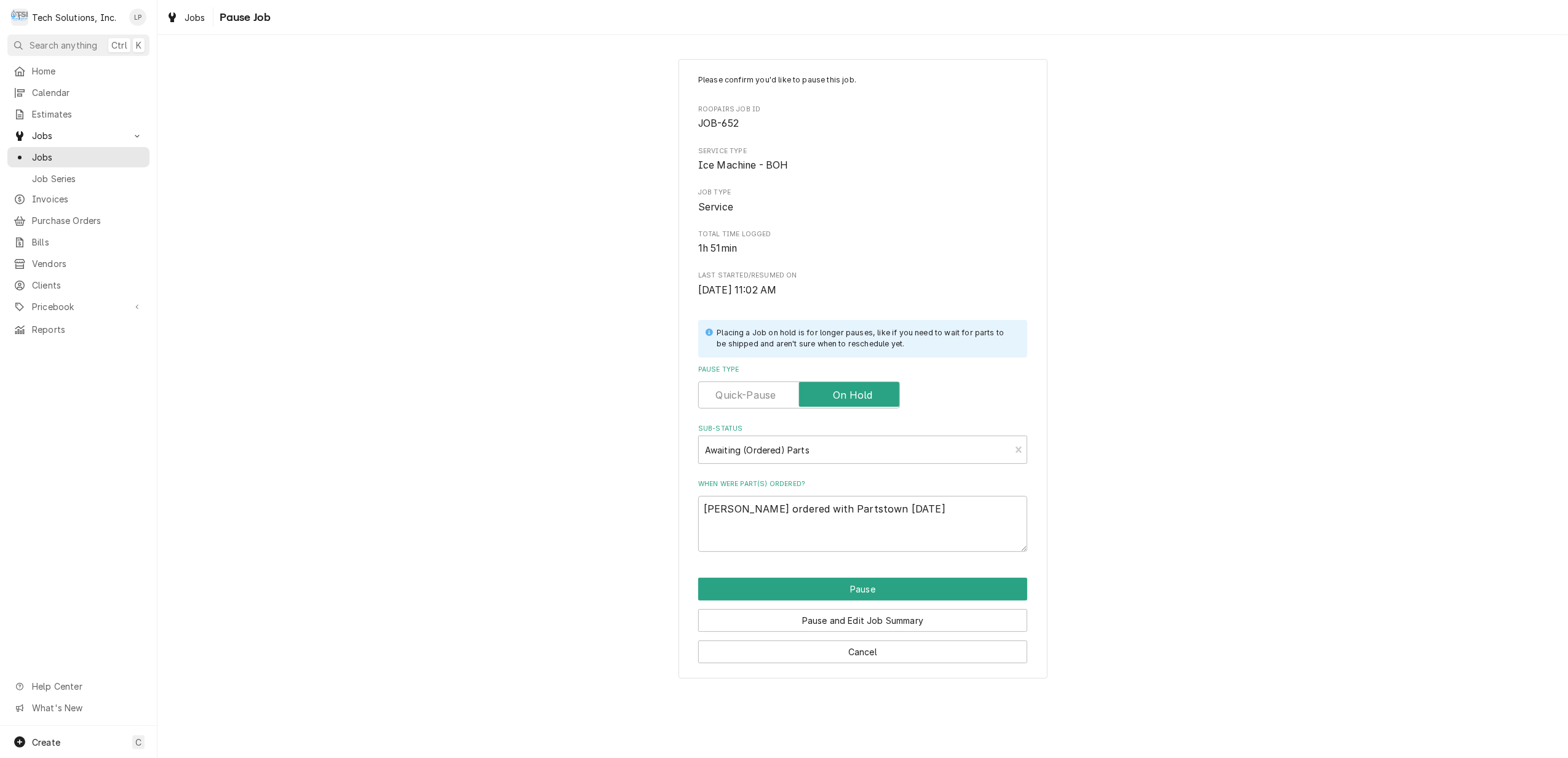
click at [952, 564] on div "Please confirm you'd like to pause this job. Roopairs Job ID JOB-652 Service Ty…" at bounding box center [863, 369] width 369 height 620
click at [872, 622] on button "Pause and Edit Job Summary" at bounding box center [862, 620] width 329 height 23
type textarea "x"
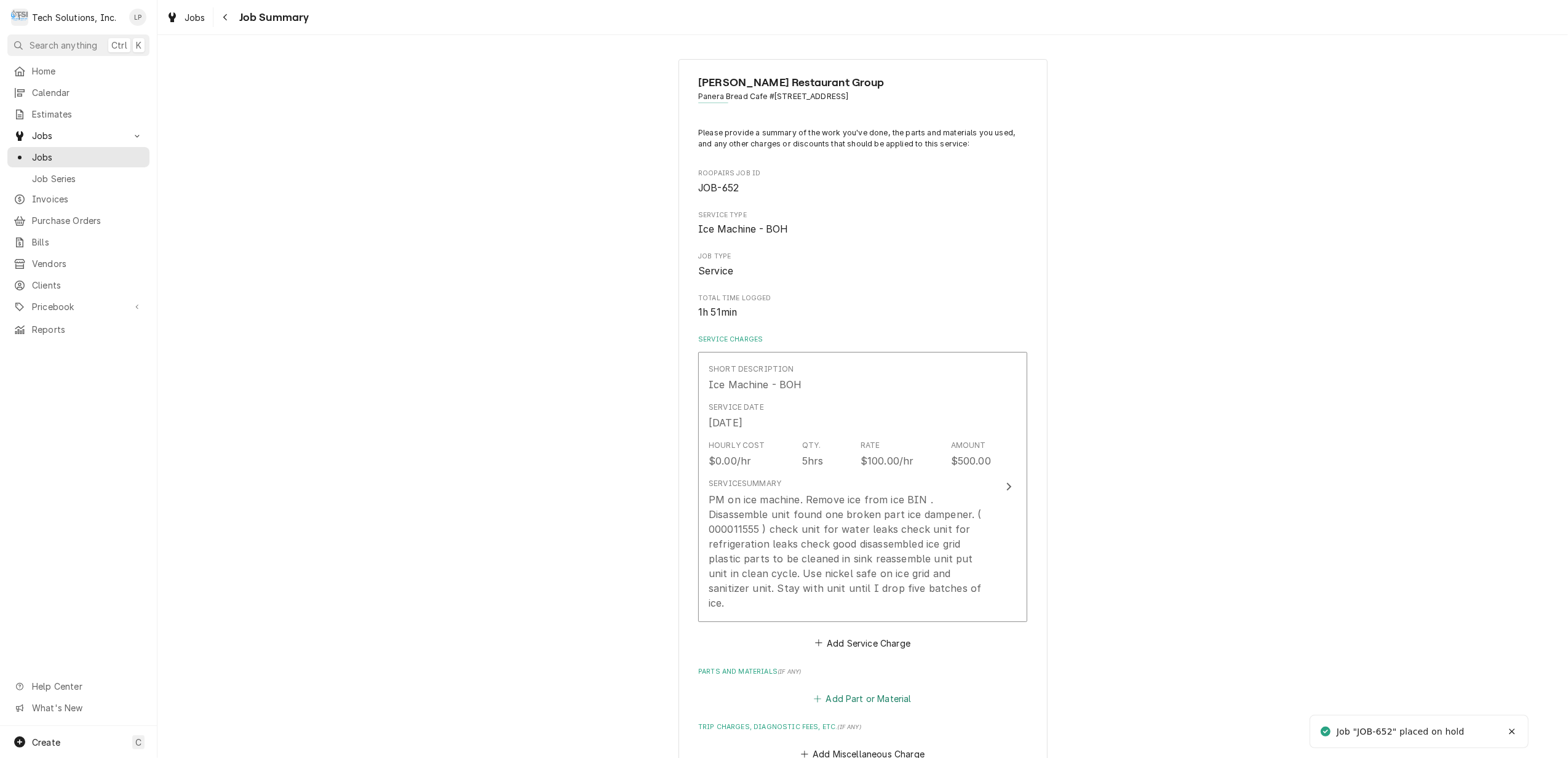
click at [854, 690] on button "Add Part or Material" at bounding box center [863, 698] width 102 height 18
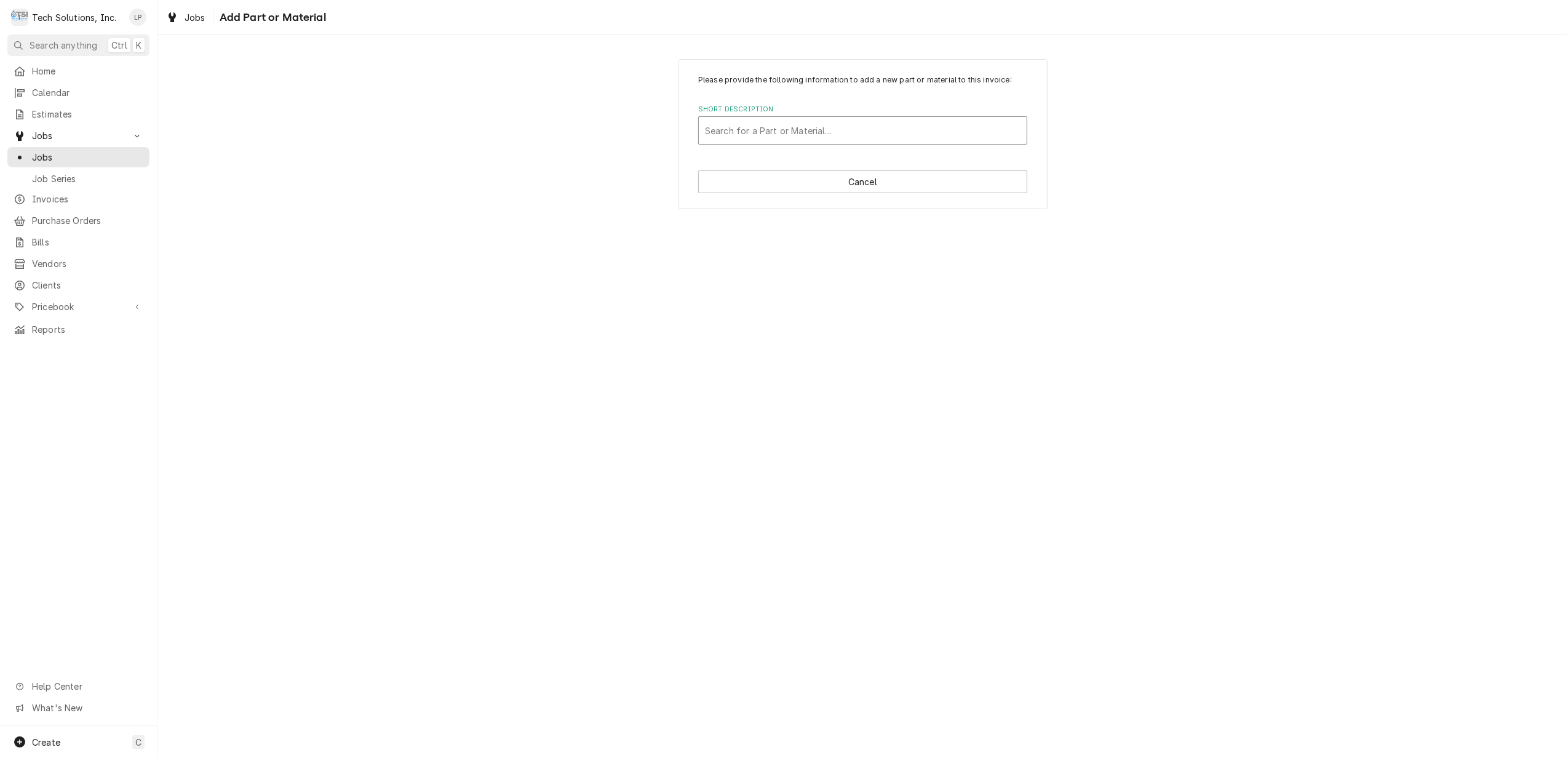
click at [817, 129] on div "Short Description" at bounding box center [862, 130] width 316 height 22
type input "Ice Damper"
click at [820, 155] on div "Add "Ice Damper" to PriceBook" at bounding box center [863, 156] width 328 height 19
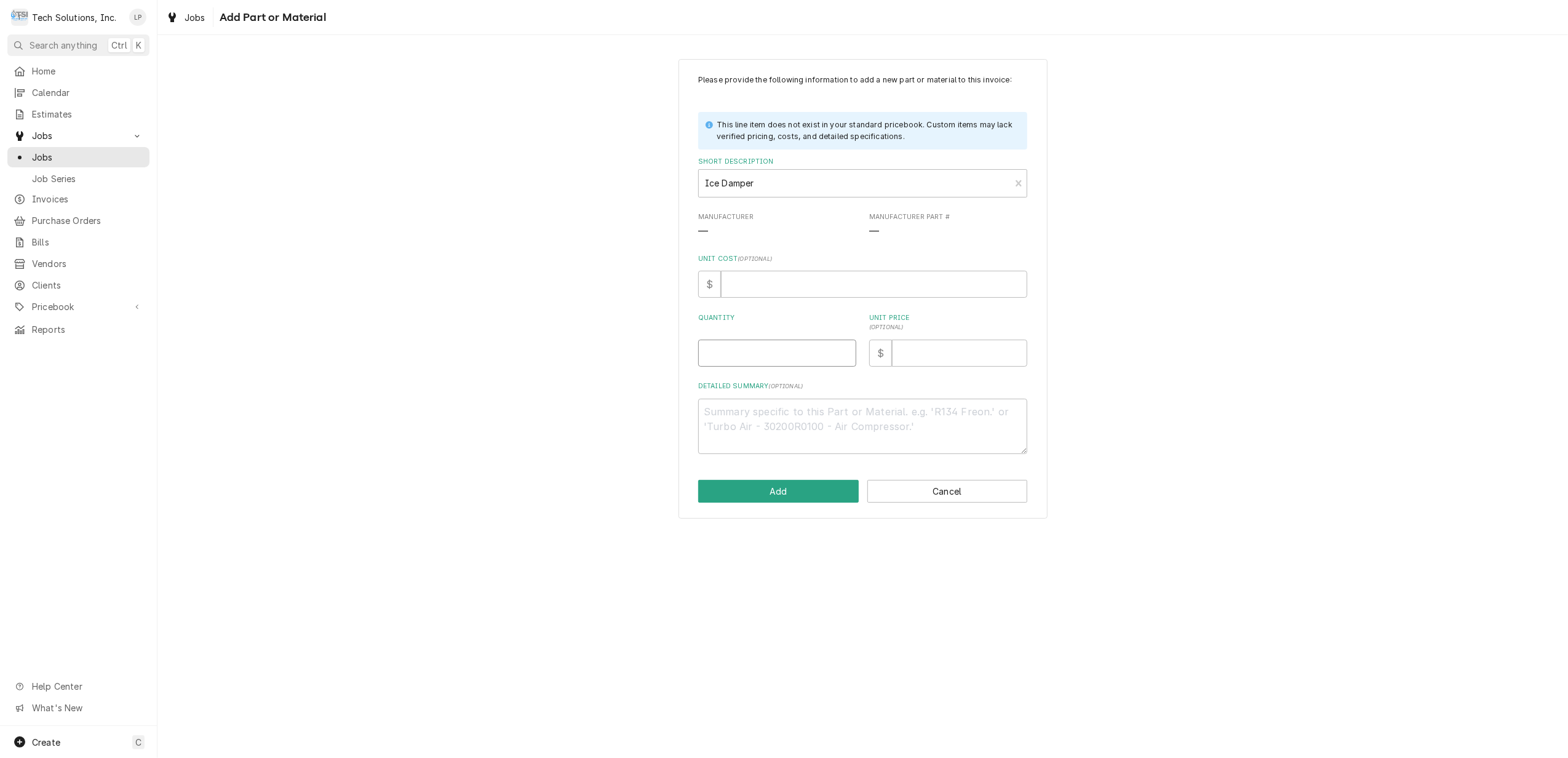
click at [807, 359] on input "Quantity" at bounding box center [777, 353] width 158 height 27
type textarea "x"
type input "1"
click at [1286, 343] on div "Please provide the following information to add a new part or material to this …" at bounding box center [862, 289] width 1410 height 481
click at [951, 348] on input "Unit Price ( optional )" at bounding box center [959, 353] width 135 height 27
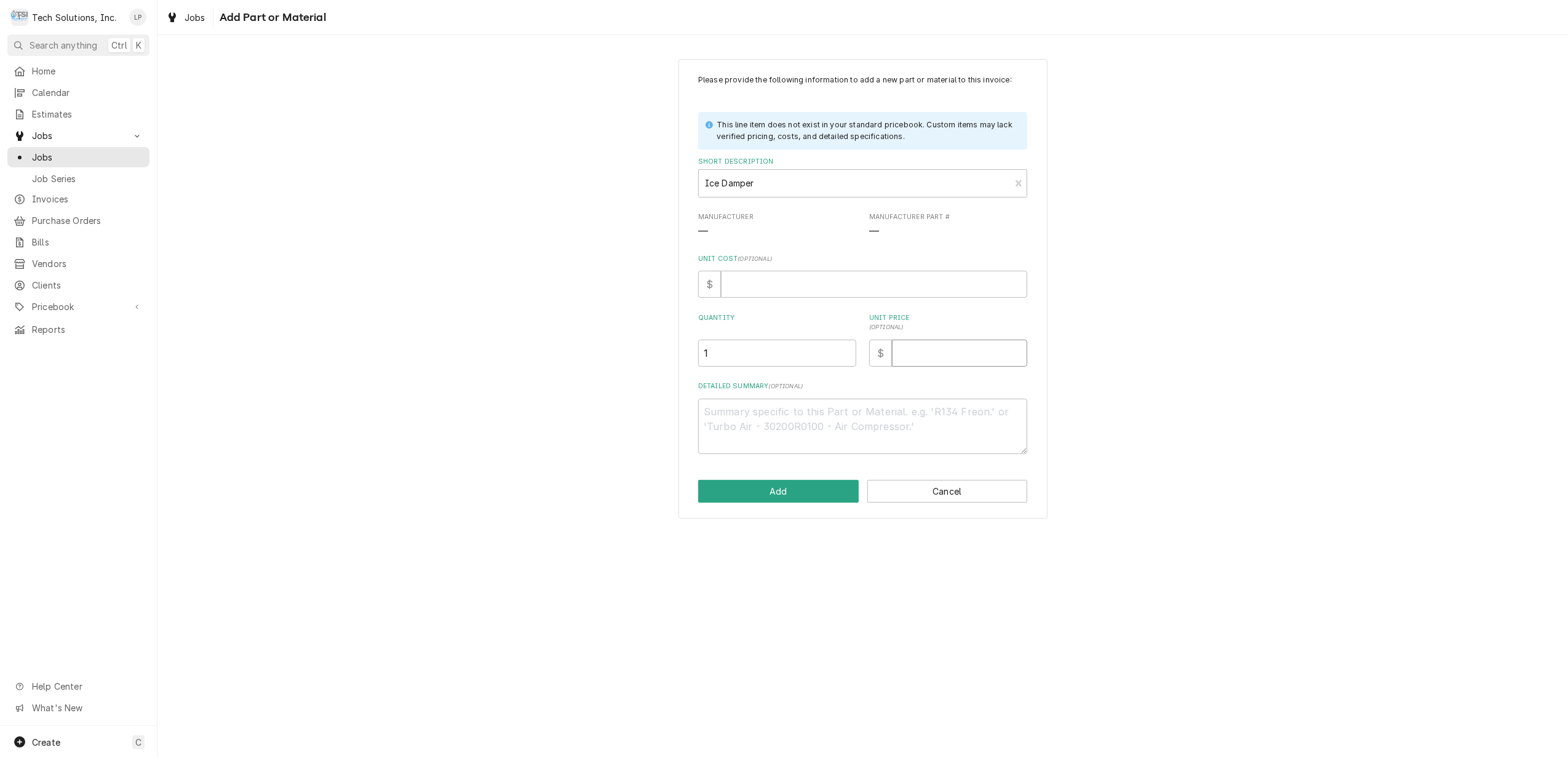
type textarea "x"
type input "1"
type textarea "x"
type input "15"
type textarea "x"
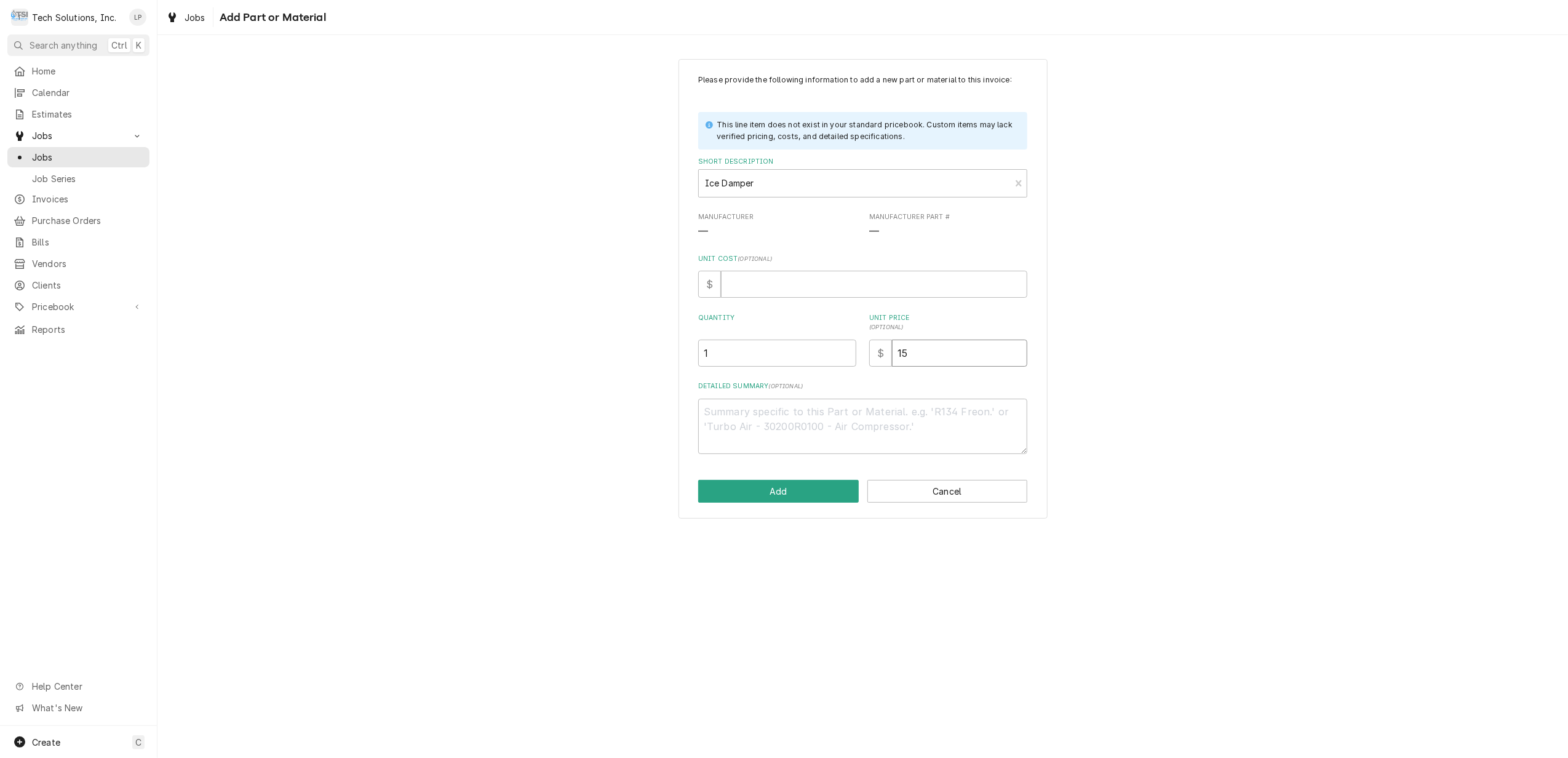
type input "157"
type textarea "x"
type input "157.2"
type textarea "x"
type input "157.20"
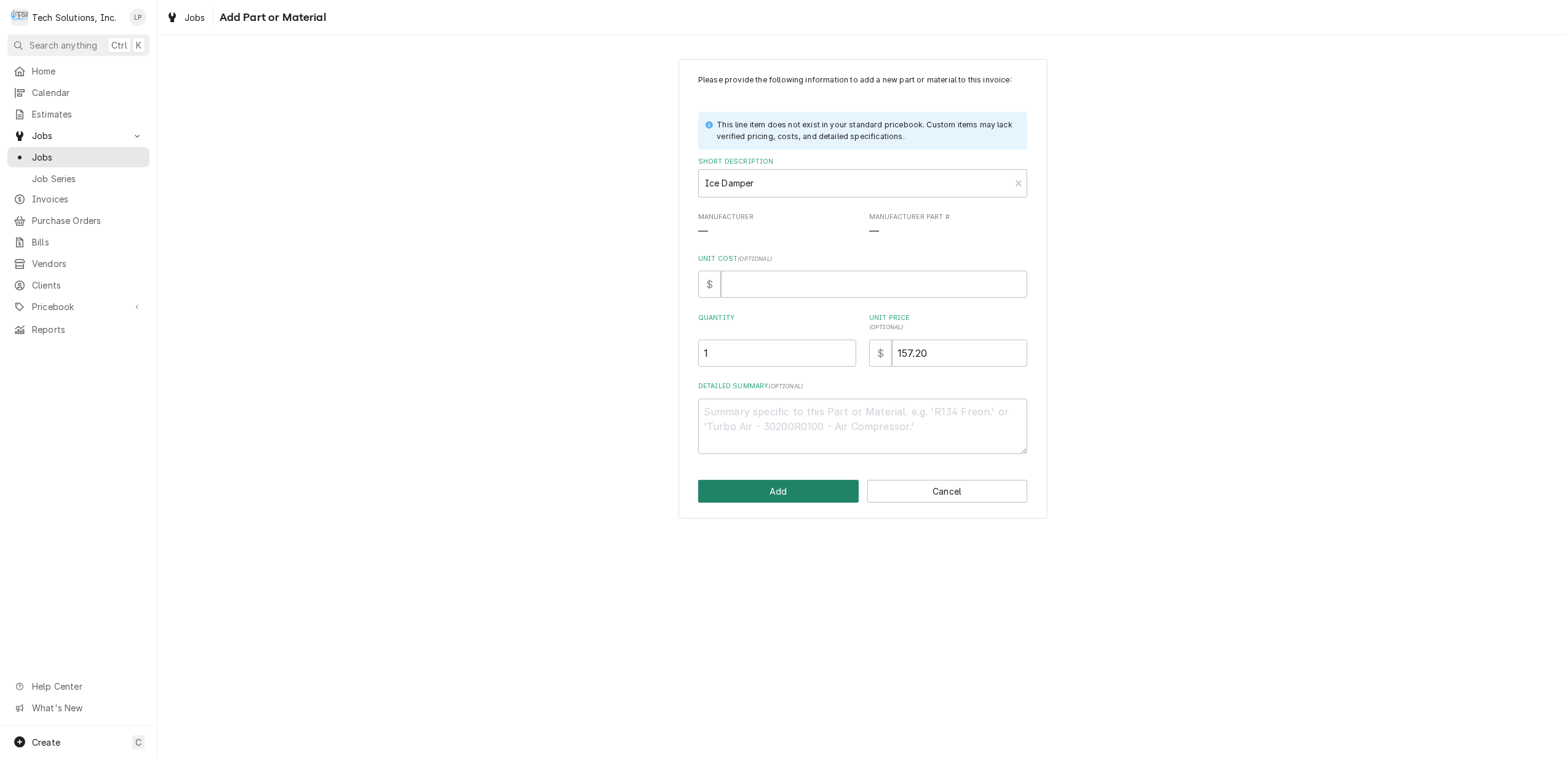
click at [820, 495] on button "Add" at bounding box center [778, 491] width 160 height 23
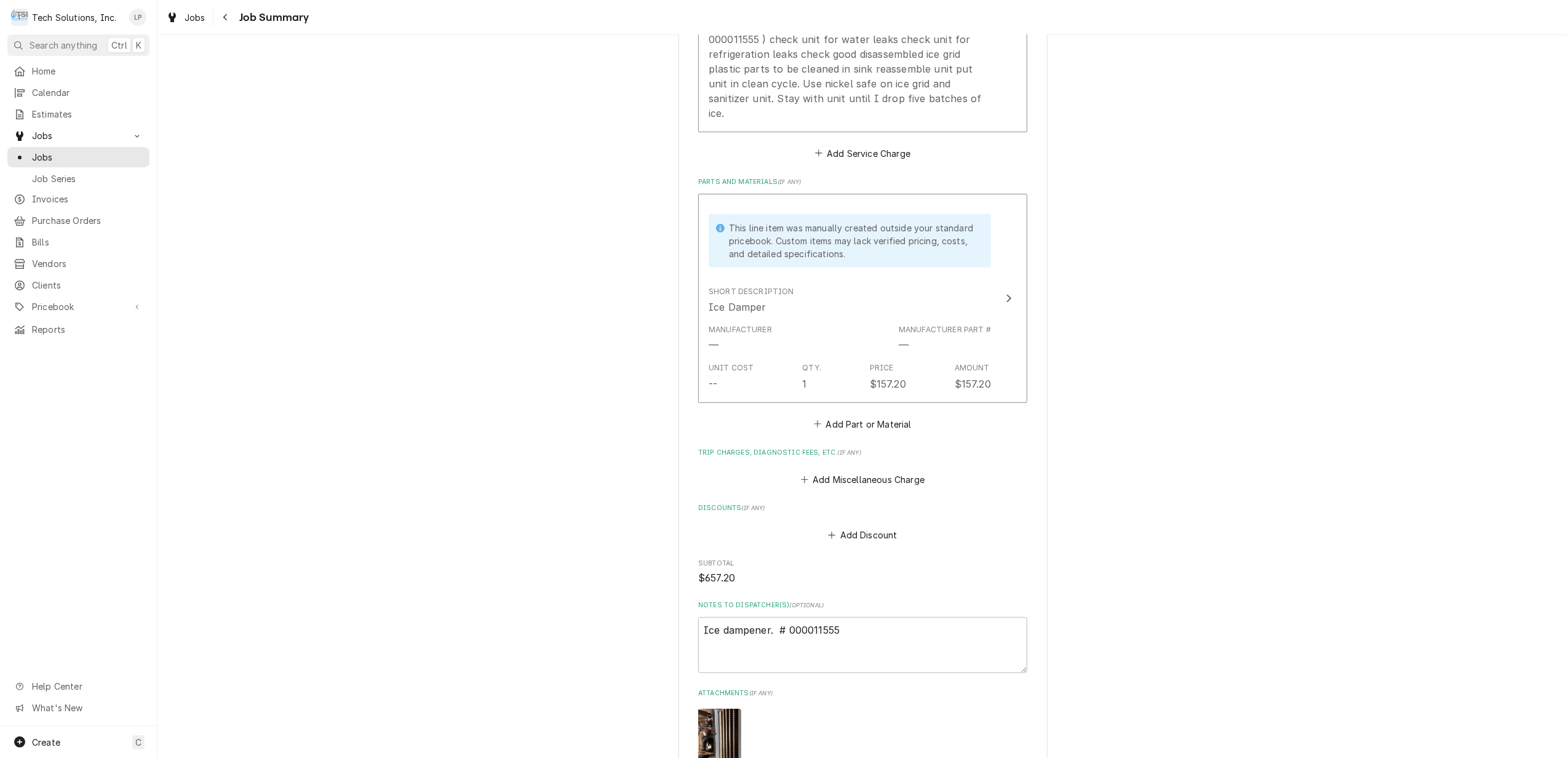
scroll to position [492, 0]
click at [855, 468] on button "Add Miscellaneous Charge" at bounding box center [862, 477] width 128 height 18
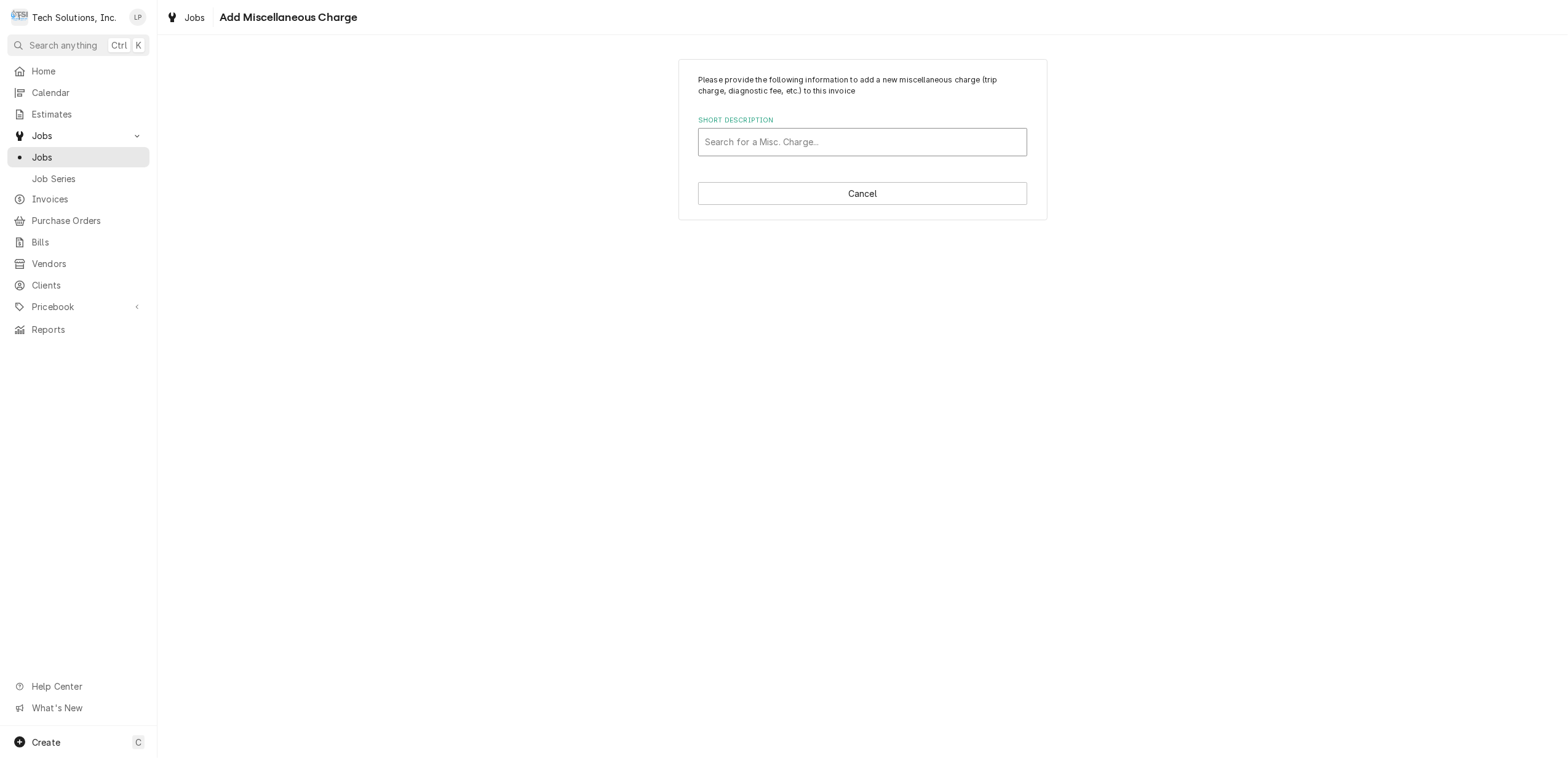
click at [781, 145] on div "Short Description" at bounding box center [862, 143] width 316 height 22
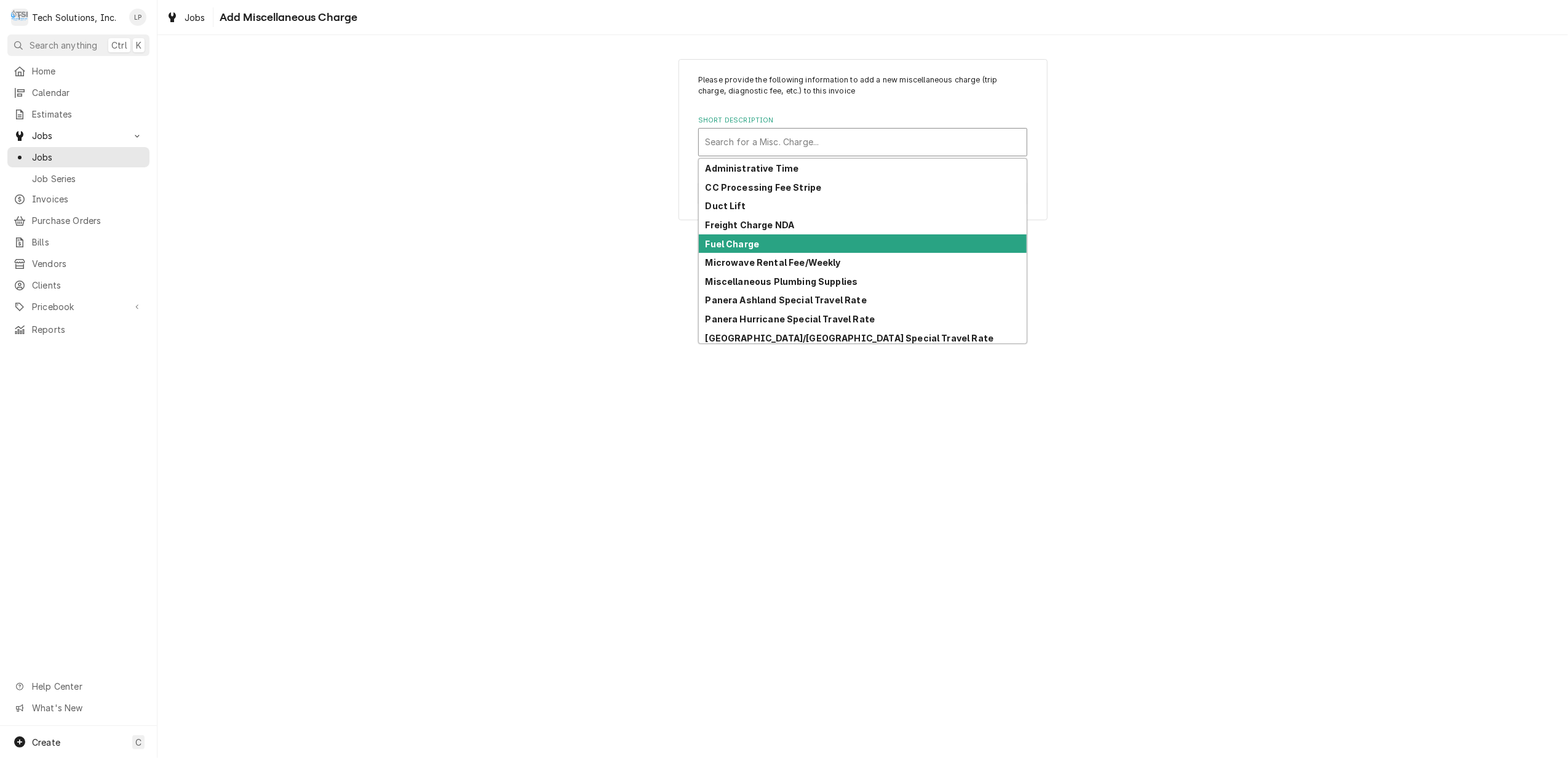
click at [780, 243] on div "Fuel Charge" at bounding box center [863, 243] width 328 height 19
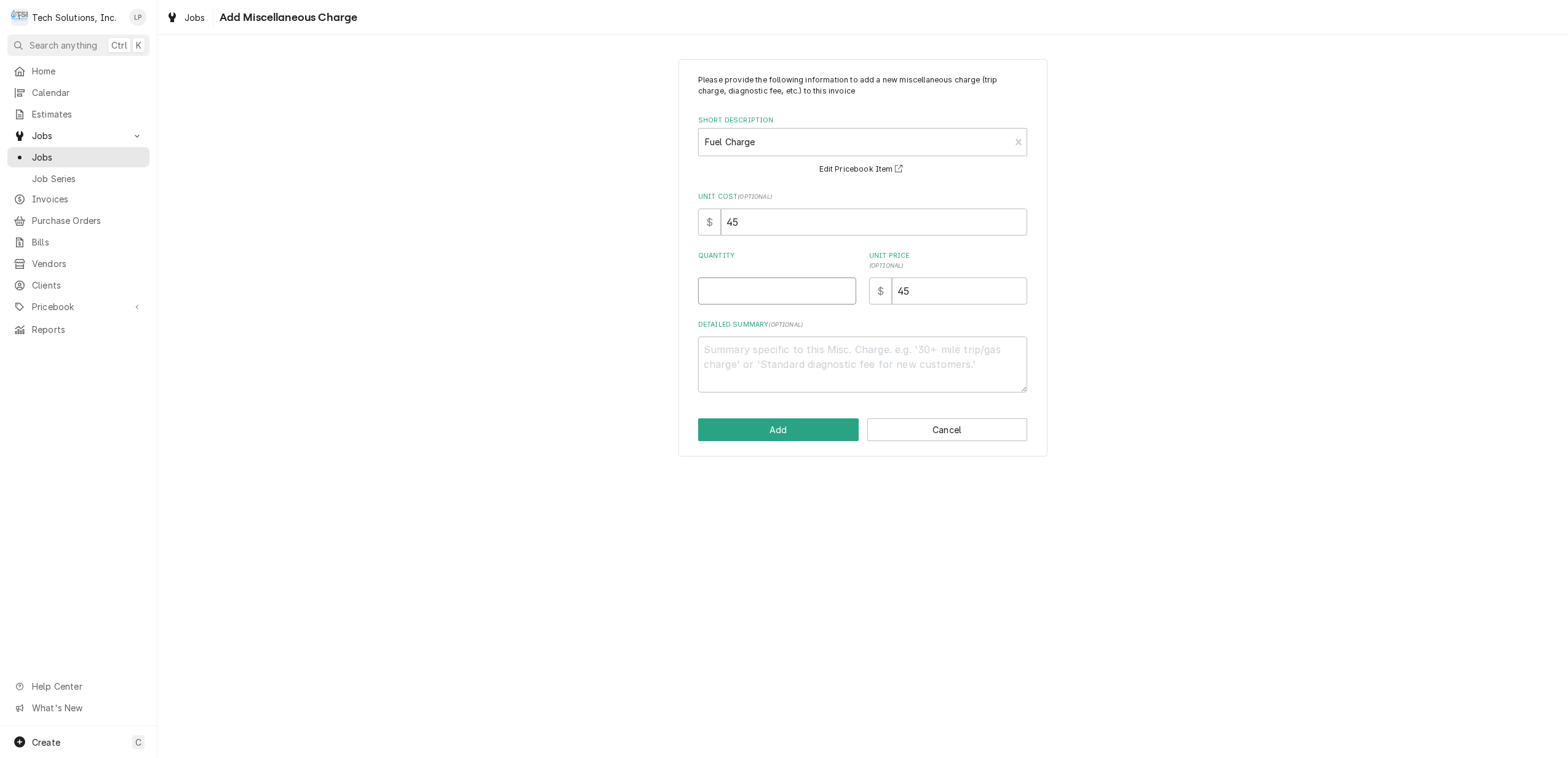
click at [790, 285] on input "Quantity" at bounding box center [777, 291] width 158 height 27
type textarea "x"
type input "2"
click at [903, 428] on button "Cancel" at bounding box center [947, 429] width 160 height 23
type textarea "x"
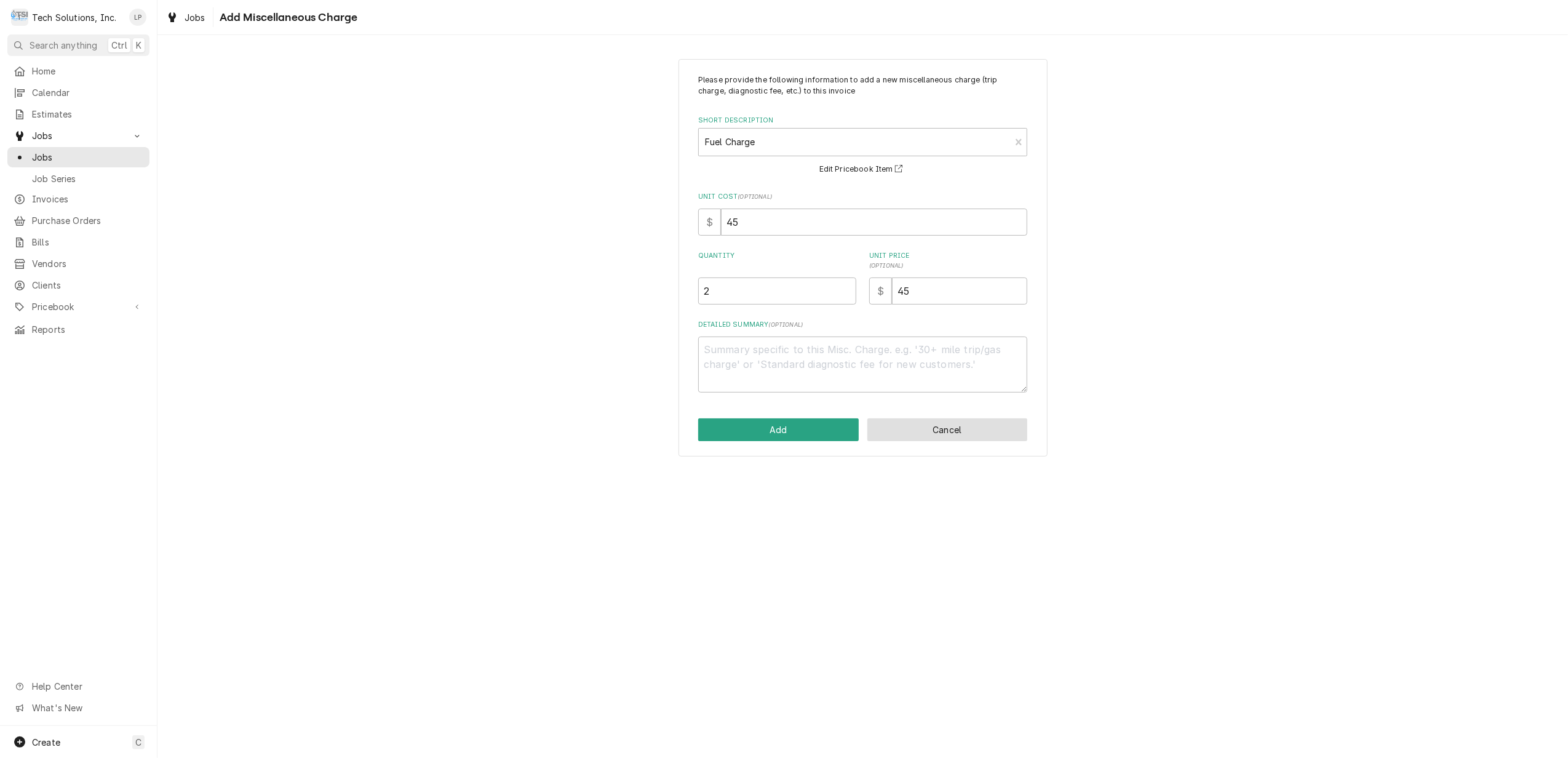
scroll to position [492, 0]
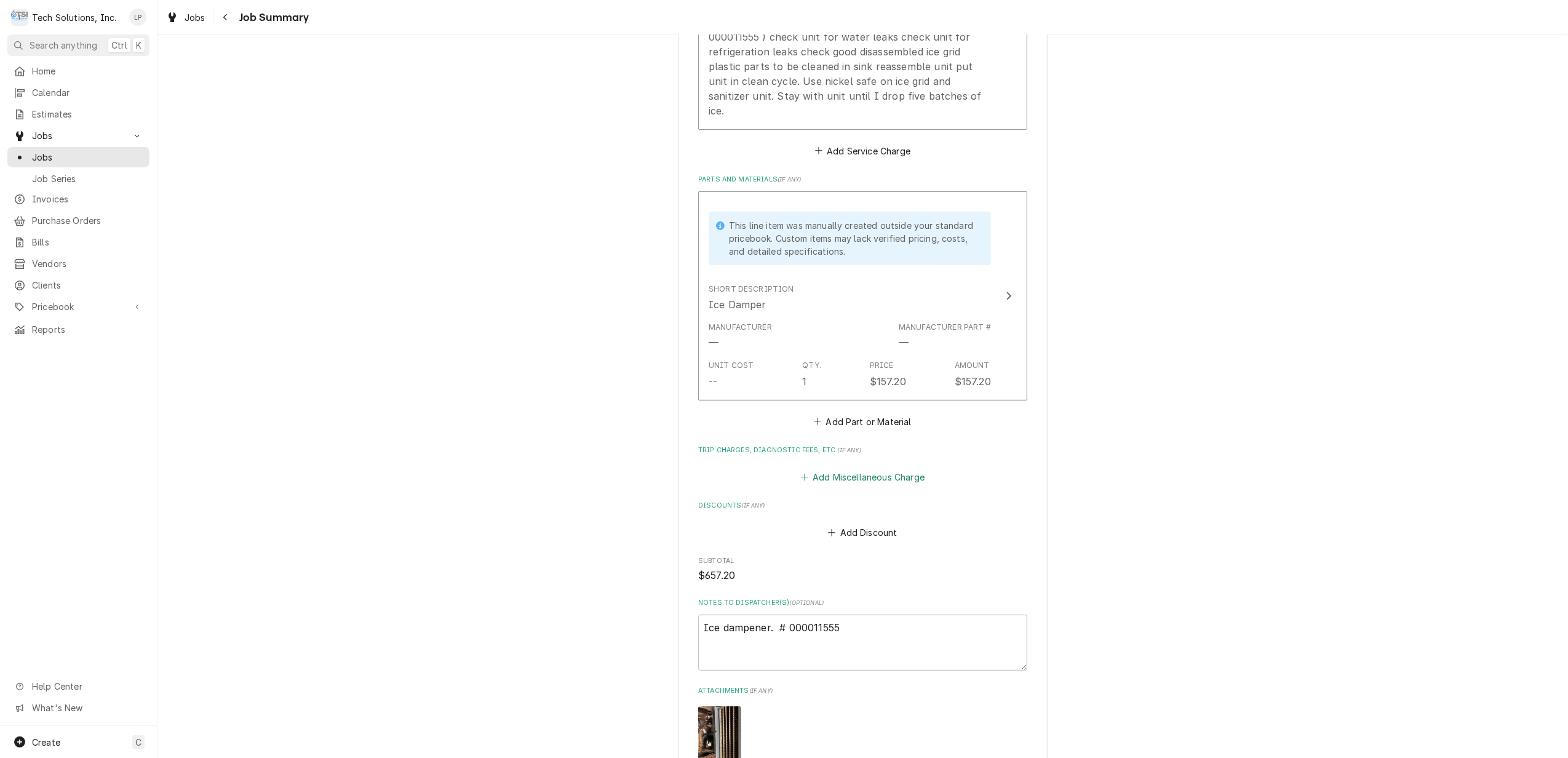
click at [852, 468] on button "Add Miscellaneous Charge" at bounding box center [862, 477] width 128 height 18
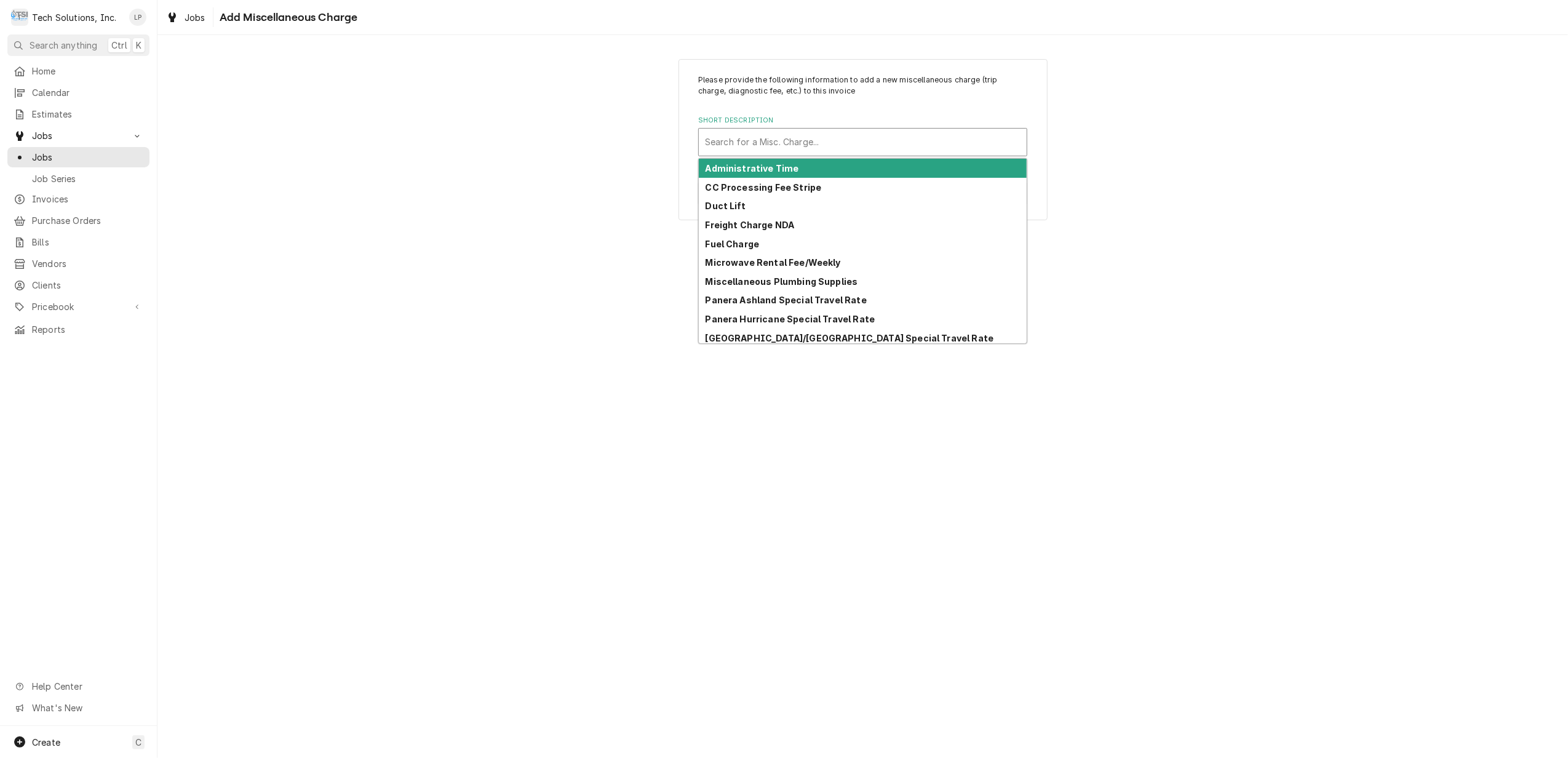
click at [796, 143] on div "Short Description" at bounding box center [862, 143] width 316 height 22
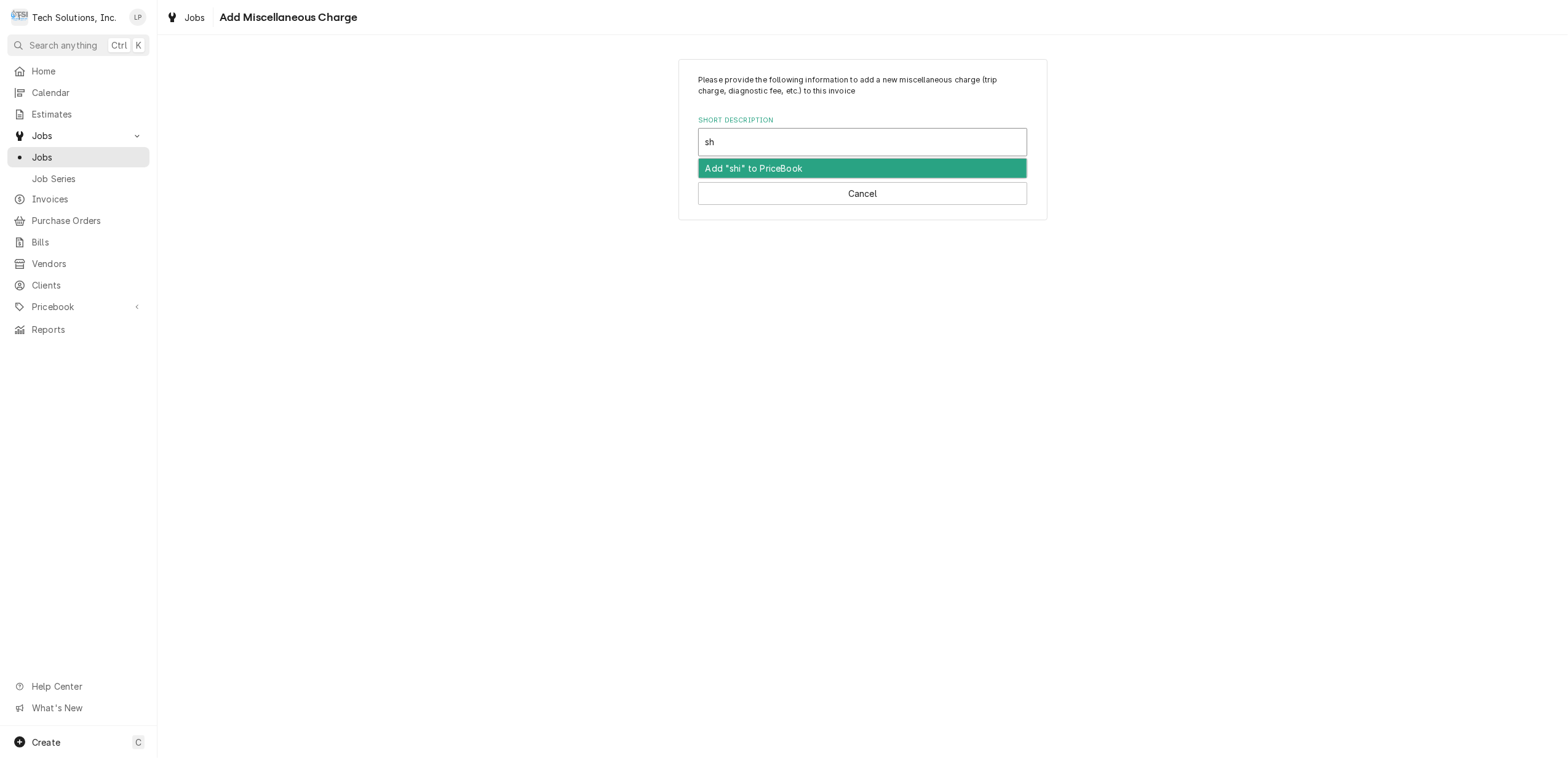
type input "shi"
click at [789, 165] on div "Shipping" at bounding box center [863, 168] width 328 height 19
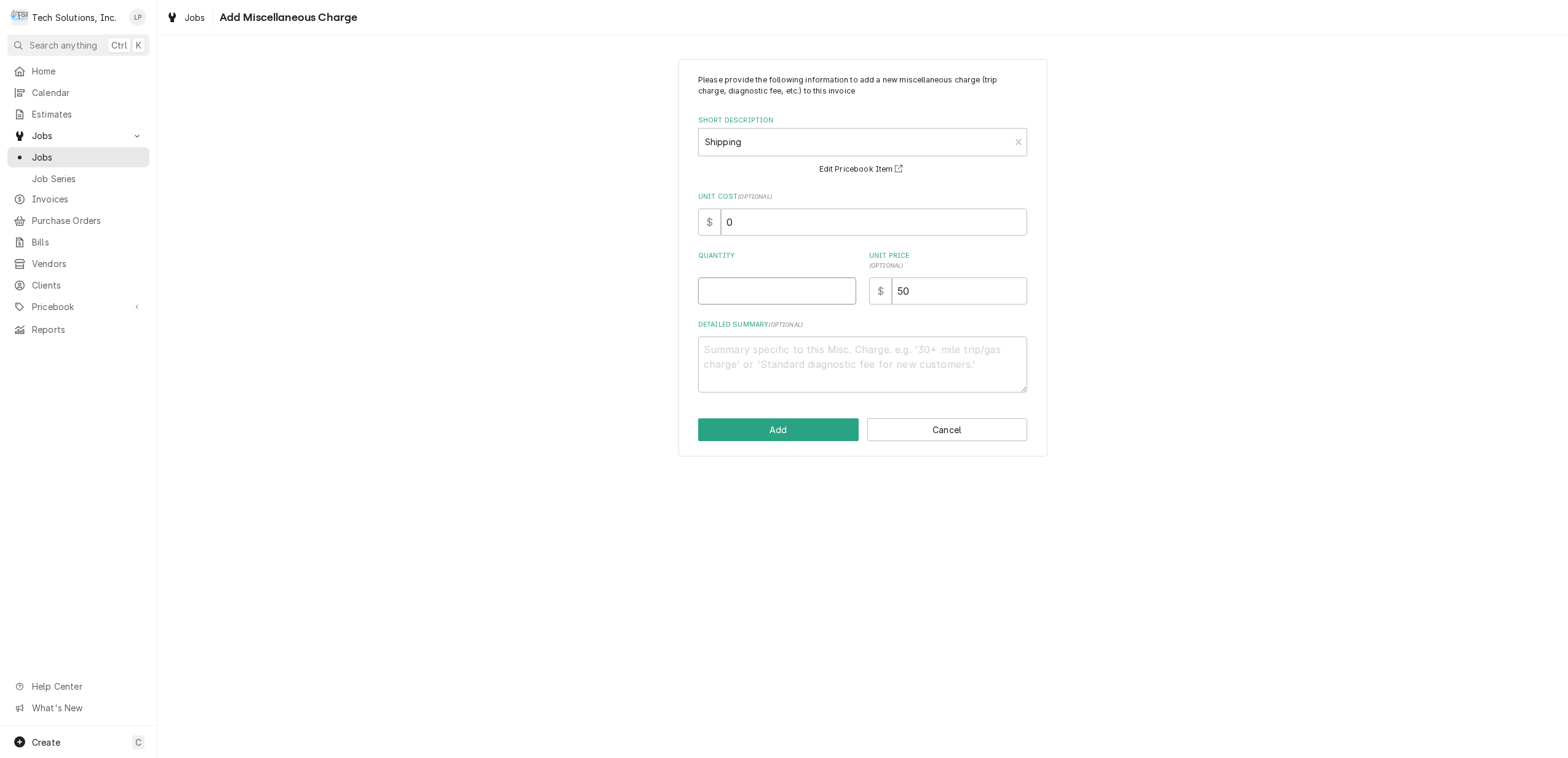
click at [786, 298] on input "Quantity" at bounding box center [777, 291] width 158 height 27
type textarea "x"
type input "1"
click at [921, 292] on input "50" at bounding box center [959, 291] width 135 height 27
type textarea "x"
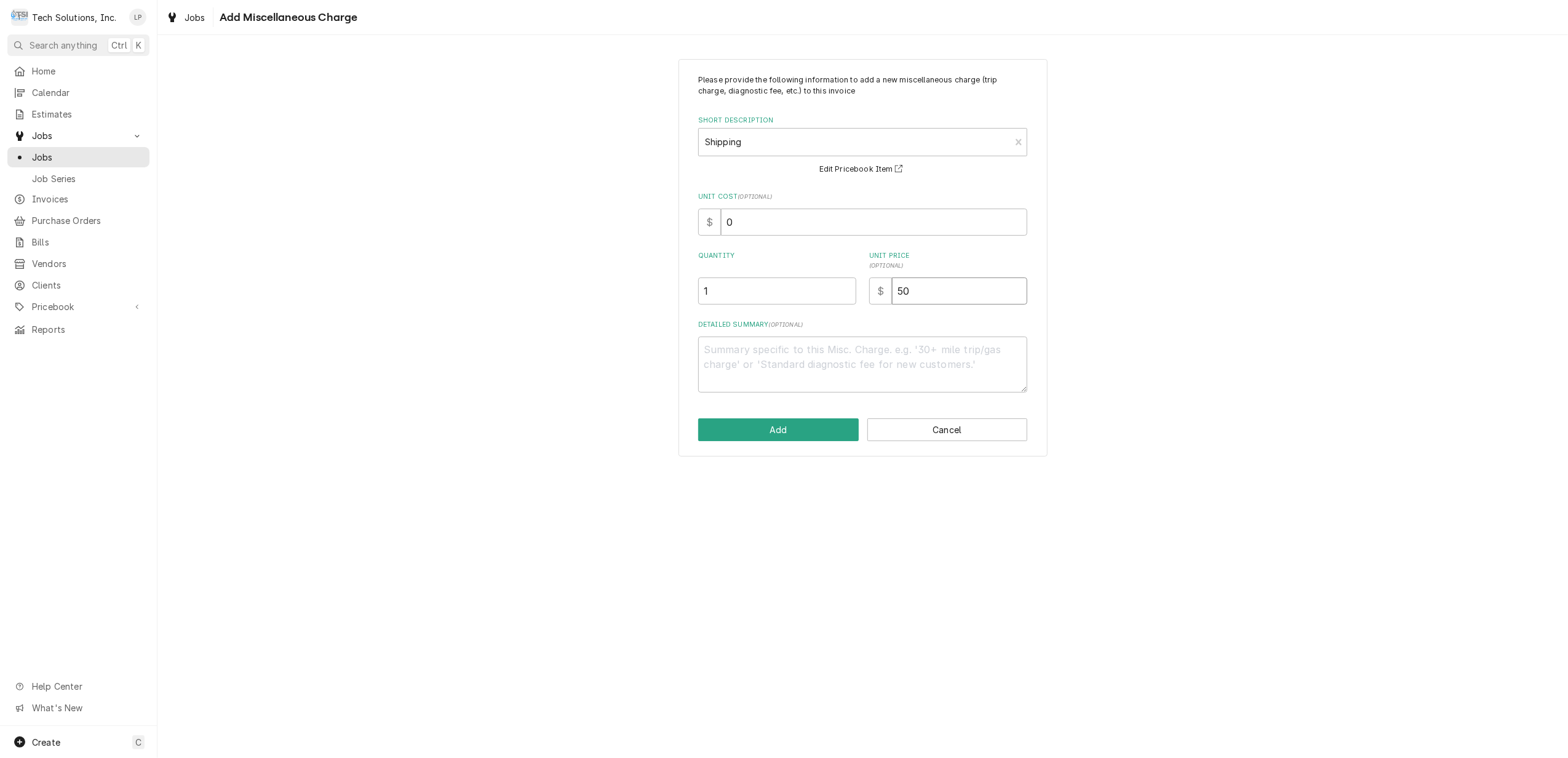
type input "5"
type textarea "x"
type input "3"
type textarea "x"
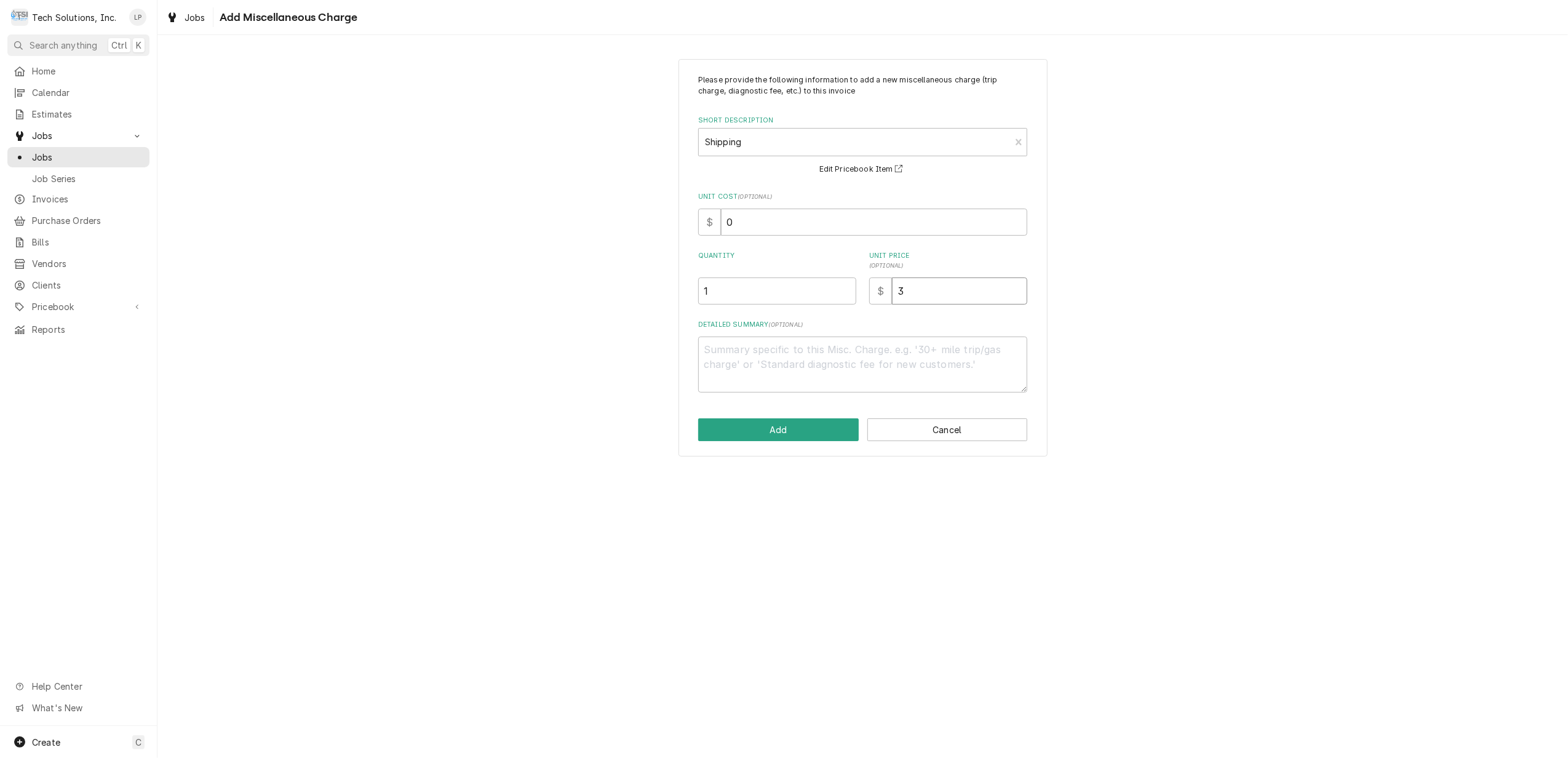
type input "38"
type textarea "x"
type input "3"
type textarea "x"
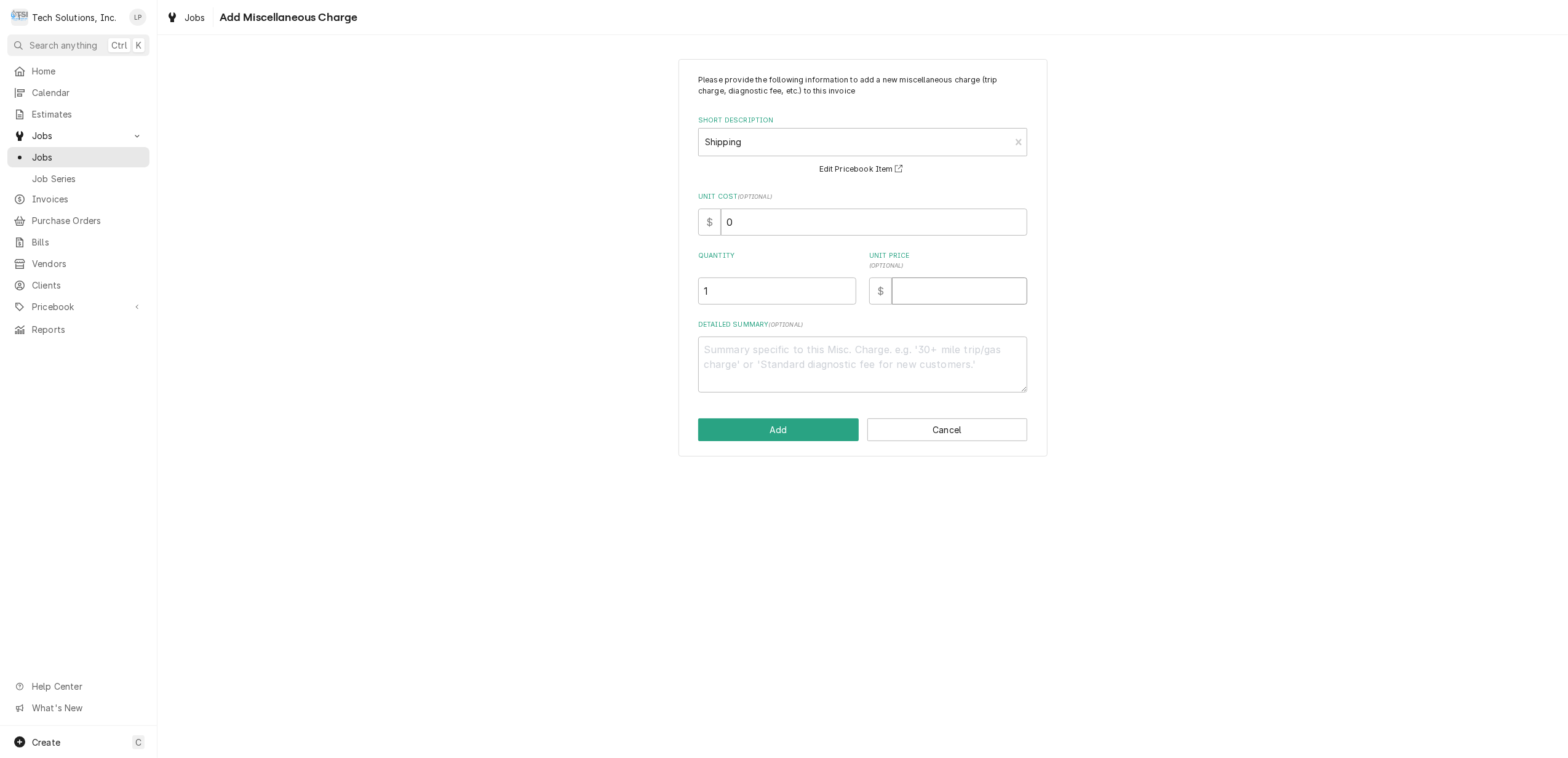
type input "3"
type textarea "x"
type input "39"
type textarea "x"
type input "39.5"
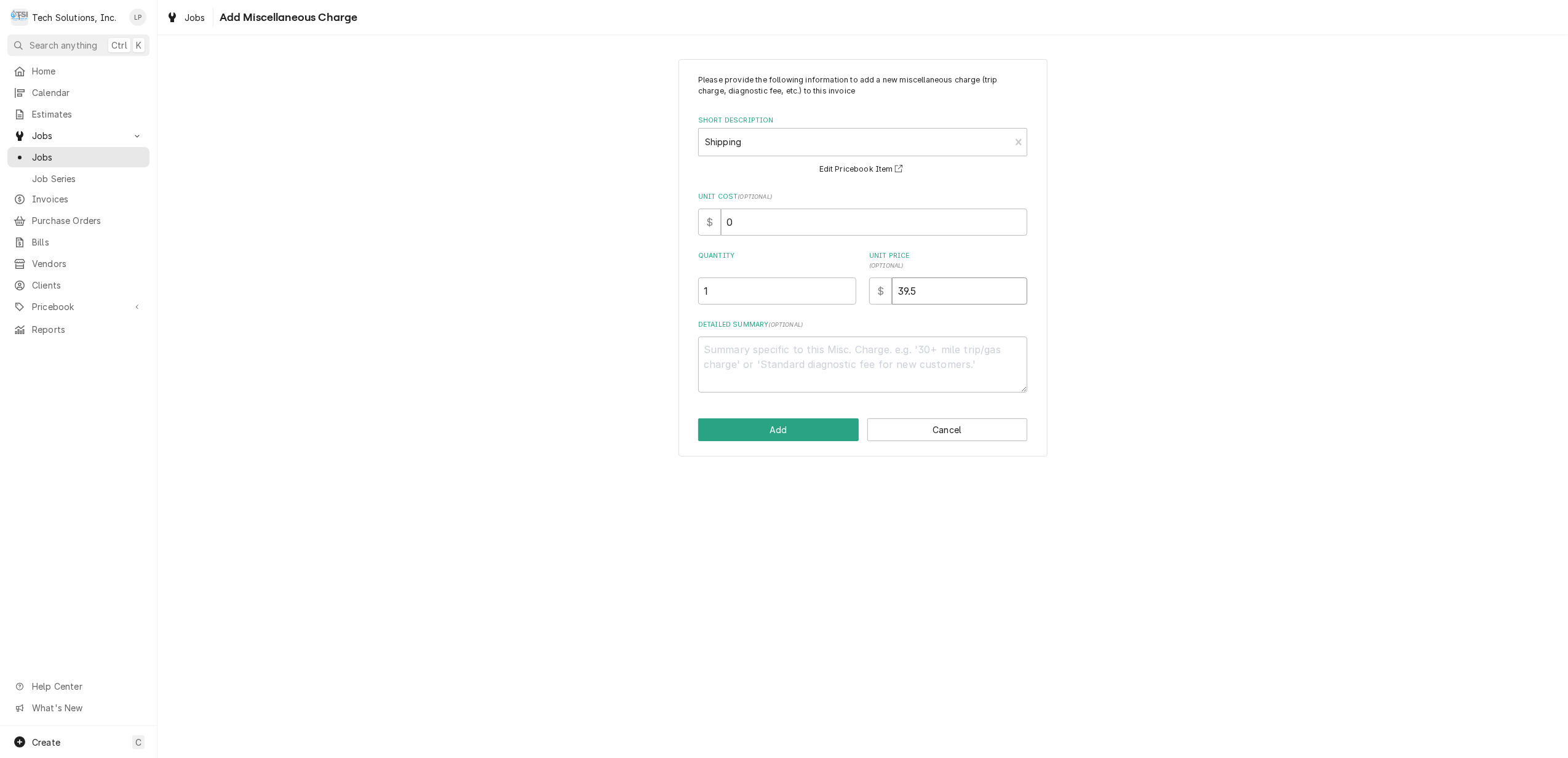
type textarea "x"
type input "39.52"
click at [800, 430] on button "Add" at bounding box center [778, 429] width 160 height 23
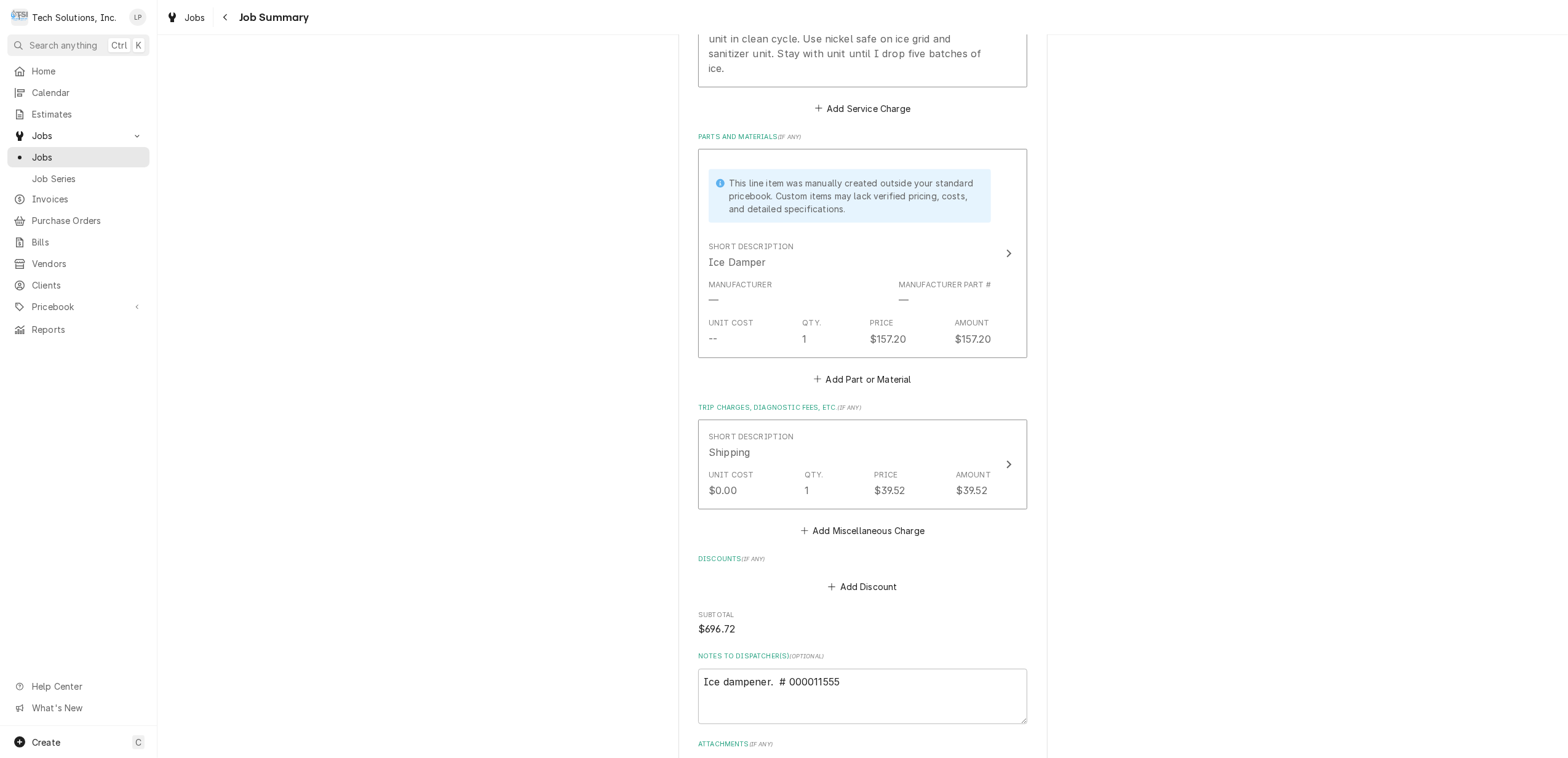
scroll to position [810, 0]
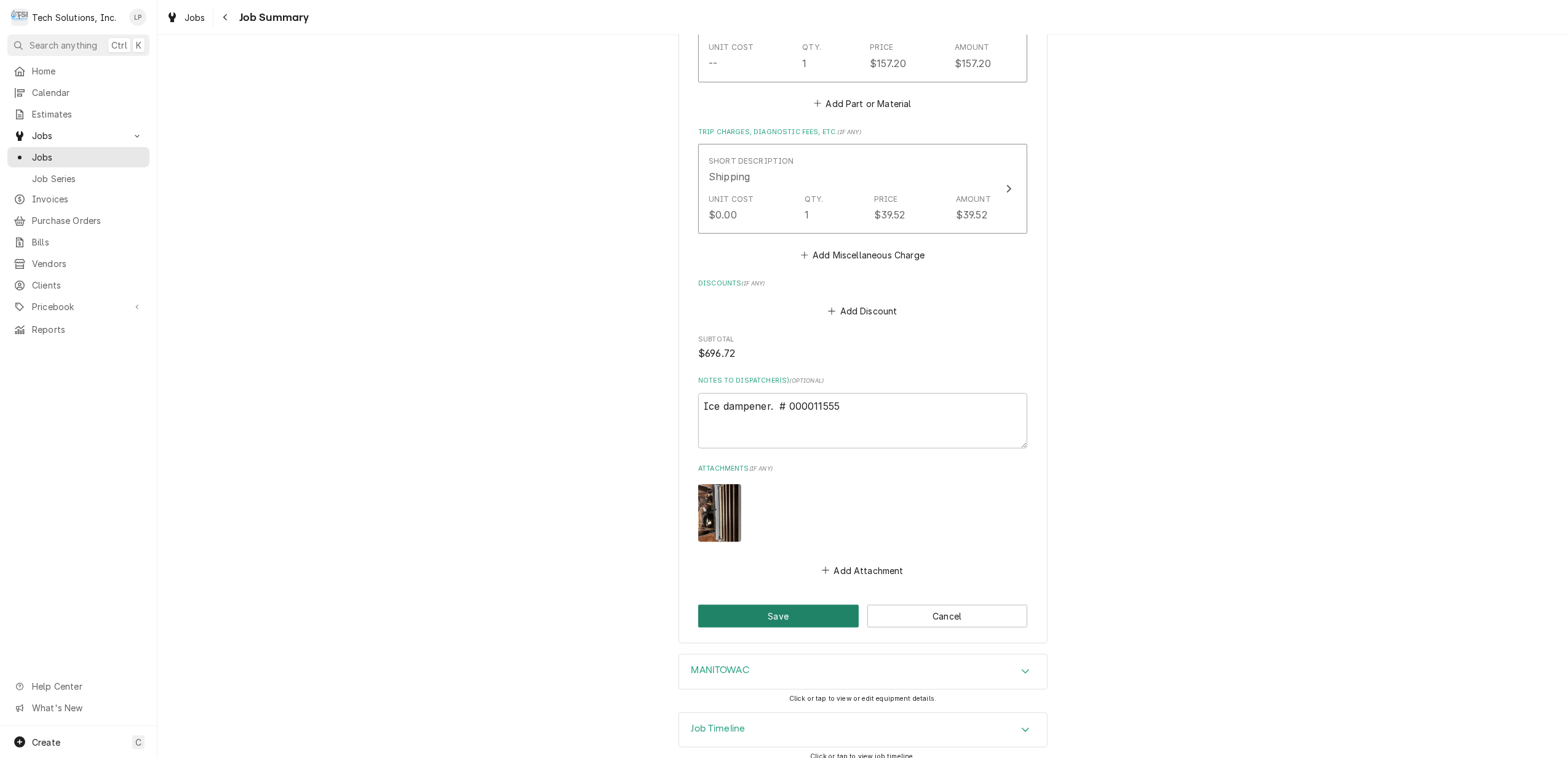
click at [792, 604] on button "Save" at bounding box center [778, 615] width 160 height 23
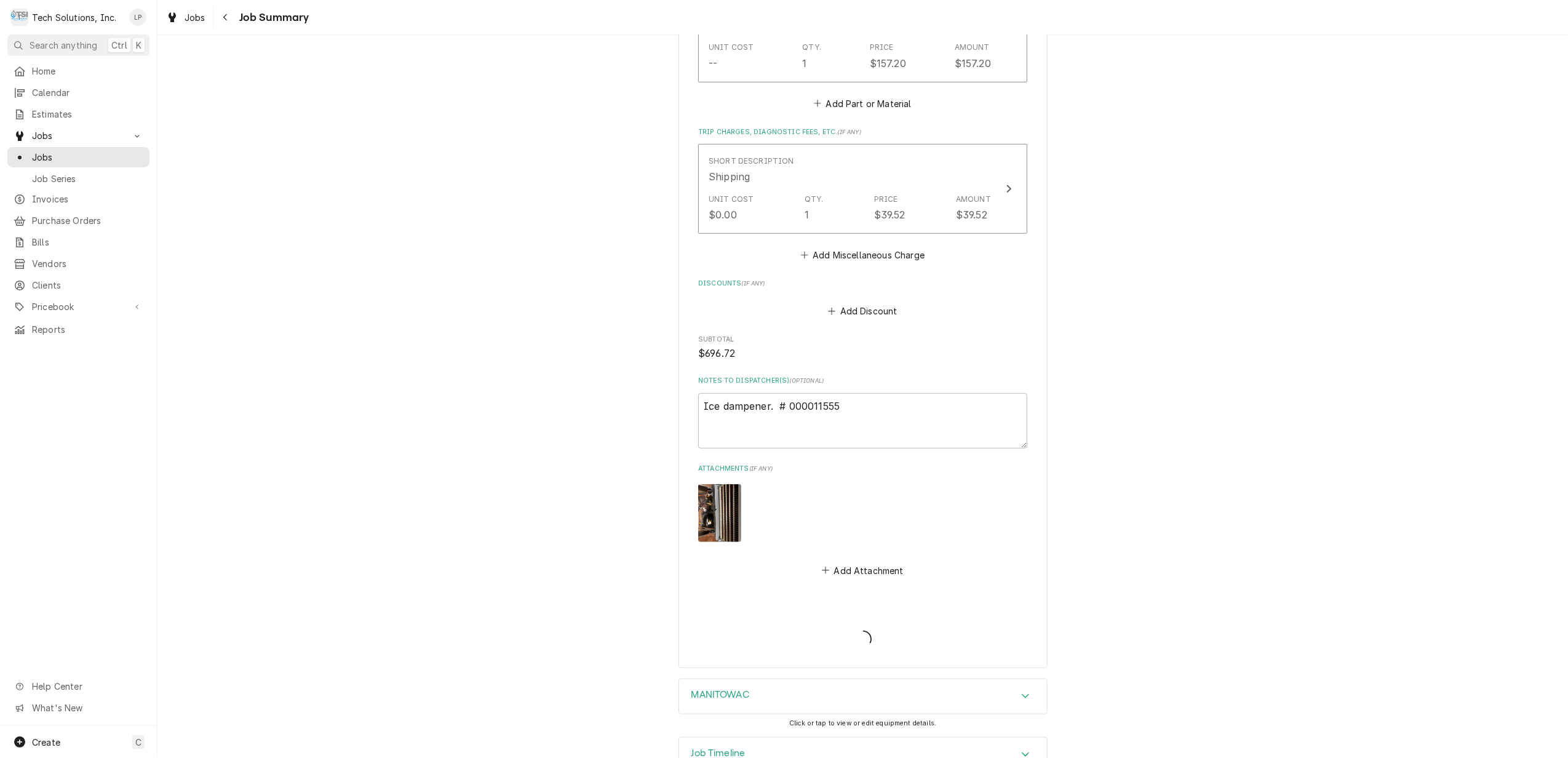
type textarea "x"
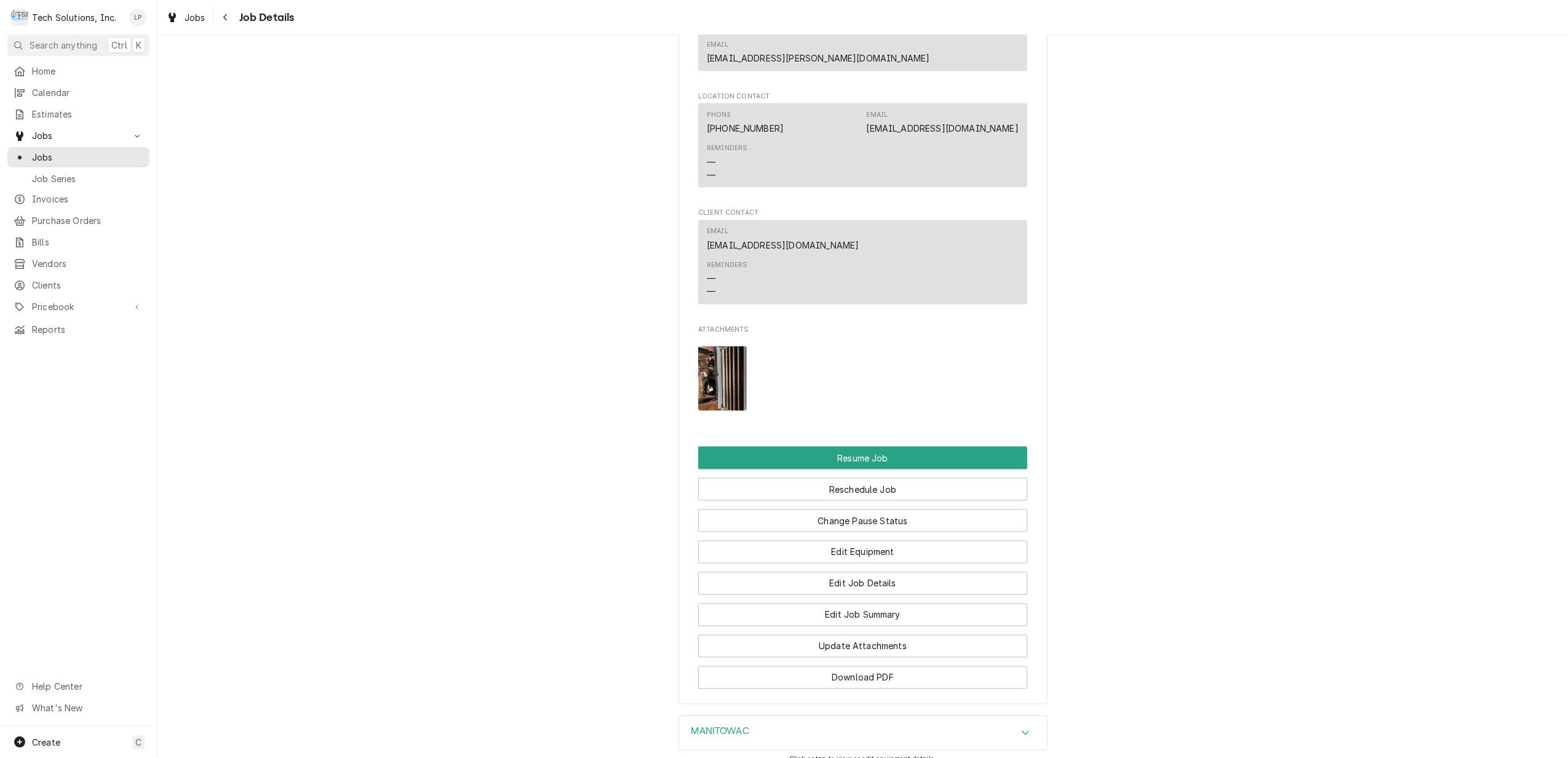
scroll to position [1885, 0]
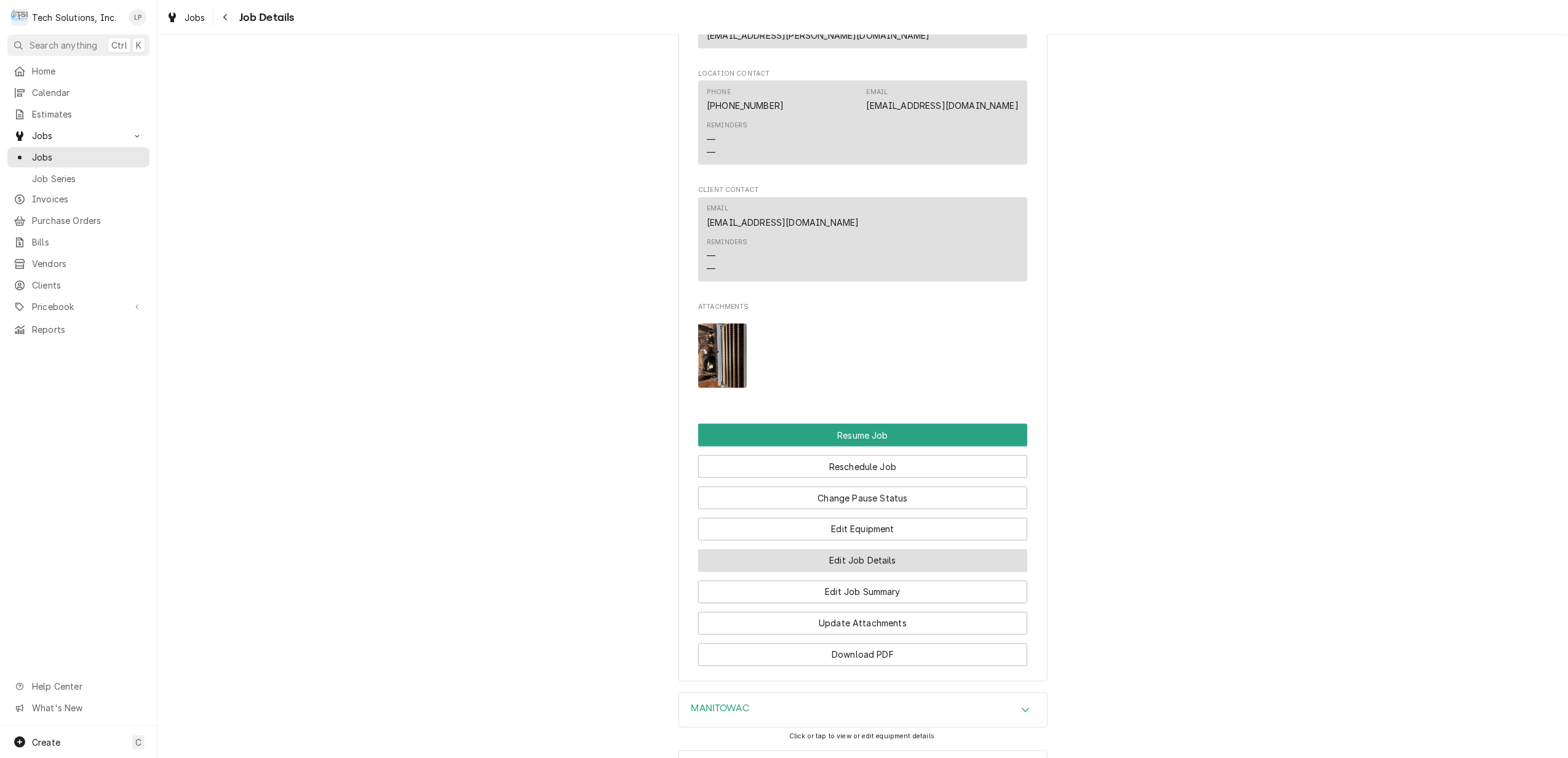
click at [890, 549] on button "Edit Job Details" at bounding box center [862, 560] width 329 height 23
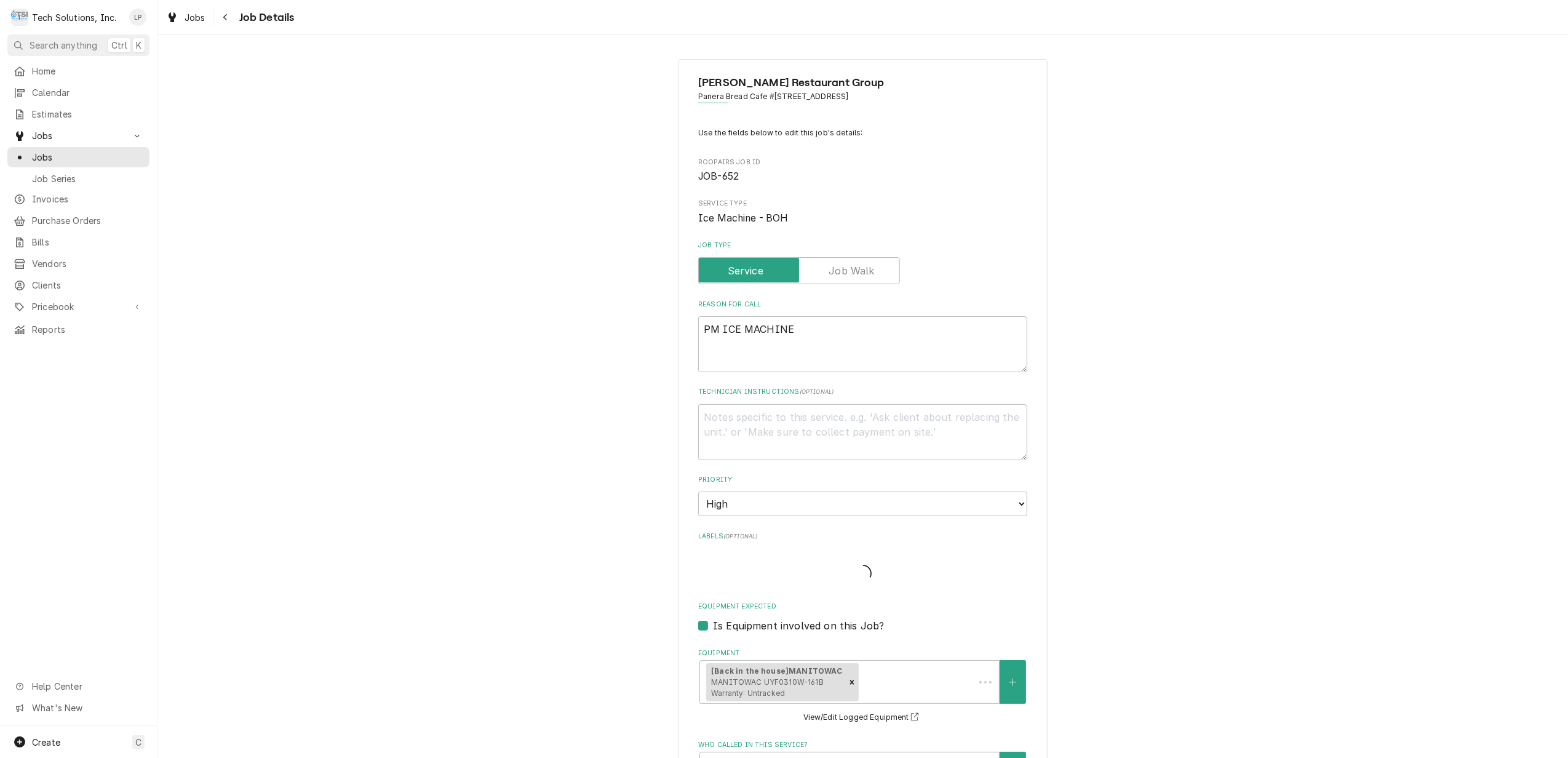
type textarea "x"
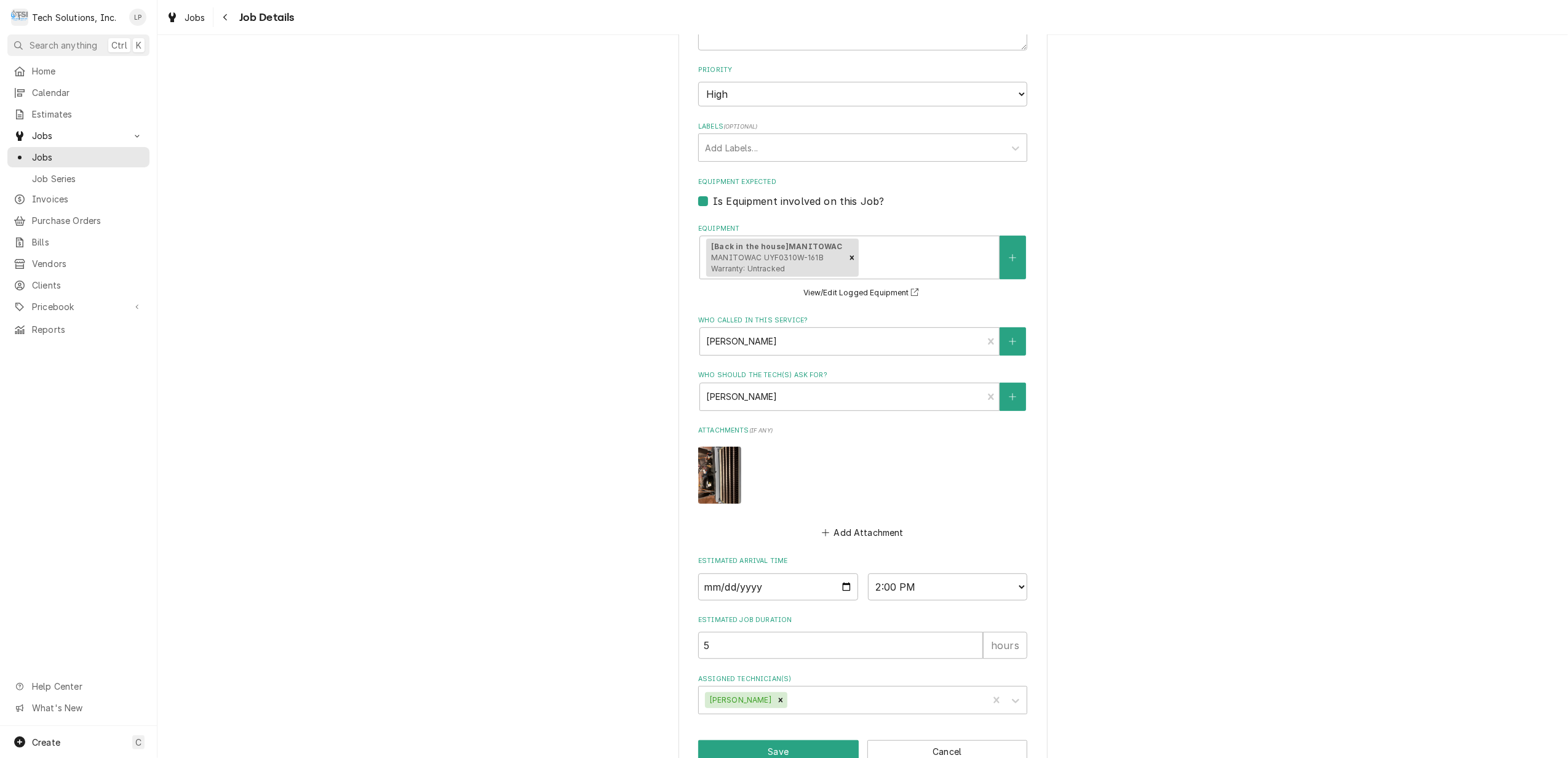
scroll to position [443, 0]
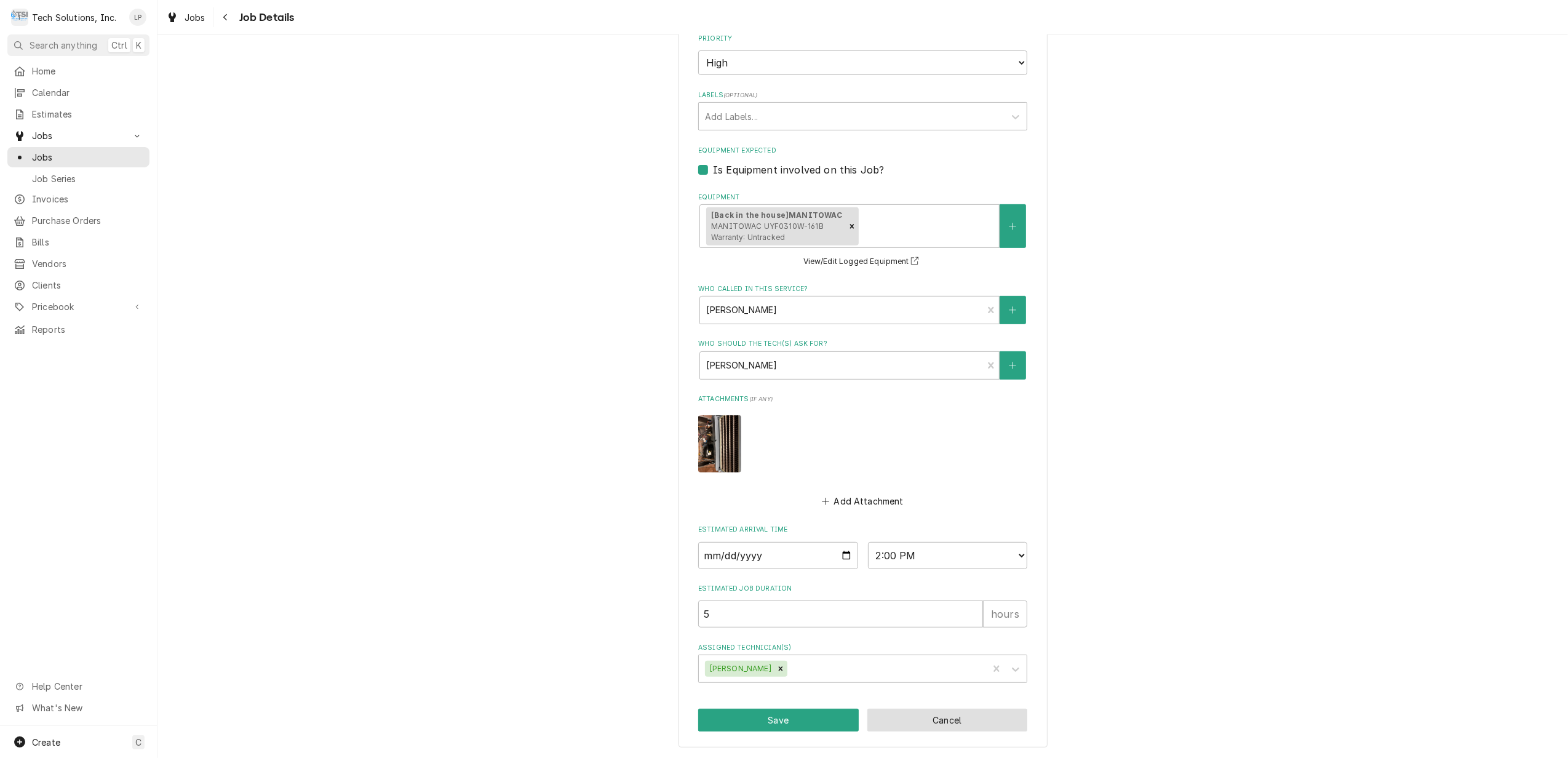
drag, startPoint x: 964, startPoint y: 715, endPoint x: 994, endPoint y: 706, distance: 31.3
click at [964, 715] on button "Cancel" at bounding box center [947, 719] width 160 height 23
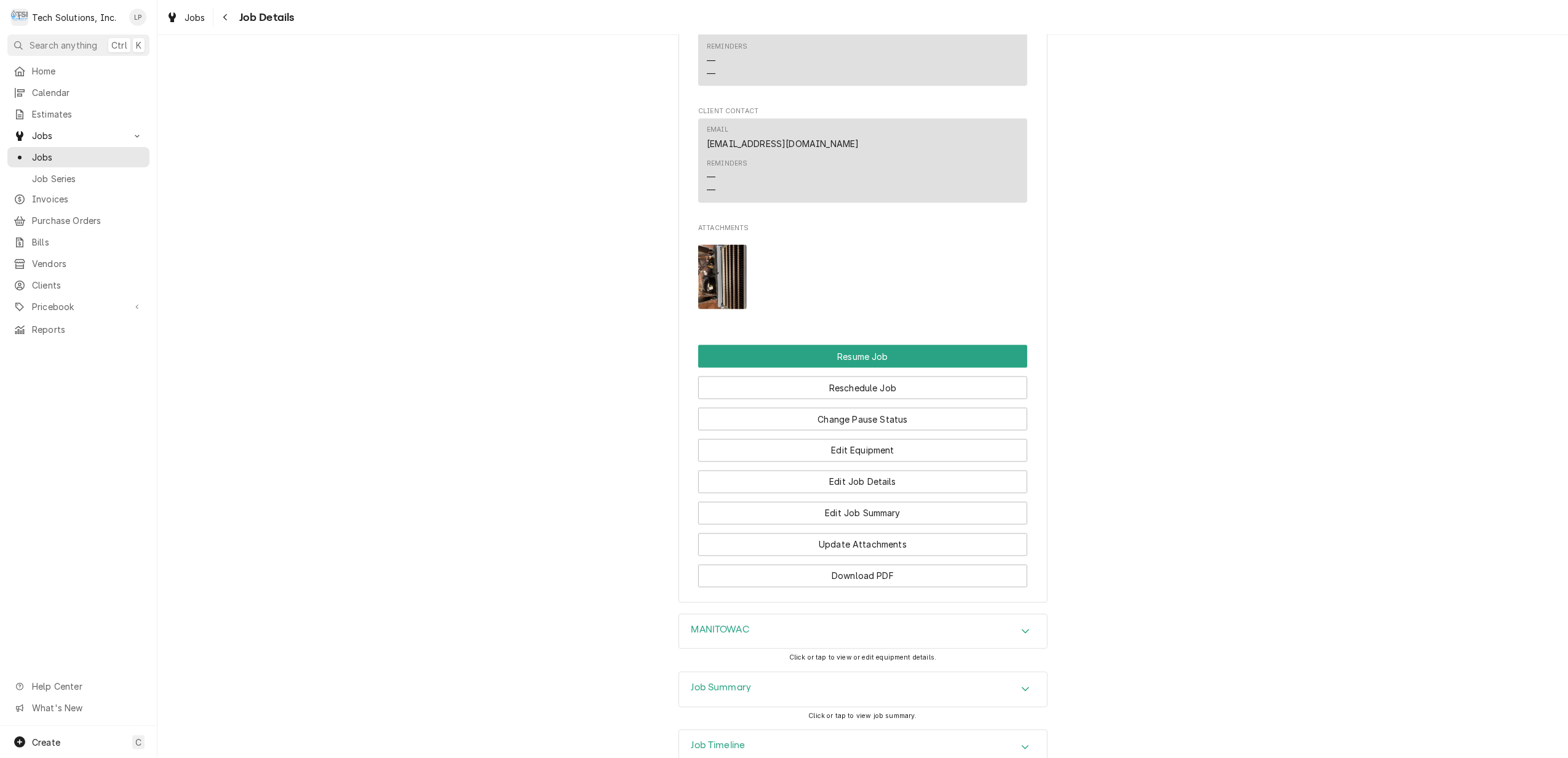
scroll to position [2006, 0]
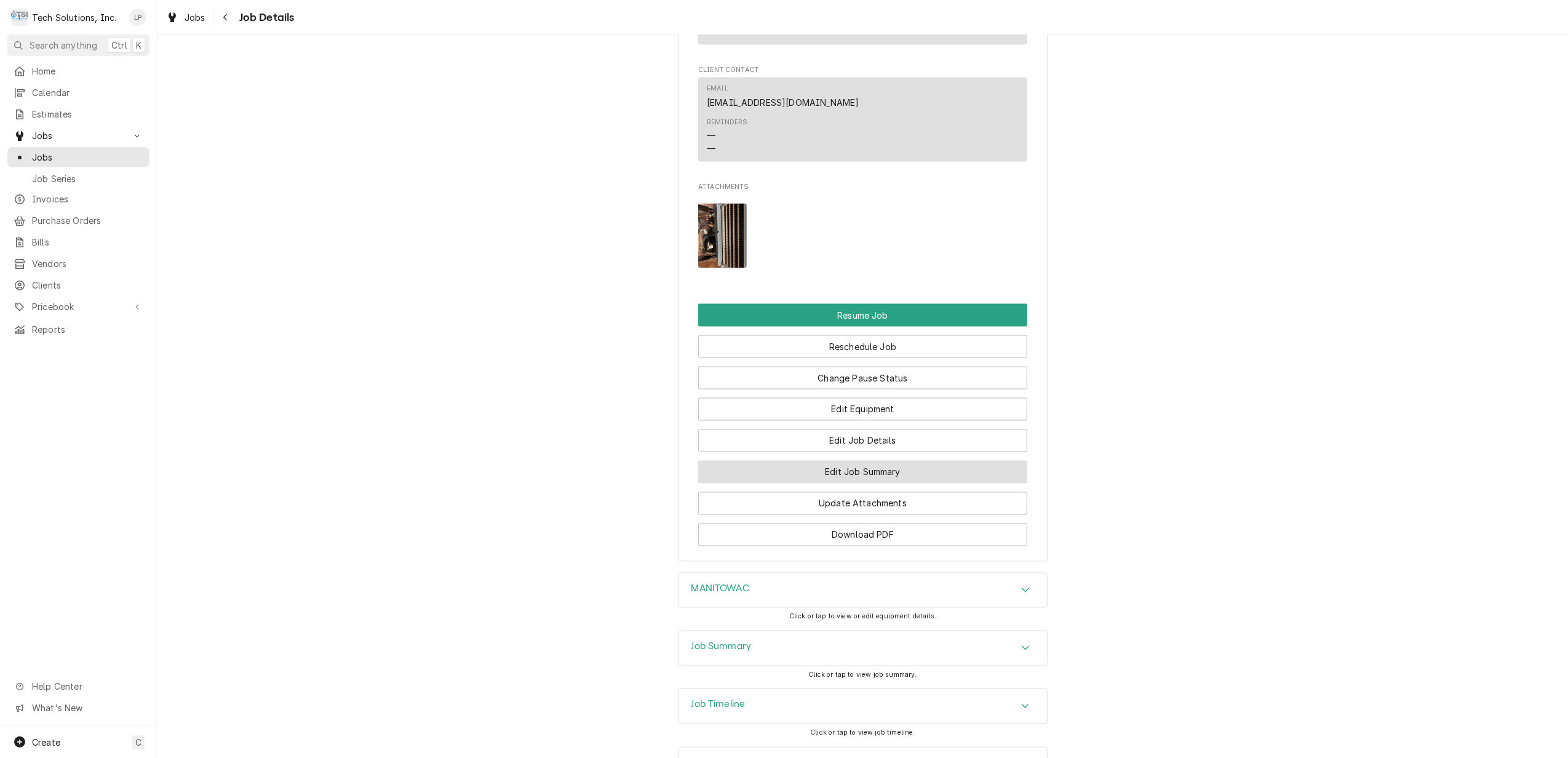
click at [865, 461] on button "Edit Job Summary" at bounding box center [862, 472] width 329 height 23
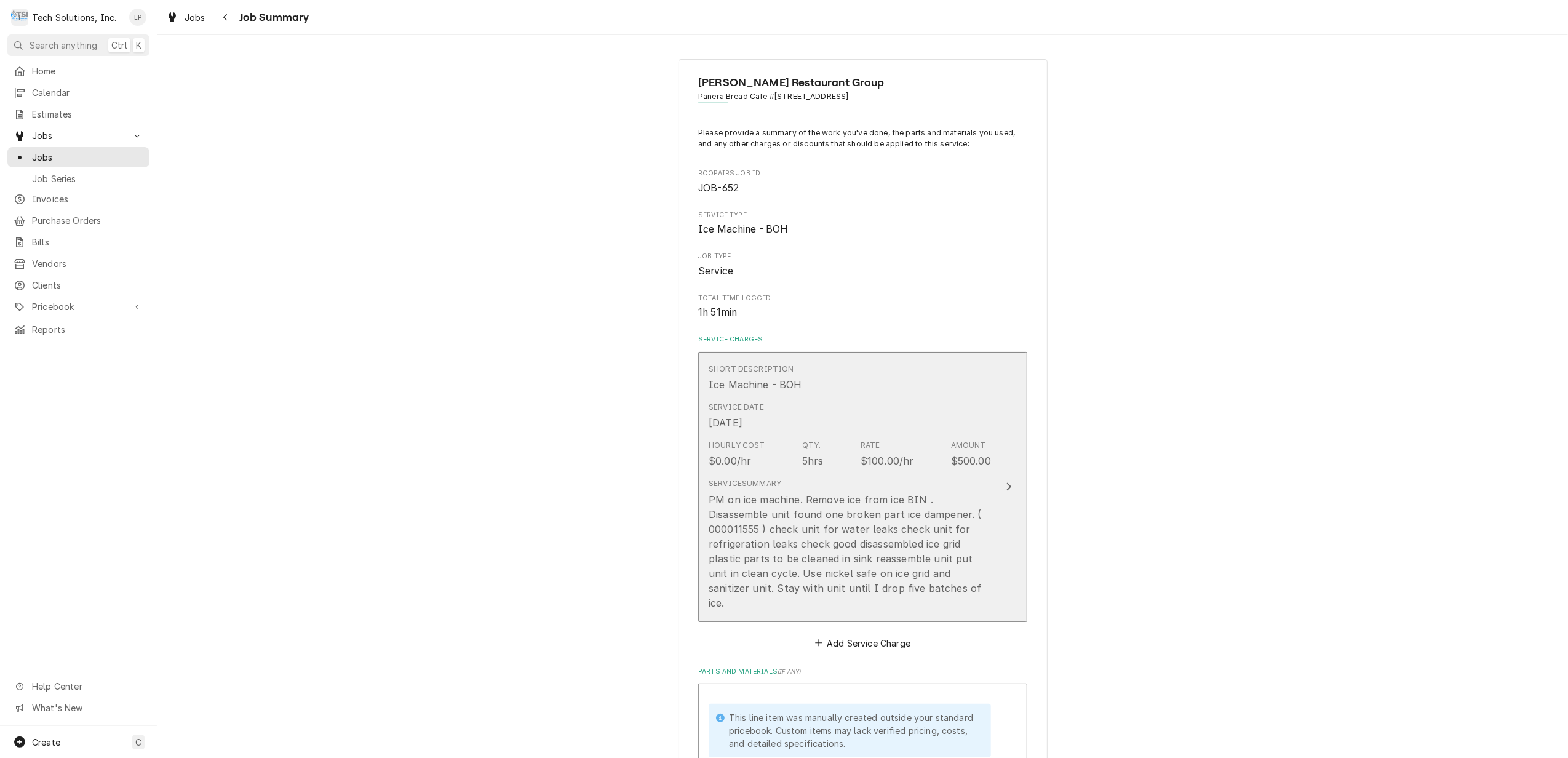
click at [1001, 479] on div "Update Line Item" at bounding box center [1008, 487] width 16 height 15
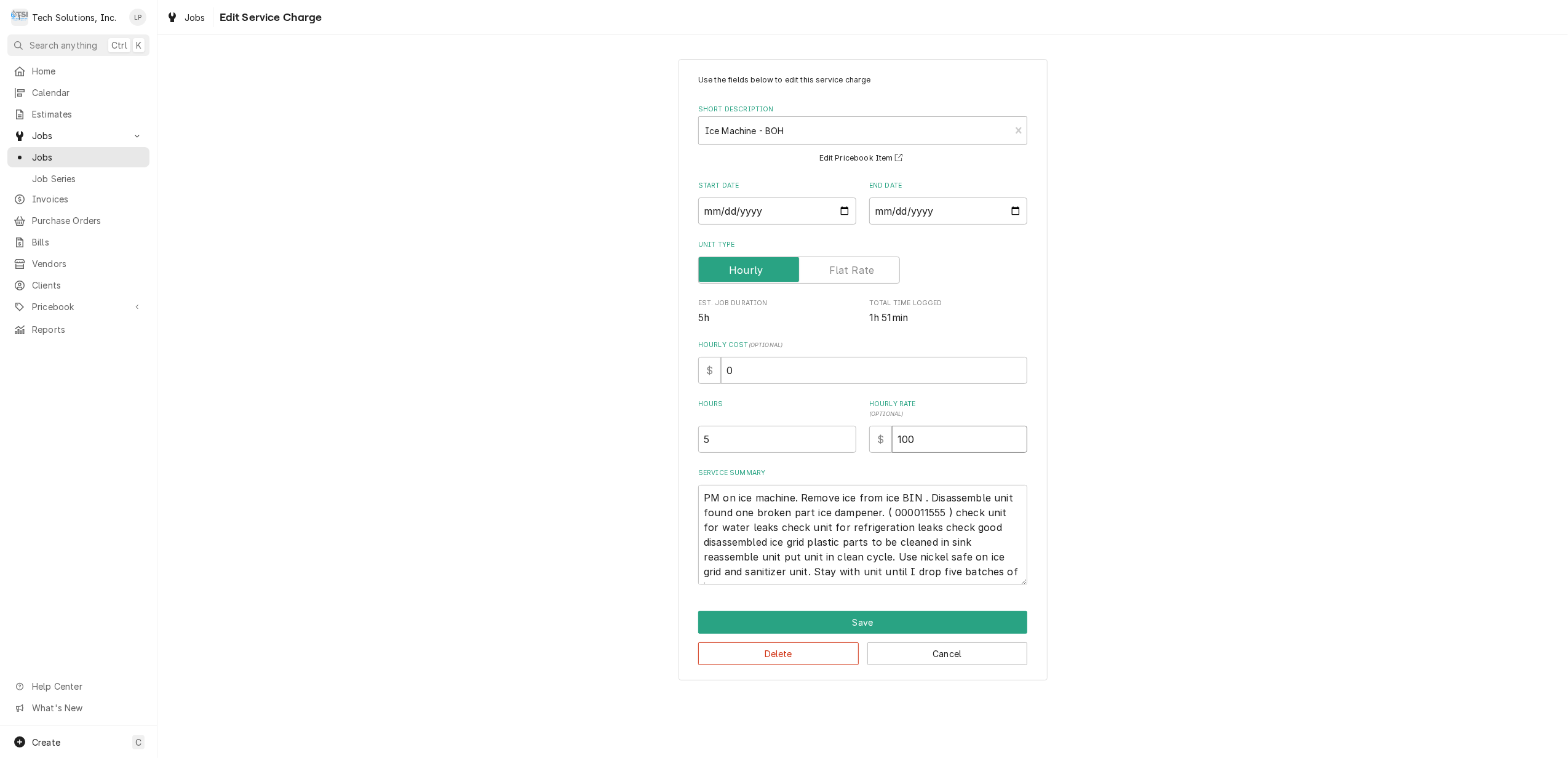
click at [920, 436] on input "100" at bounding box center [959, 439] width 135 height 27
type textarea "x"
type input "10"
type textarea "x"
type input "1"
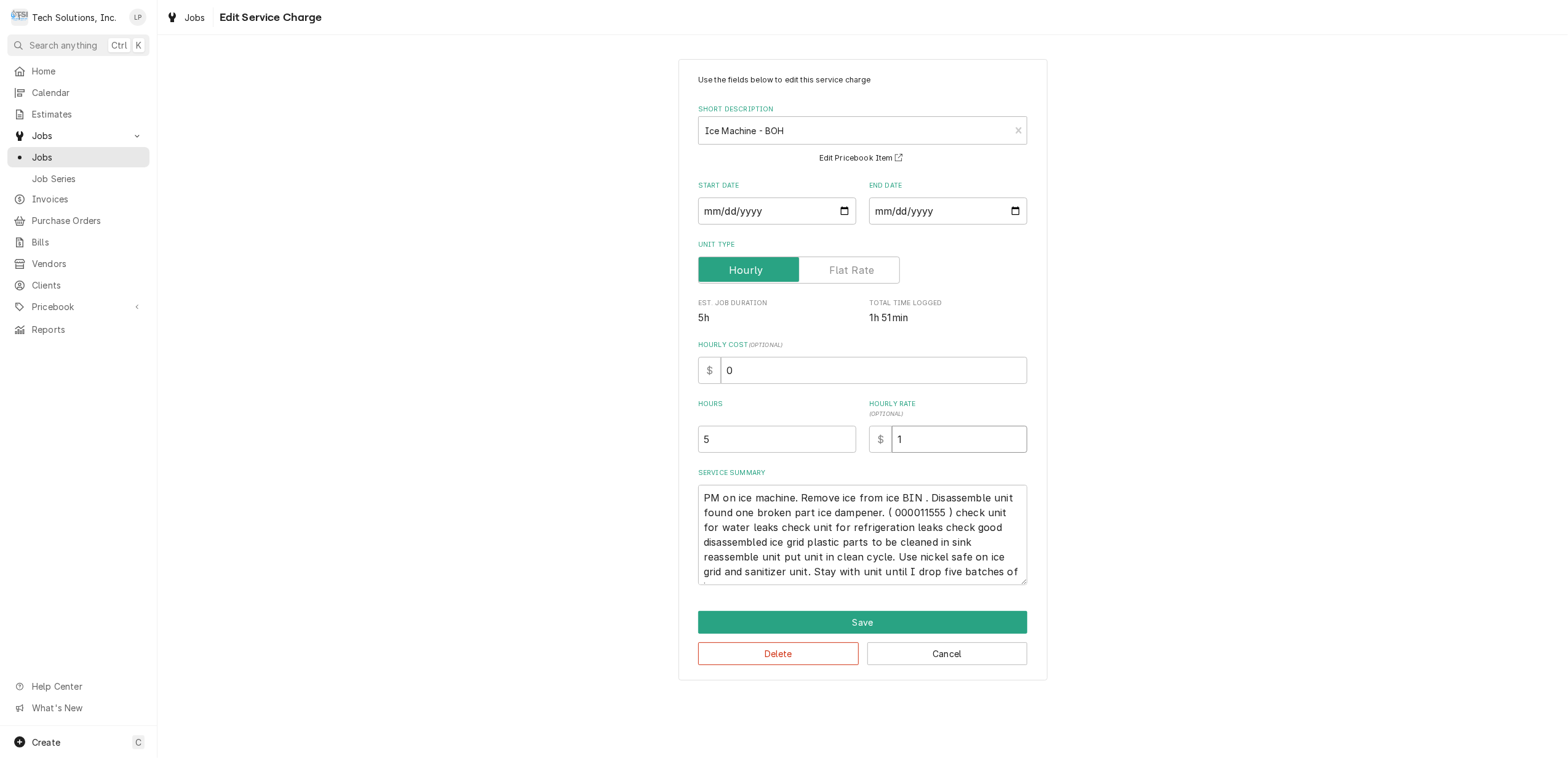
type textarea "x"
type input "9"
type textarea "x"
type input "90"
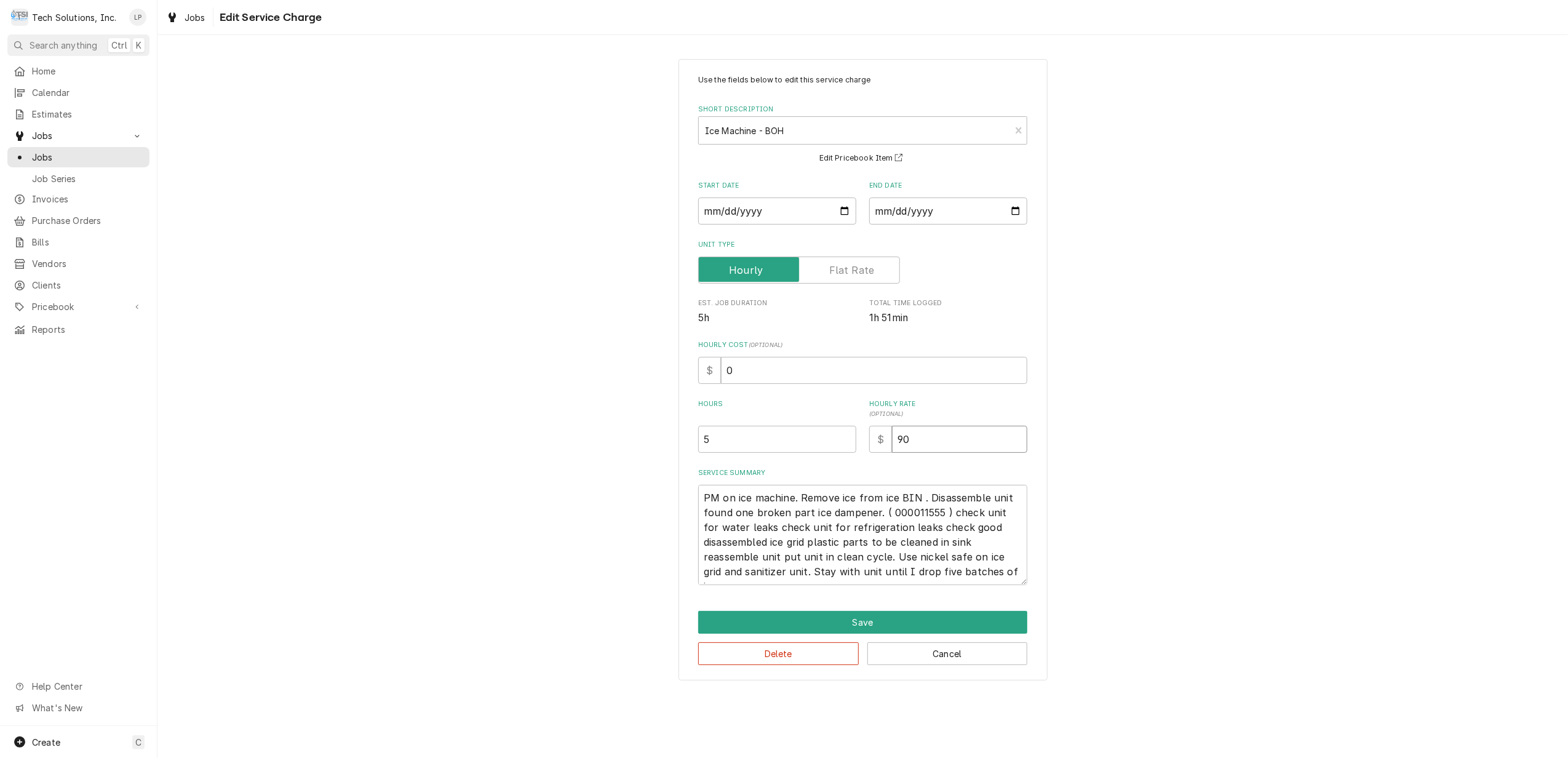
type textarea "x"
type input "90.0"
type textarea "x"
type input "90.00"
click at [1164, 449] on div "Use the fields below to edit this service charge Short Description Ice Machine …" at bounding box center [862, 369] width 1410 height 643
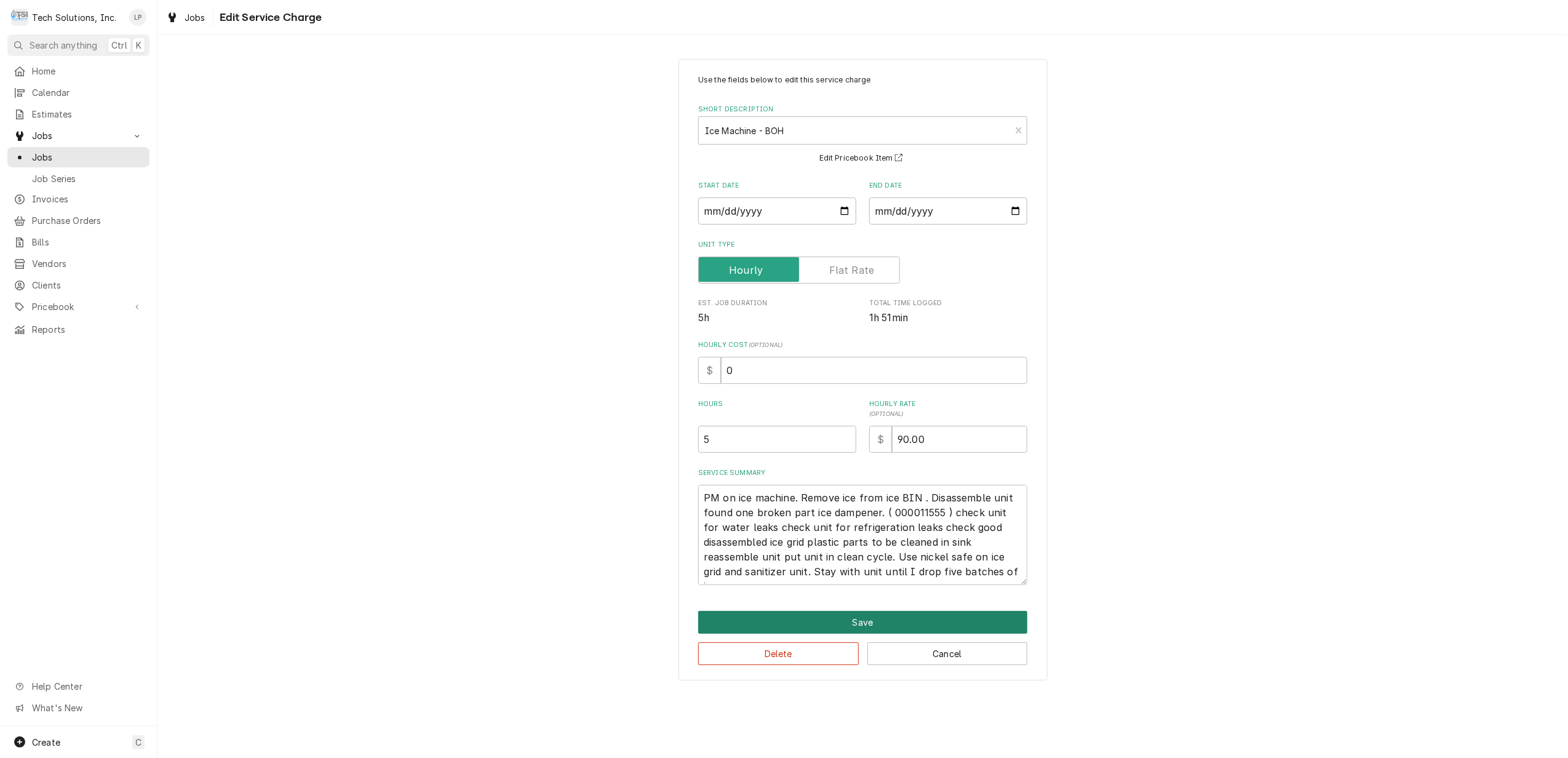
click at [945, 621] on button "Save" at bounding box center [862, 622] width 329 height 23
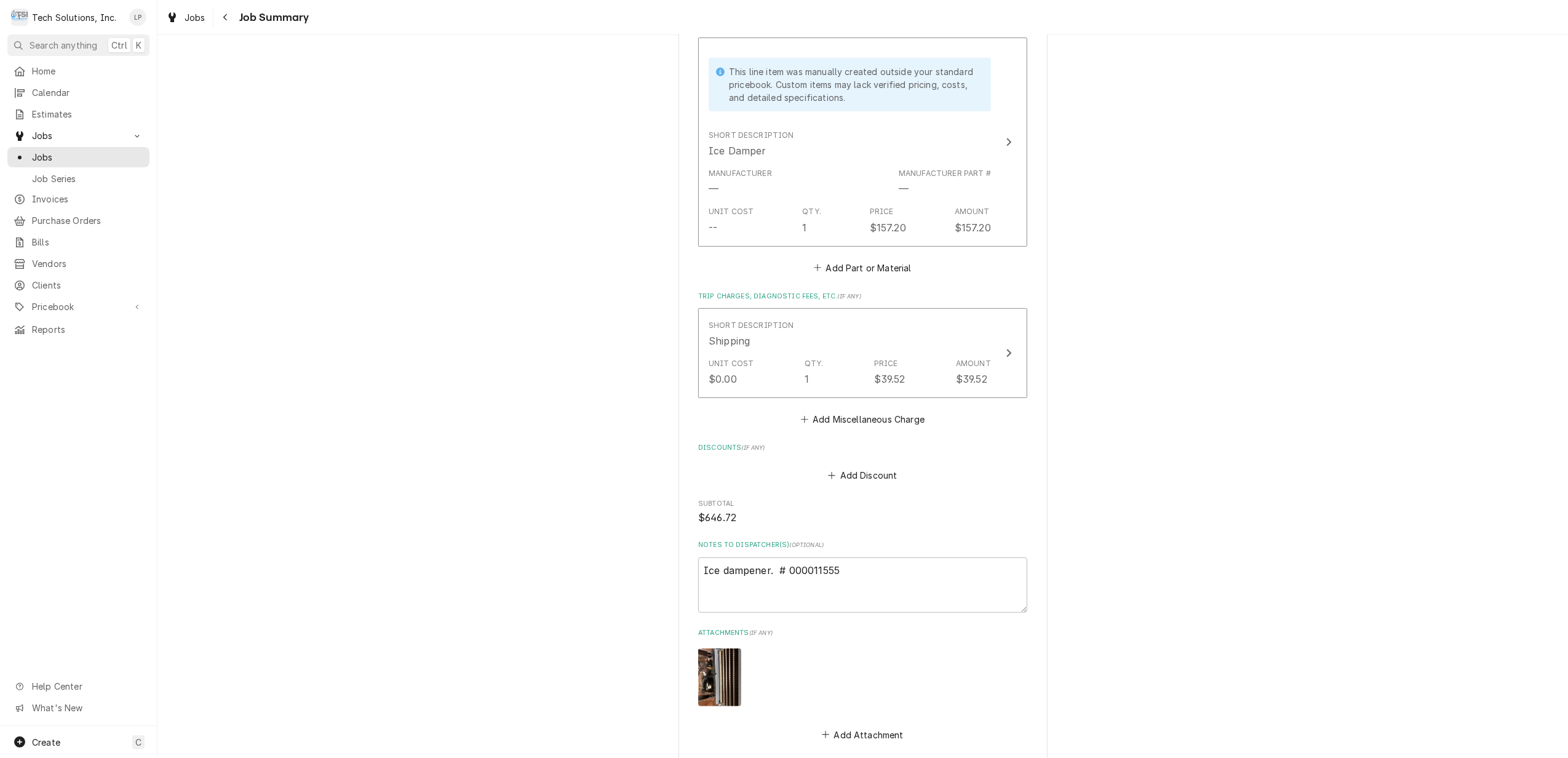
scroll to position [810, 0]
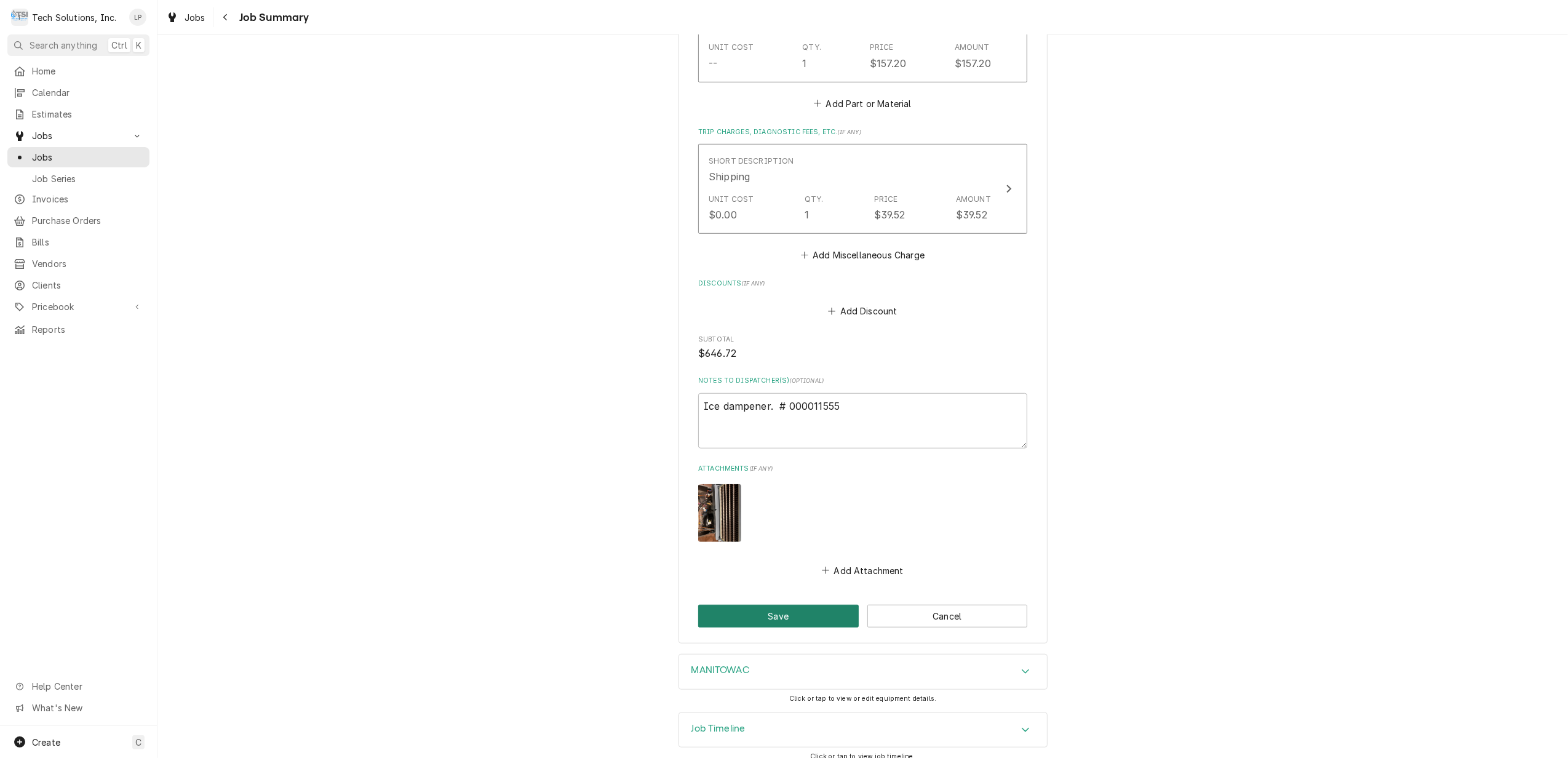
click at [772, 604] on button "Save" at bounding box center [778, 615] width 160 height 23
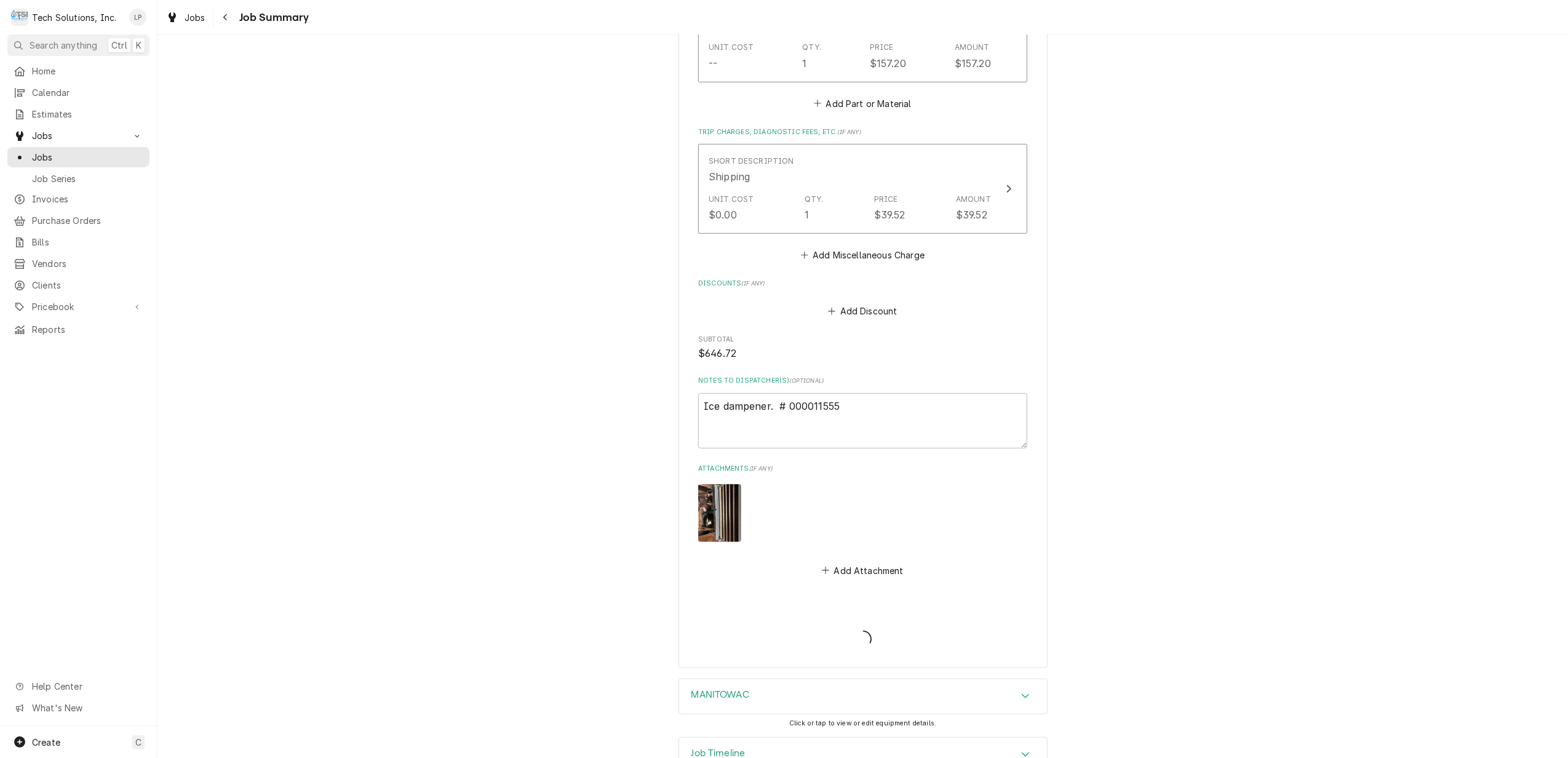
type textarea "x"
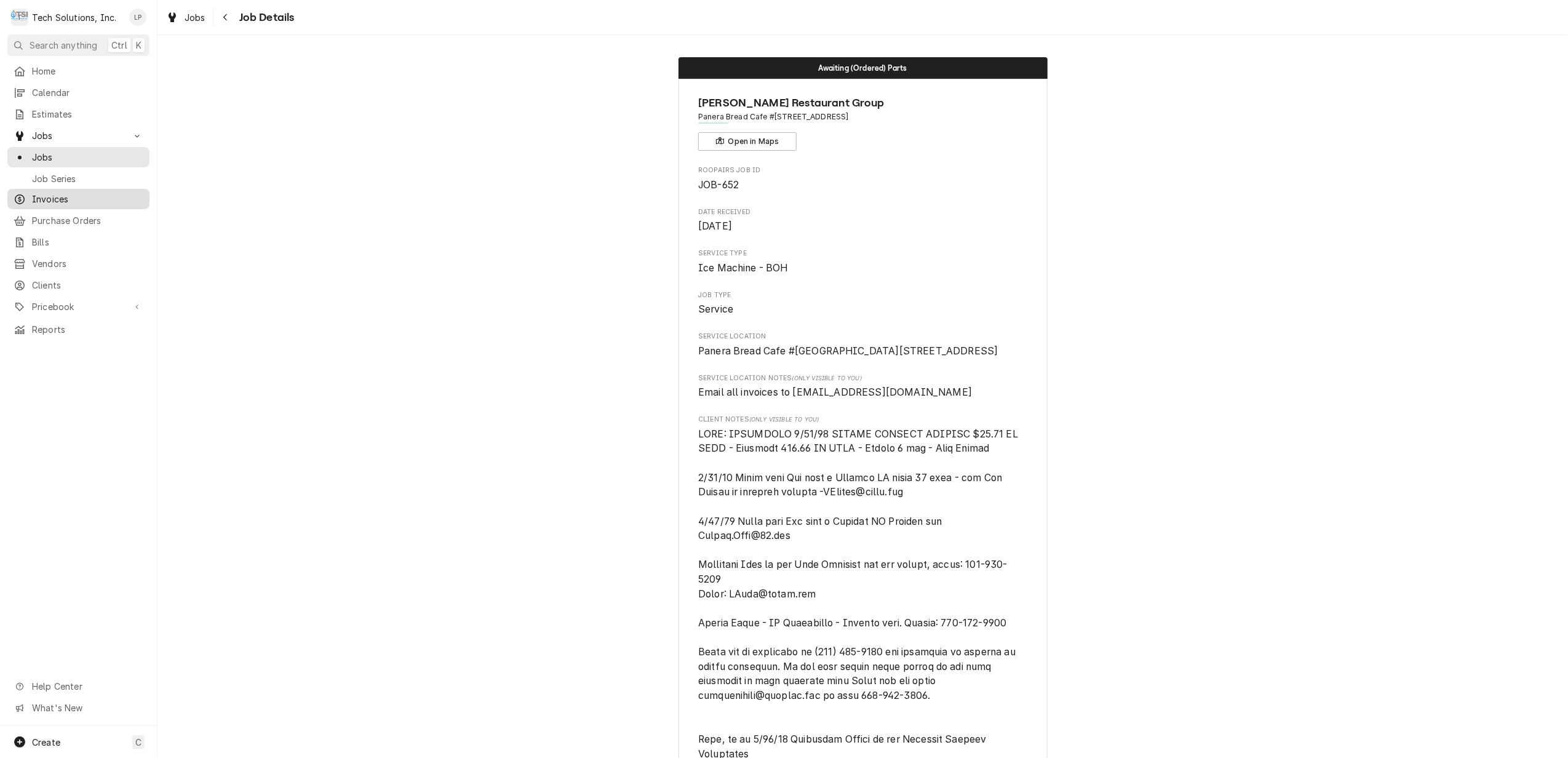
click at [53, 193] on span "Invoices" at bounding box center [88, 199] width 111 height 13
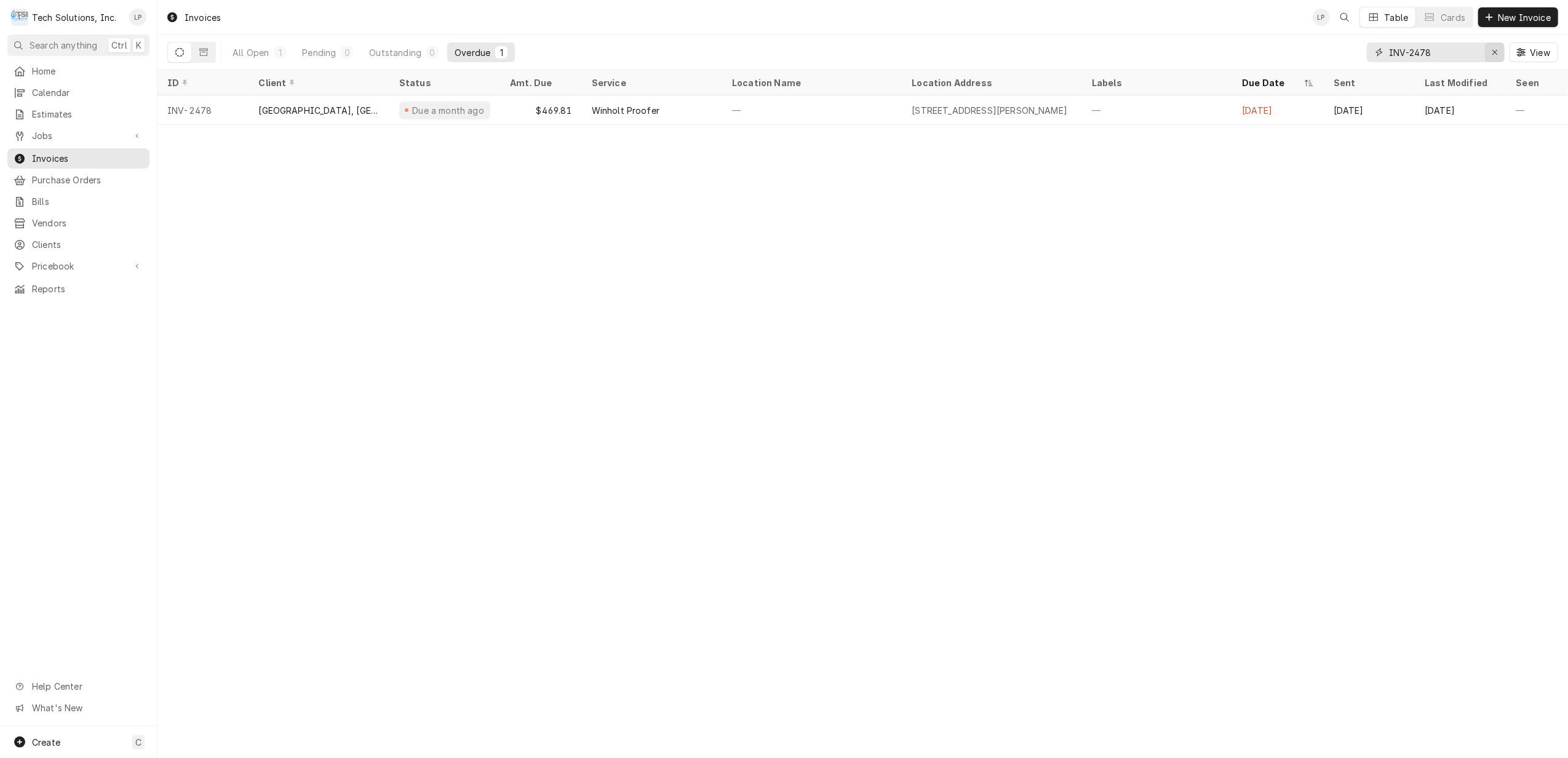
click at [1488, 52] on div "Erase input" at bounding box center [1494, 52] width 12 height 12
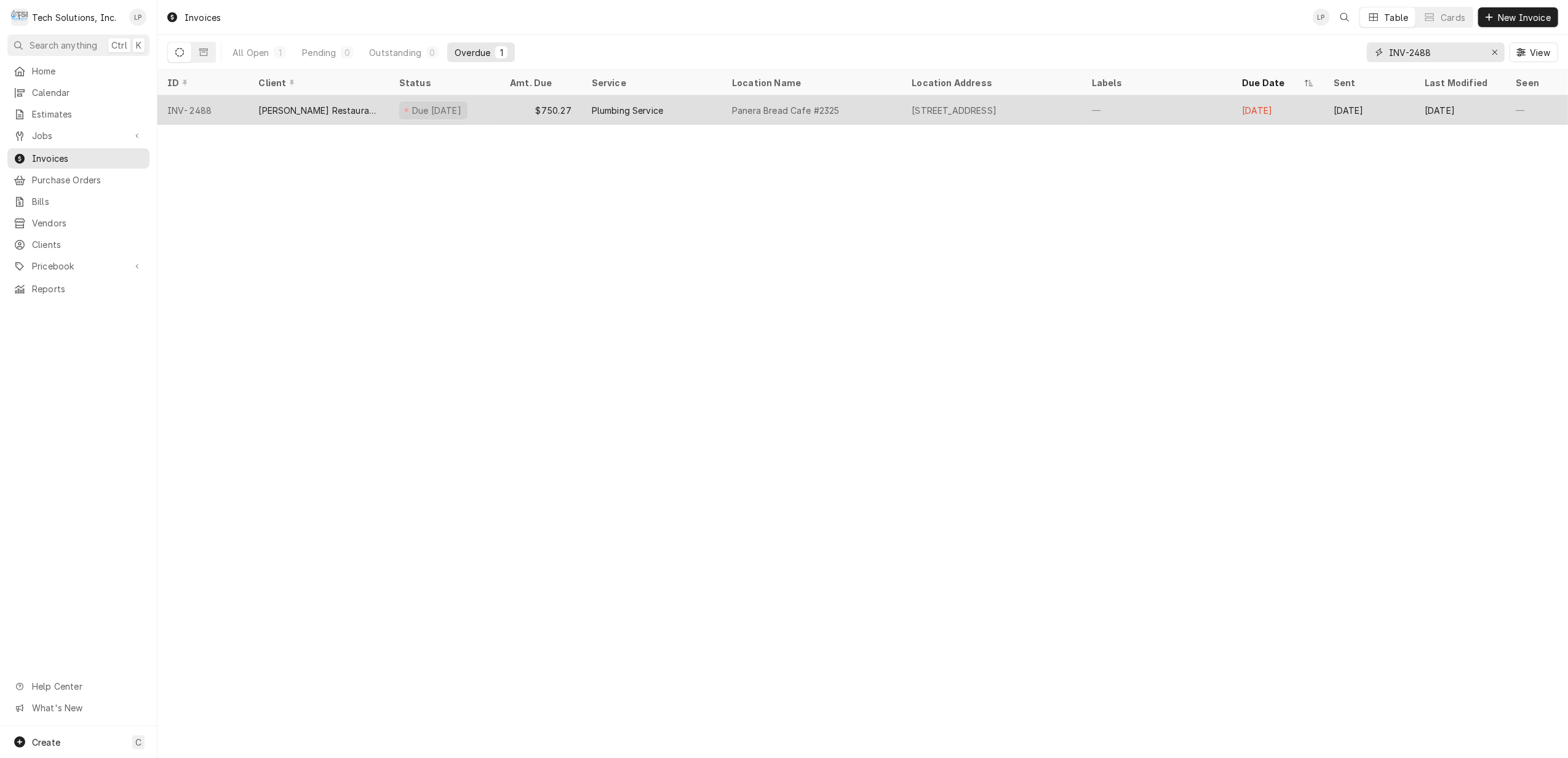
type input "INV-2488"
click at [686, 106] on div "Plumbing Service" at bounding box center [652, 110] width 140 height 30
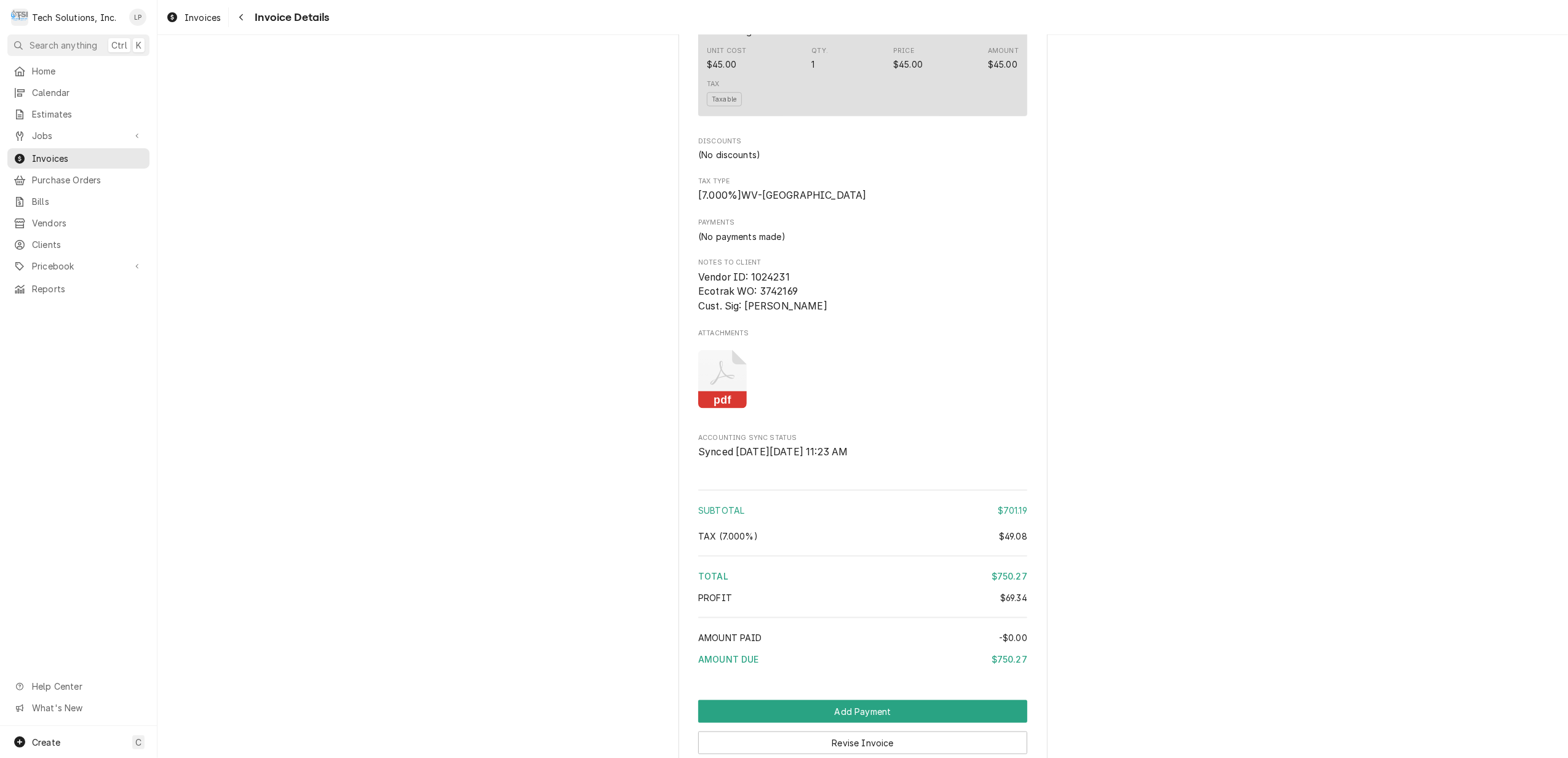
scroll to position [1394, 0]
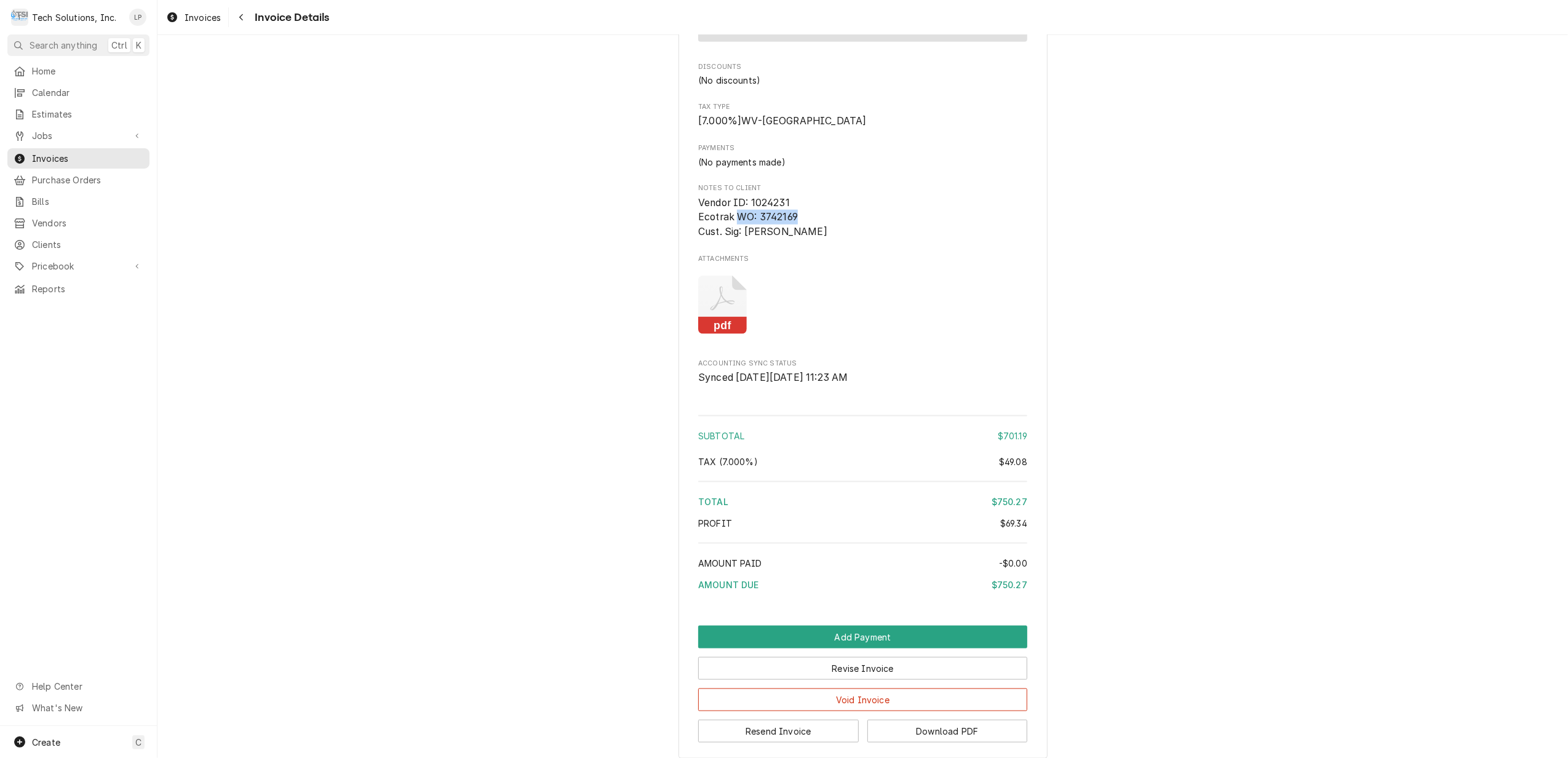
drag, startPoint x: 729, startPoint y: 254, endPoint x: 792, endPoint y: 255, distance: 63.0
click at [792, 239] on span "Vendor ID: 1024231 Ecotrak WO: 3742169 Cust. Sig: [PERSON_NAME]" at bounding box center [862, 217] width 329 height 43
drag, startPoint x: 792, startPoint y: 255, endPoint x: 782, endPoint y: 255, distance: 10.0
copy span "WO: 3742169"
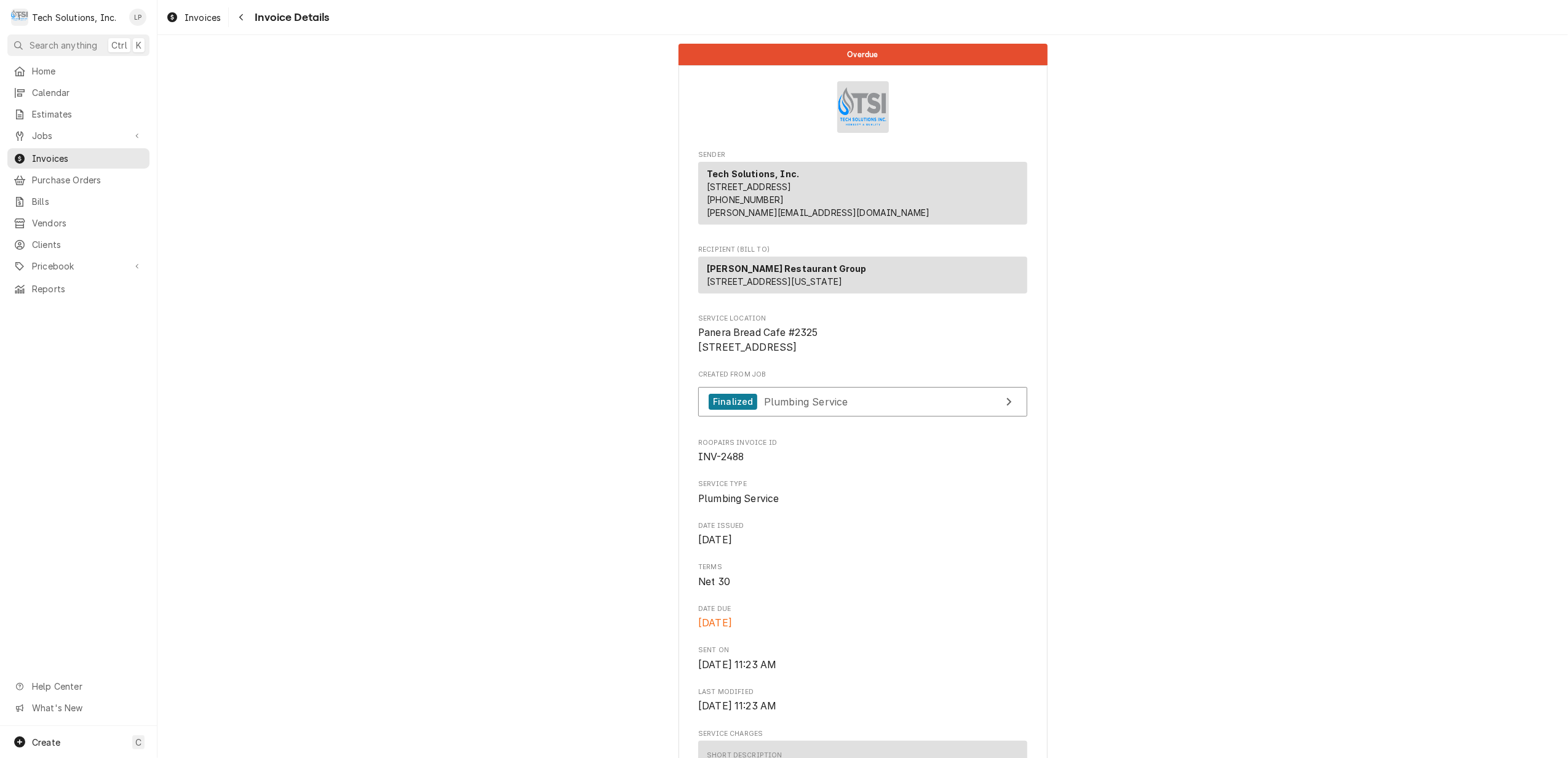
scroll to position [0, 0]
click at [59, 155] on span "Invoices" at bounding box center [88, 158] width 111 height 13
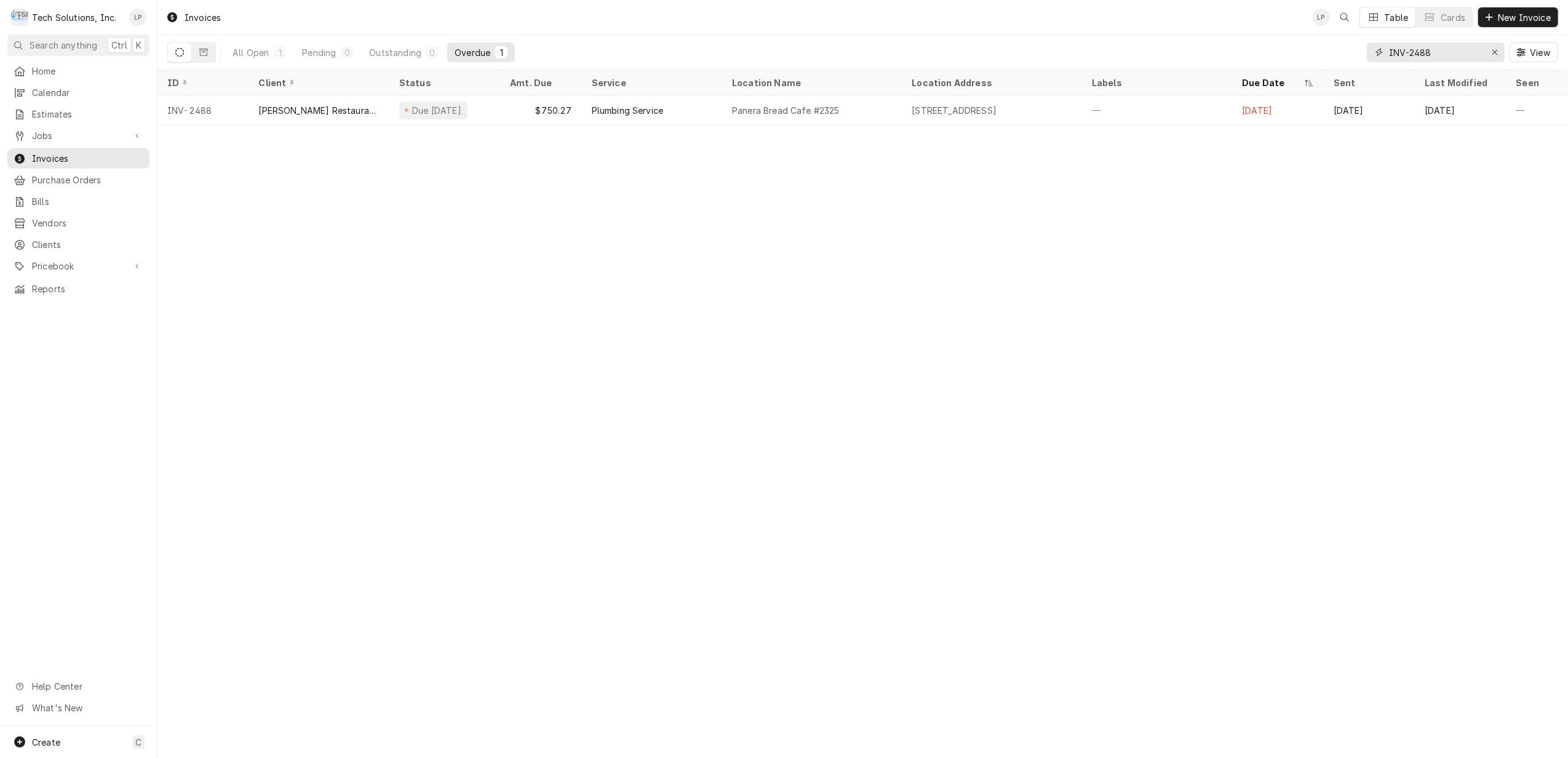
click at [1439, 47] on input "INV-2488" at bounding box center [1435, 52] width 93 height 19
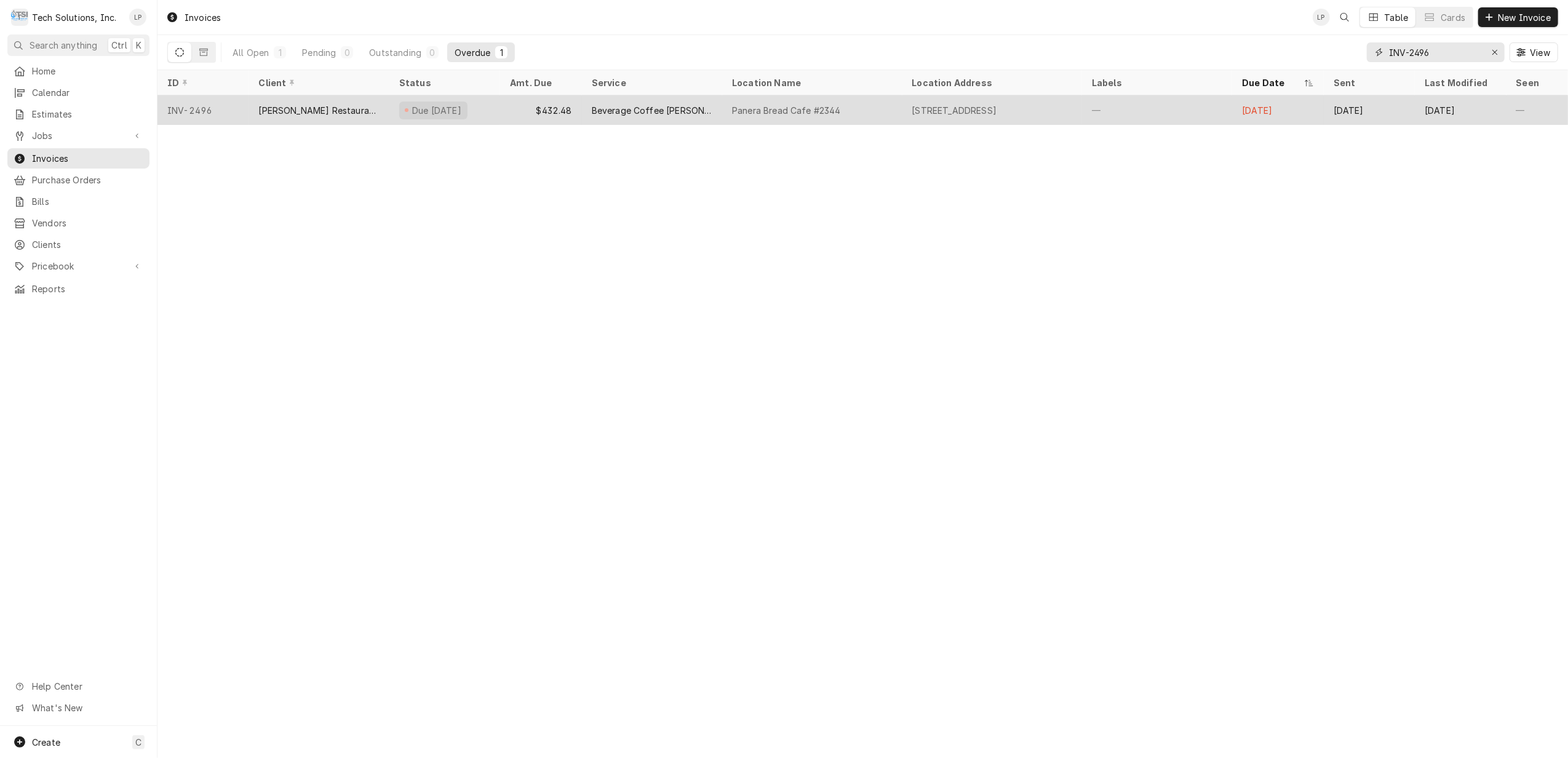
type input "INV-2496"
click at [659, 109] on div "Beverage Coffee [PERSON_NAME]" at bounding box center [652, 110] width 120 height 13
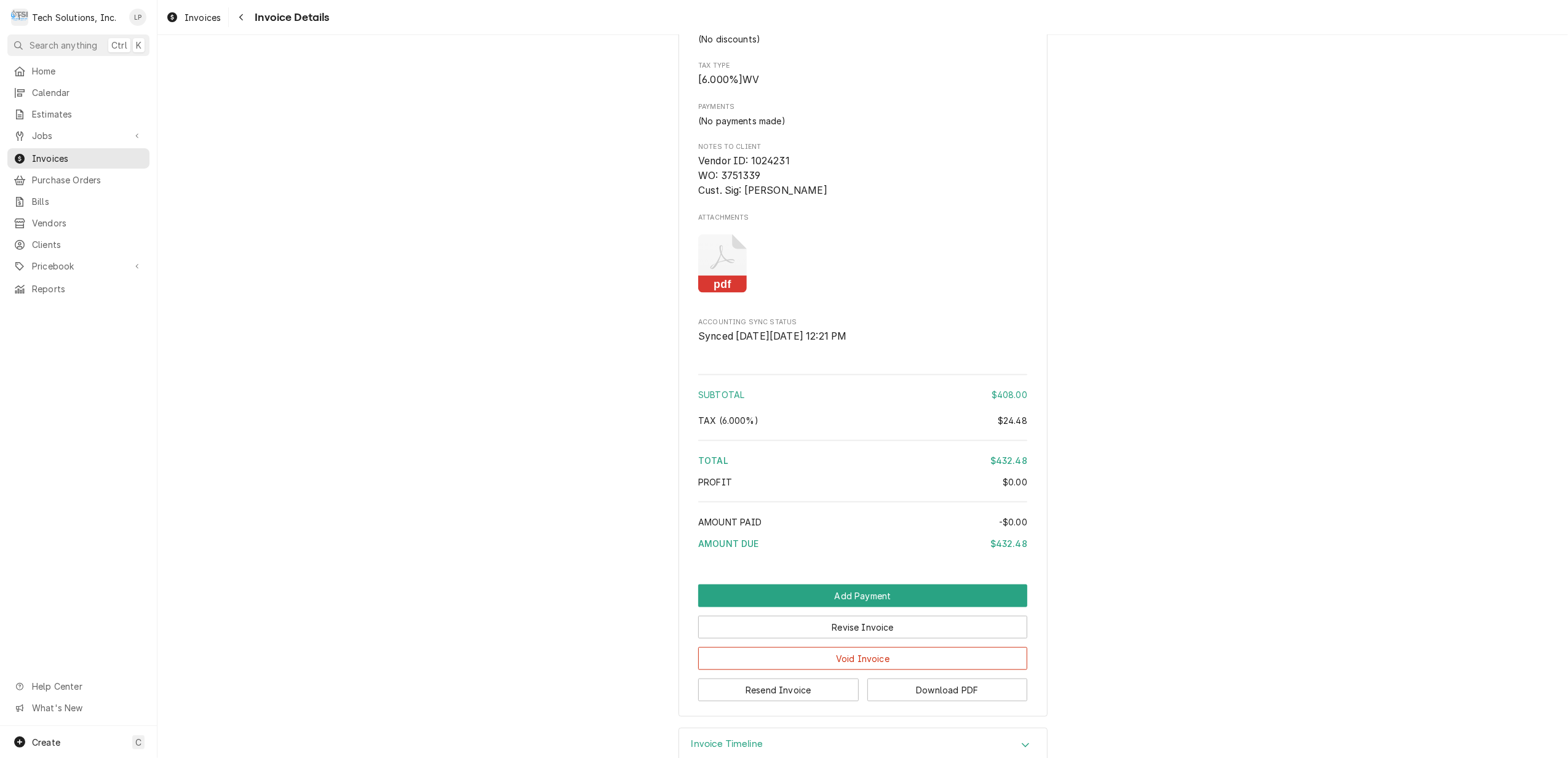
scroll to position [1311, 0]
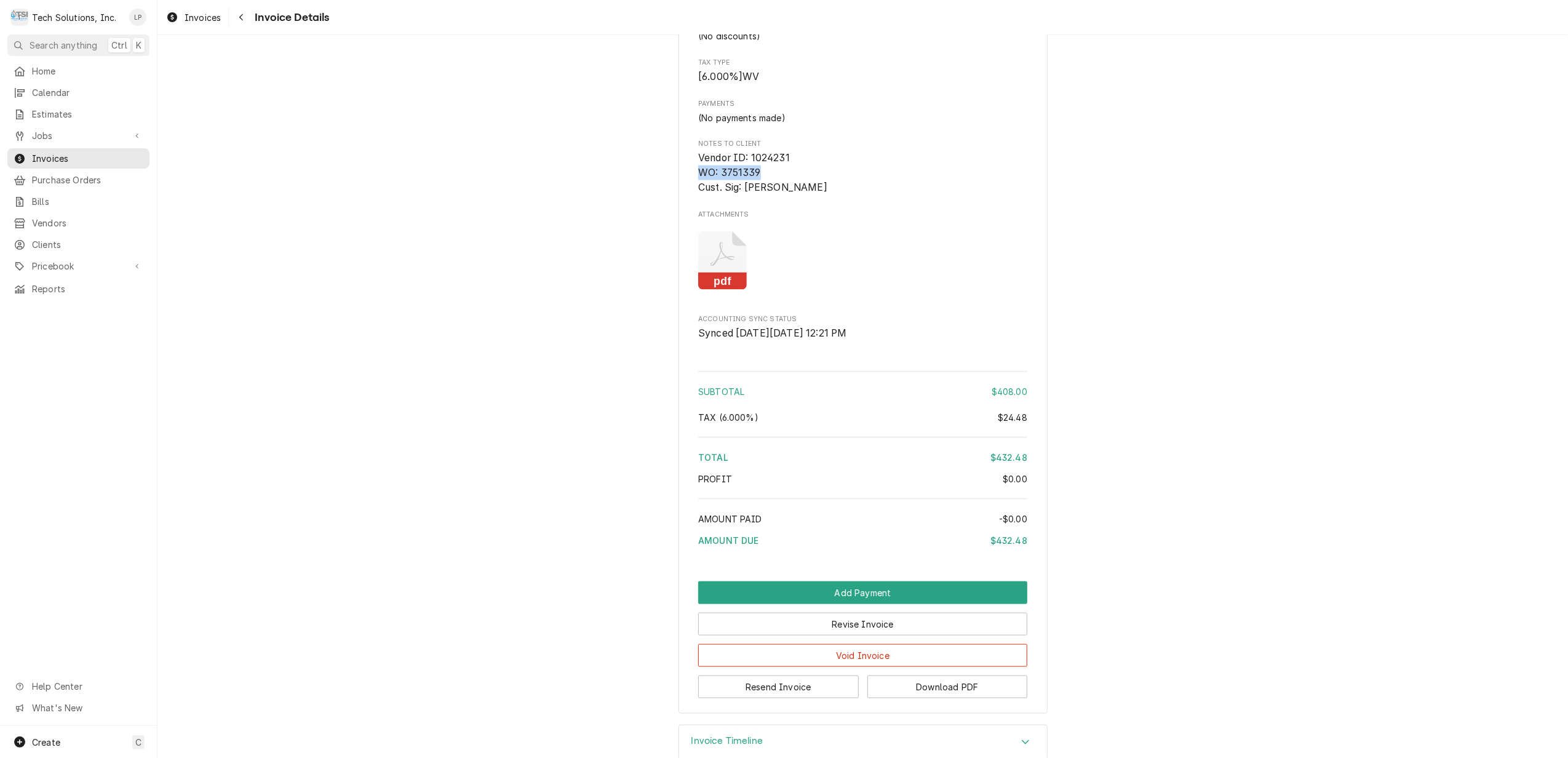
drag, startPoint x: 691, startPoint y: 224, endPoint x: 755, endPoint y: 230, distance: 64.3
drag, startPoint x: 755, startPoint y: 230, endPoint x: 747, endPoint y: 227, distance: 8.5
copy span "WO: 3751339"
